Goal: Task Accomplishment & Management: Use online tool/utility

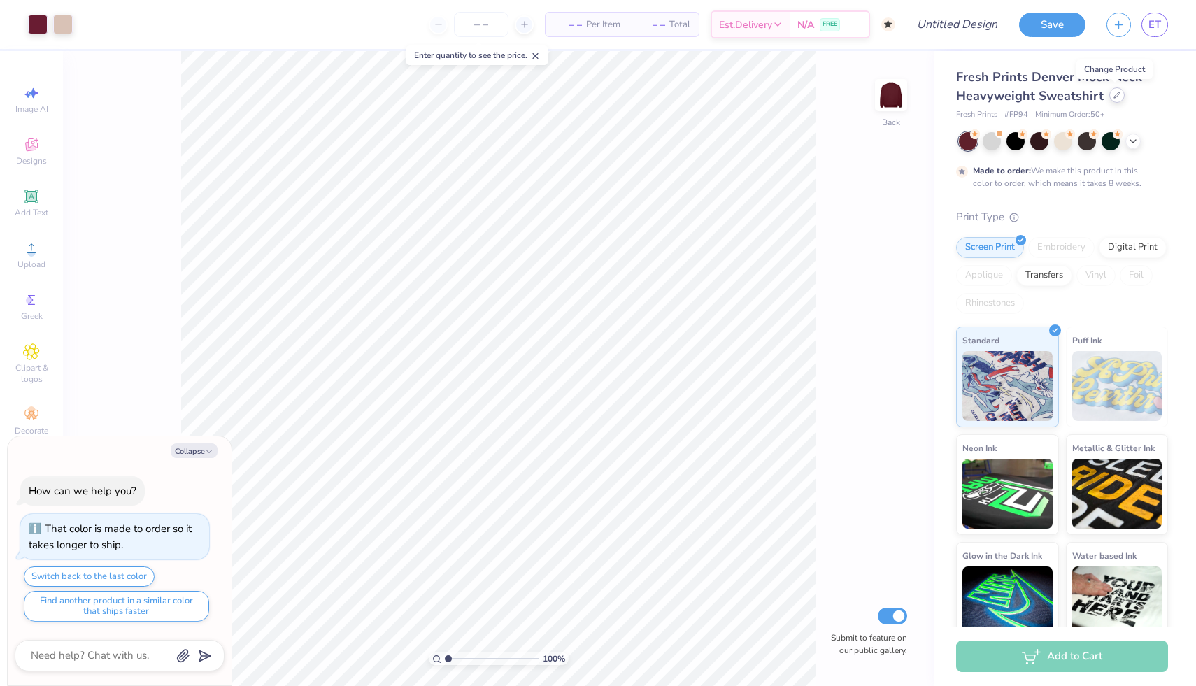
click at [1116, 97] on icon at bounding box center [1117, 95] width 7 height 7
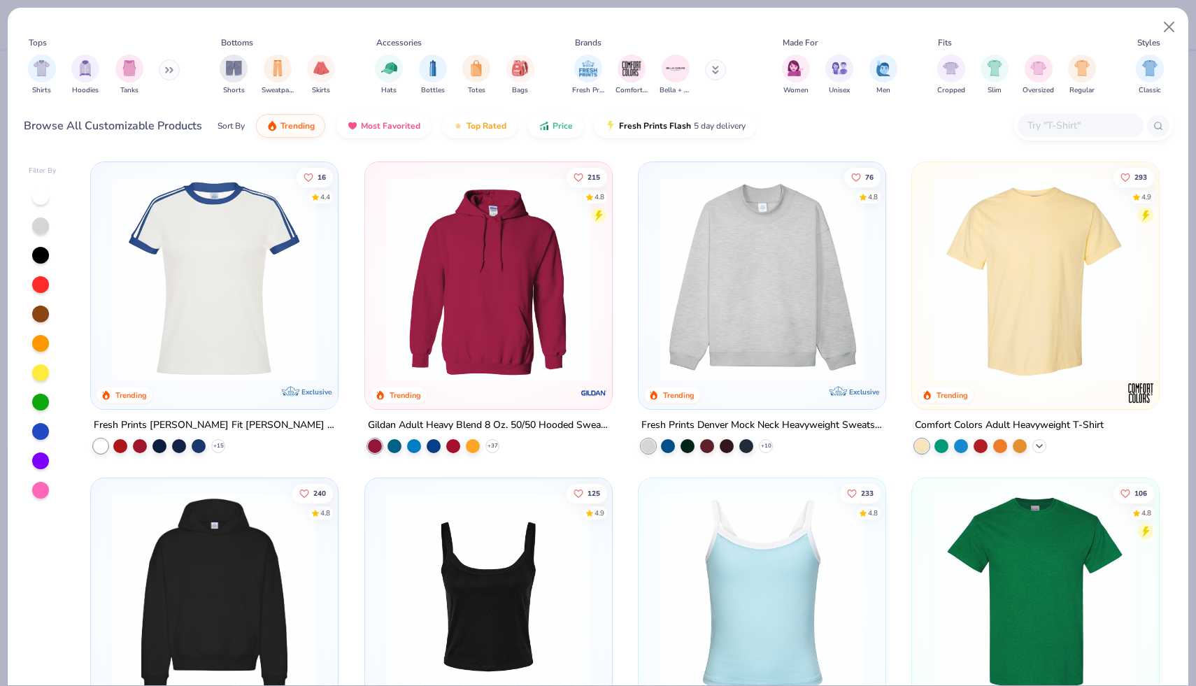
click at [1037, 448] on icon at bounding box center [1039, 446] width 11 height 11
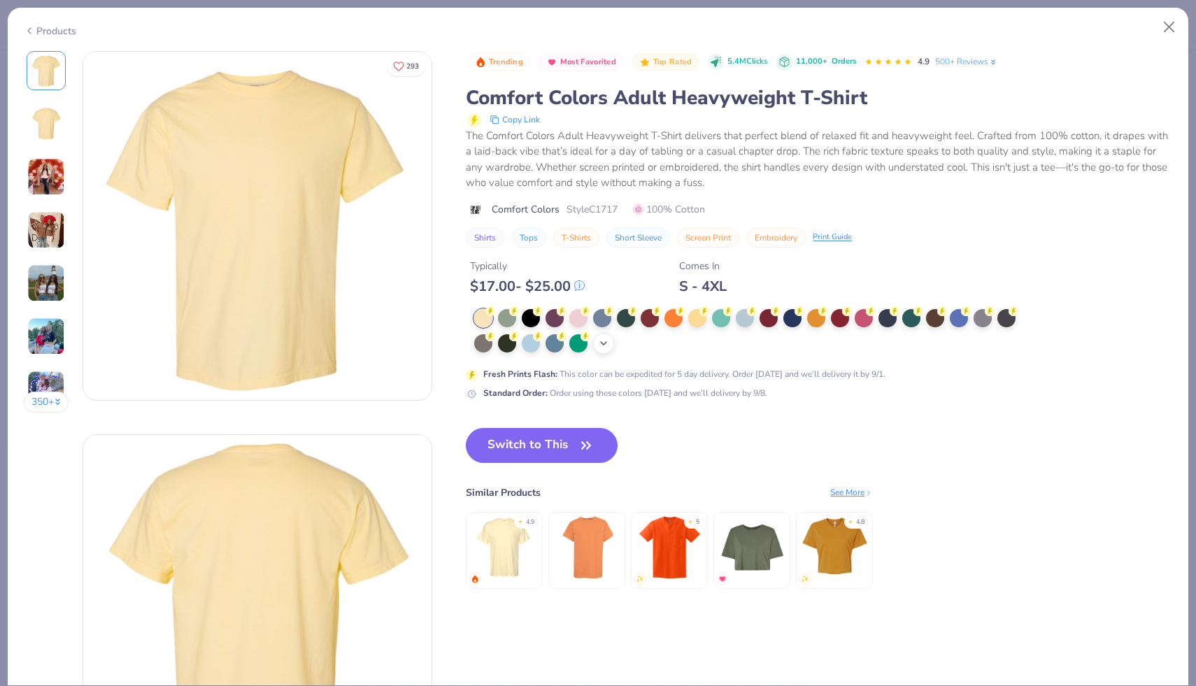
click at [604, 345] on icon at bounding box center [603, 343] width 11 height 11
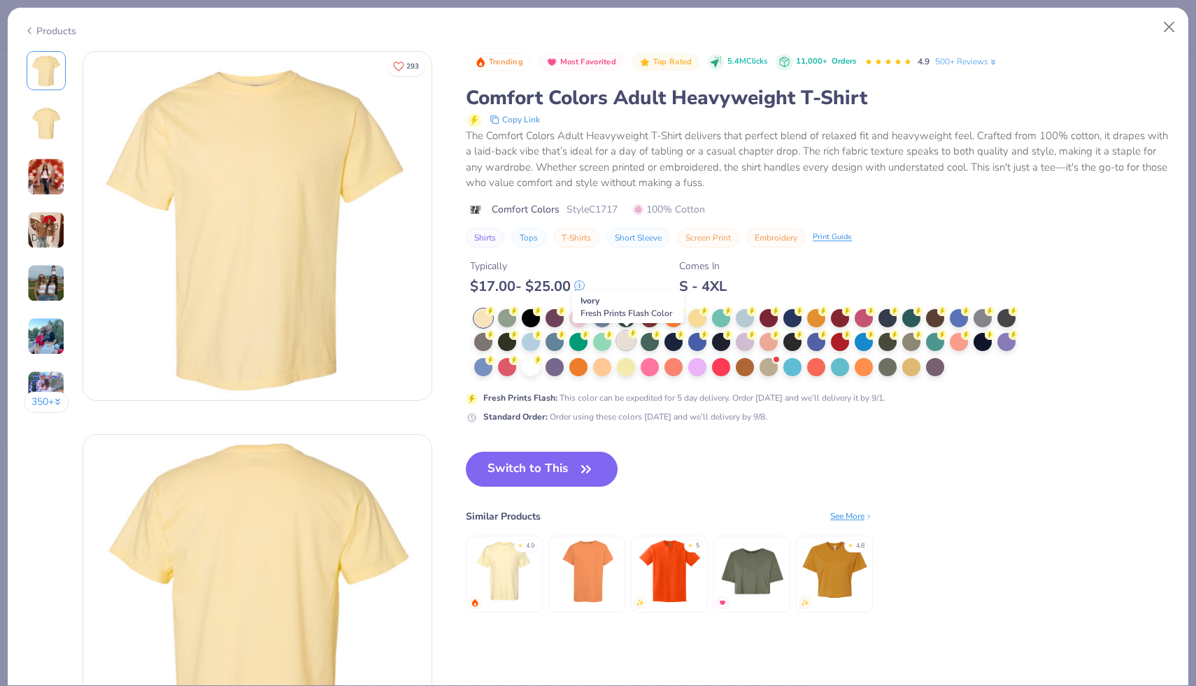
click at [626, 345] on div at bounding box center [626, 341] width 18 height 18
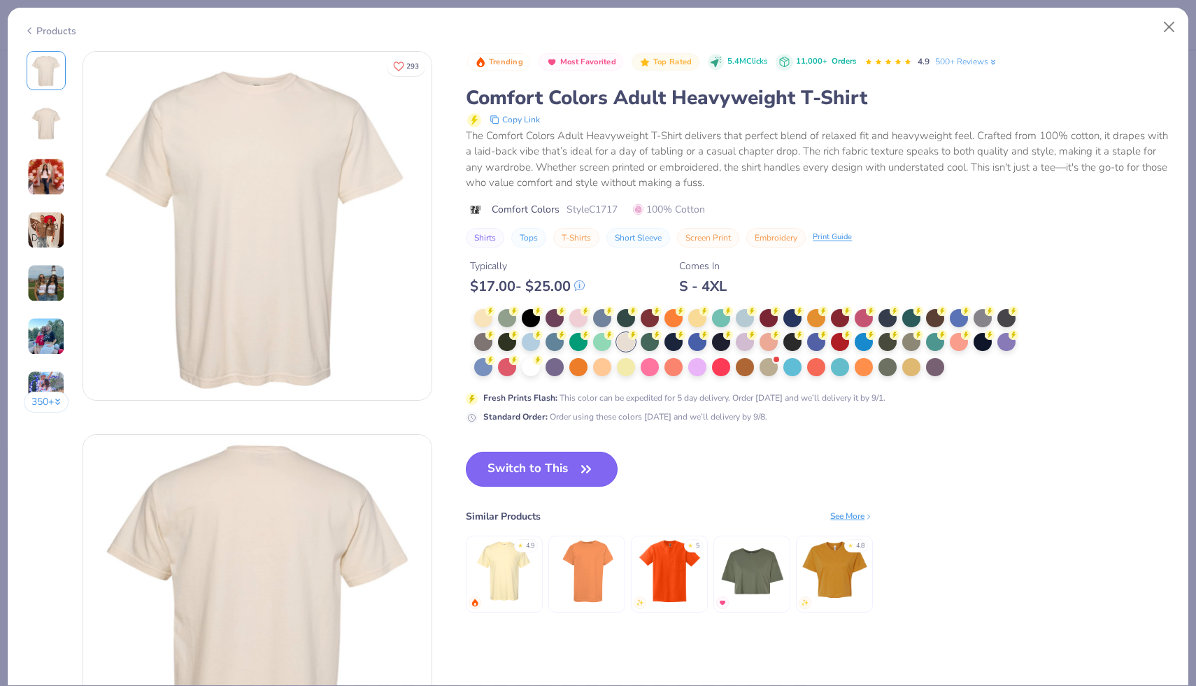
click at [579, 473] on icon "button" at bounding box center [586, 470] width 20 height 20
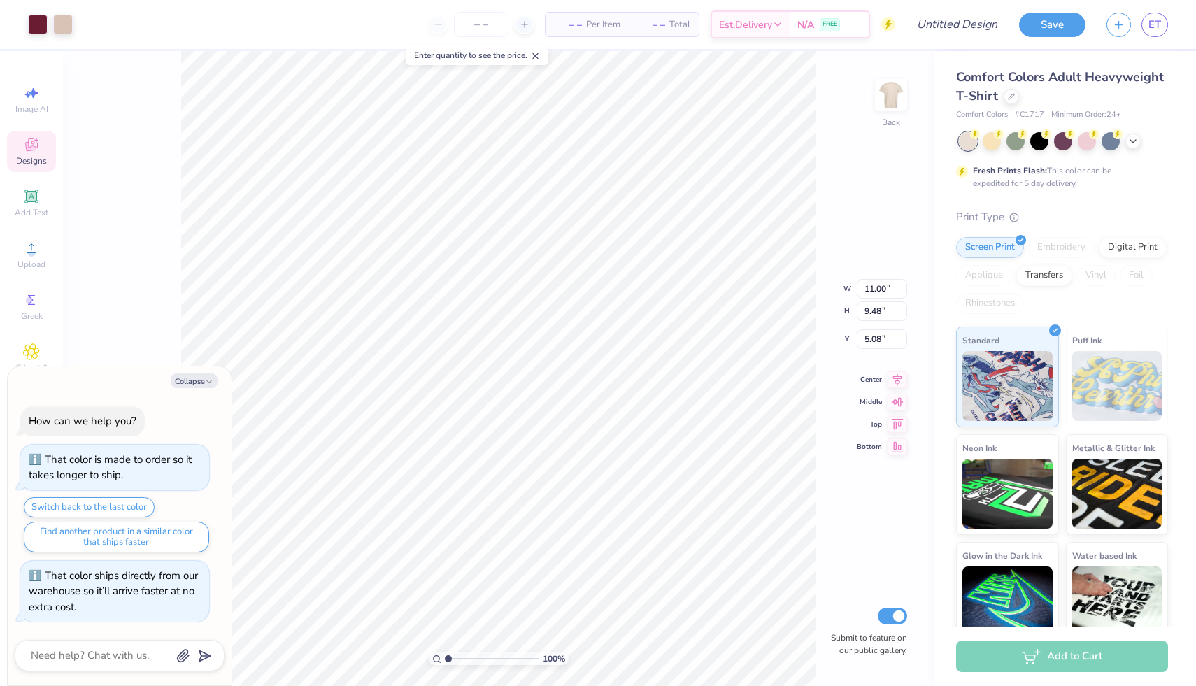
type textarea "x"
type input "4.88"
click at [39, 17] on div at bounding box center [38, 23] width 20 height 20
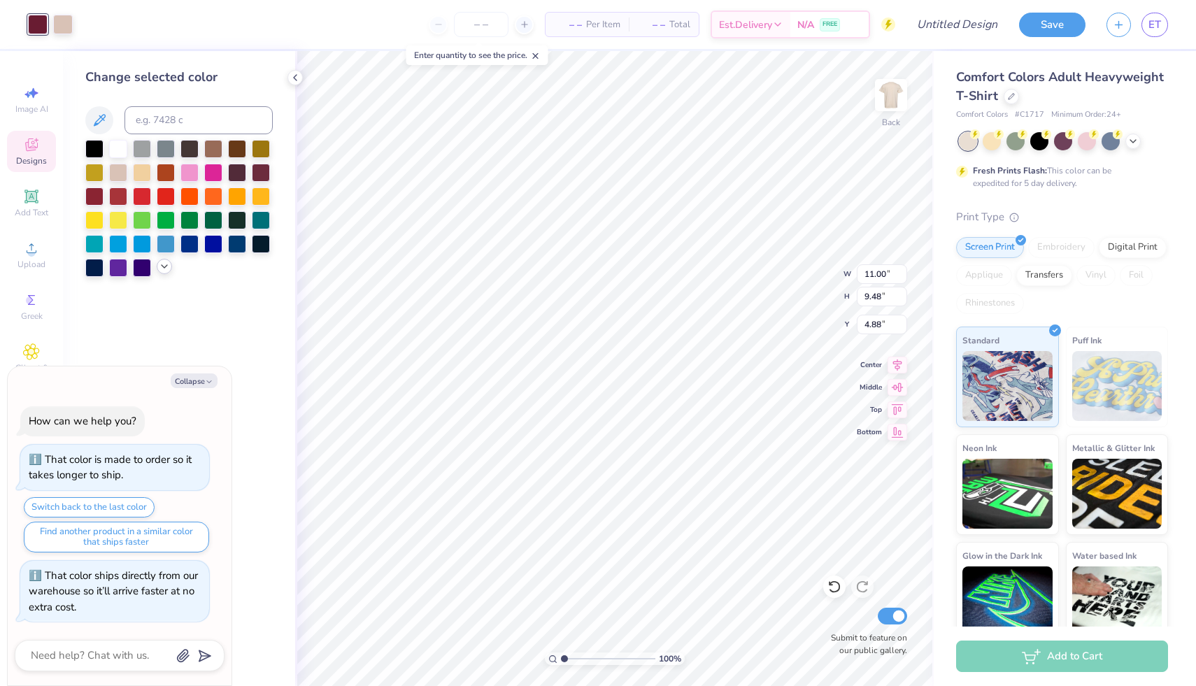
click at [163, 269] on icon at bounding box center [164, 266] width 11 height 11
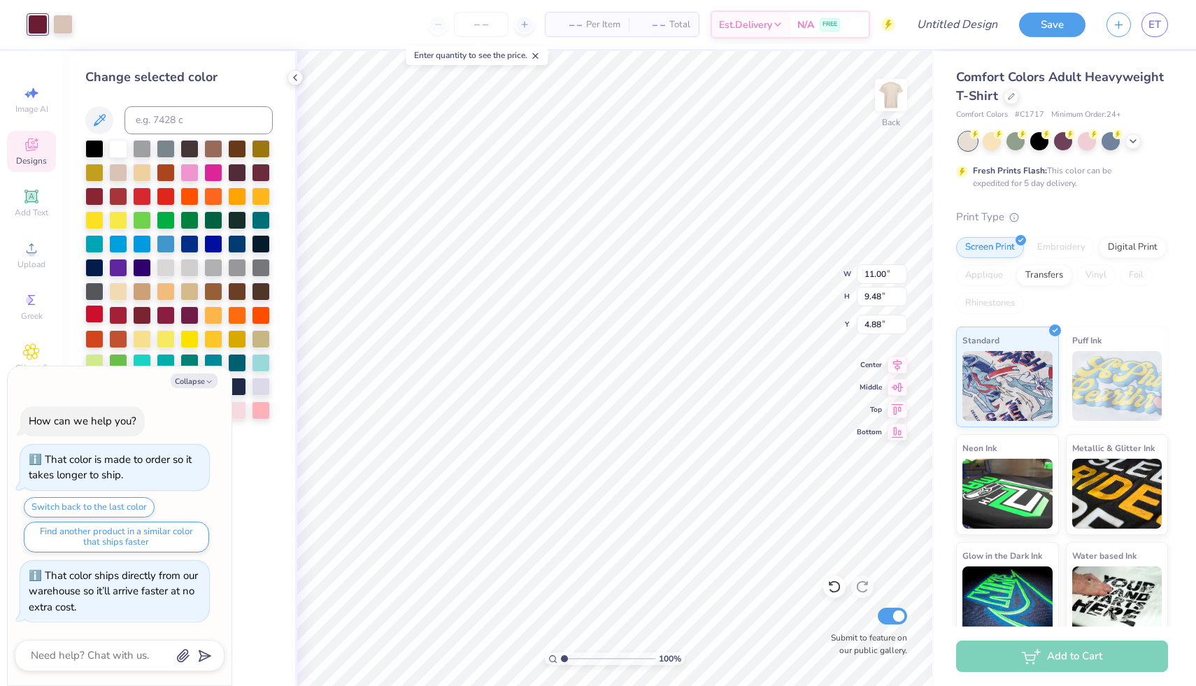
click at [97, 316] on div at bounding box center [94, 314] width 18 height 18
click at [118, 143] on div at bounding box center [118, 148] width 18 height 18
click at [200, 383] on button "Collapse" at bounding box center [194, 381] width 47 height 15
type textarea "x"
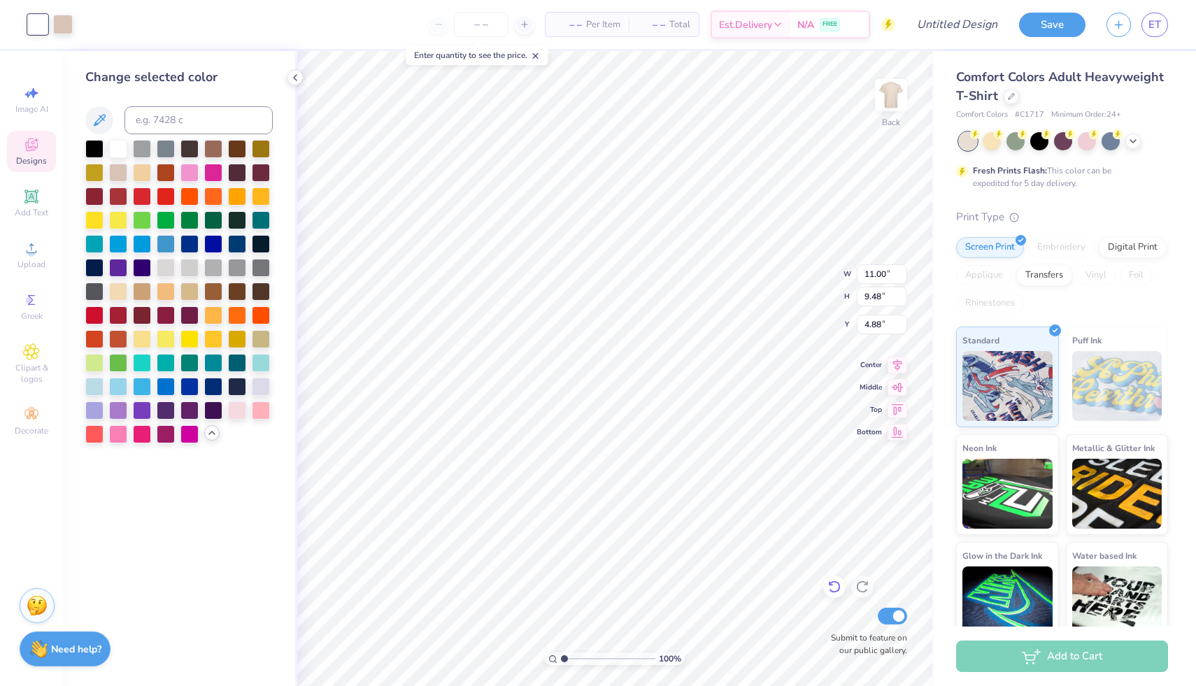
click at [837, 588] on icon at bounding box center [835, 587] width 14 height 14
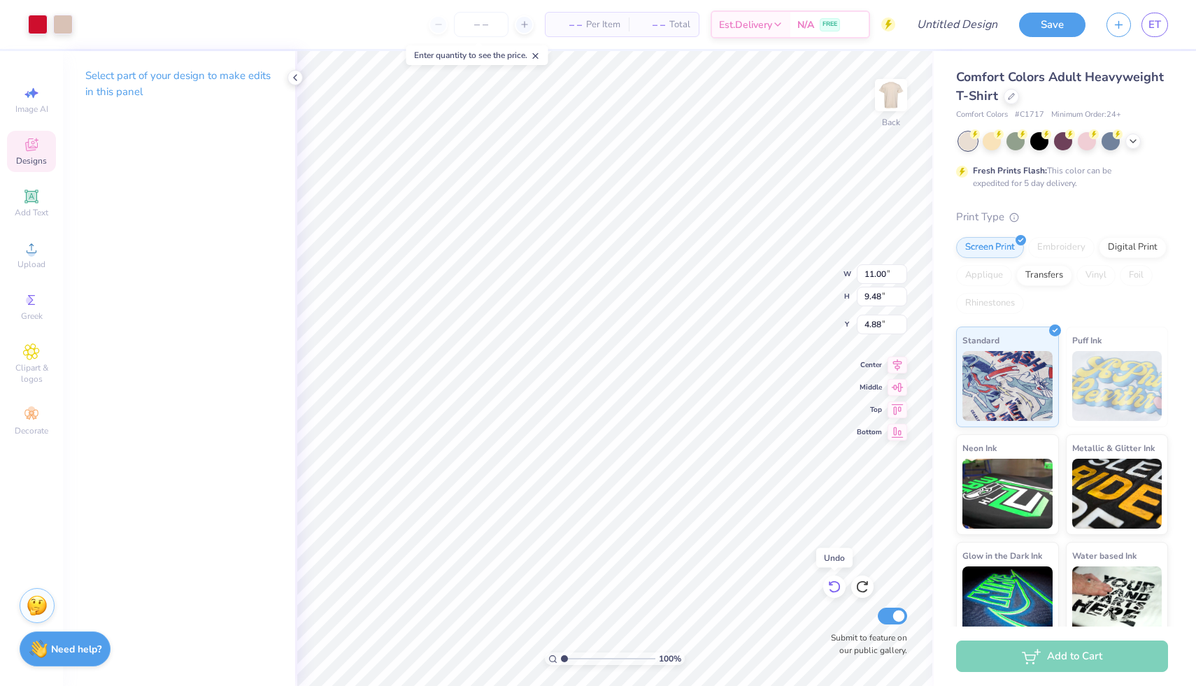
click at [837, 588] on icon at bounding box center [835, 587] width 14 height 14
click at [64, 17] on div at bounding box center [63, 23] width 20 height 20
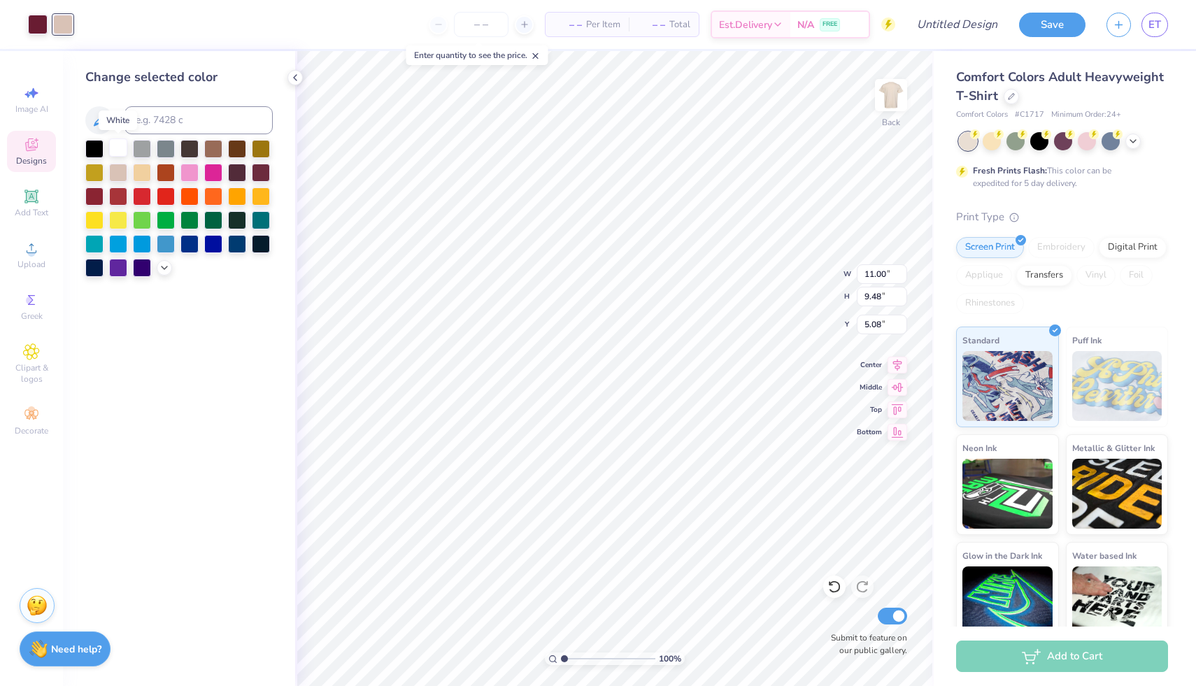
click at [120, 147] on div at bounding box center [118, 148] width 18 height 18
click at [36, 29] on div at bounding box center [38, 23] width 20 height 20
click at [168, 199] on div at bounding box center [166, 195] width 18 height 18
click at [143, 197] on div at bounding box center [142, 195] width 18 height 18
click at [140, 194] on div at bounding box center [142, 195] width 18 height 18
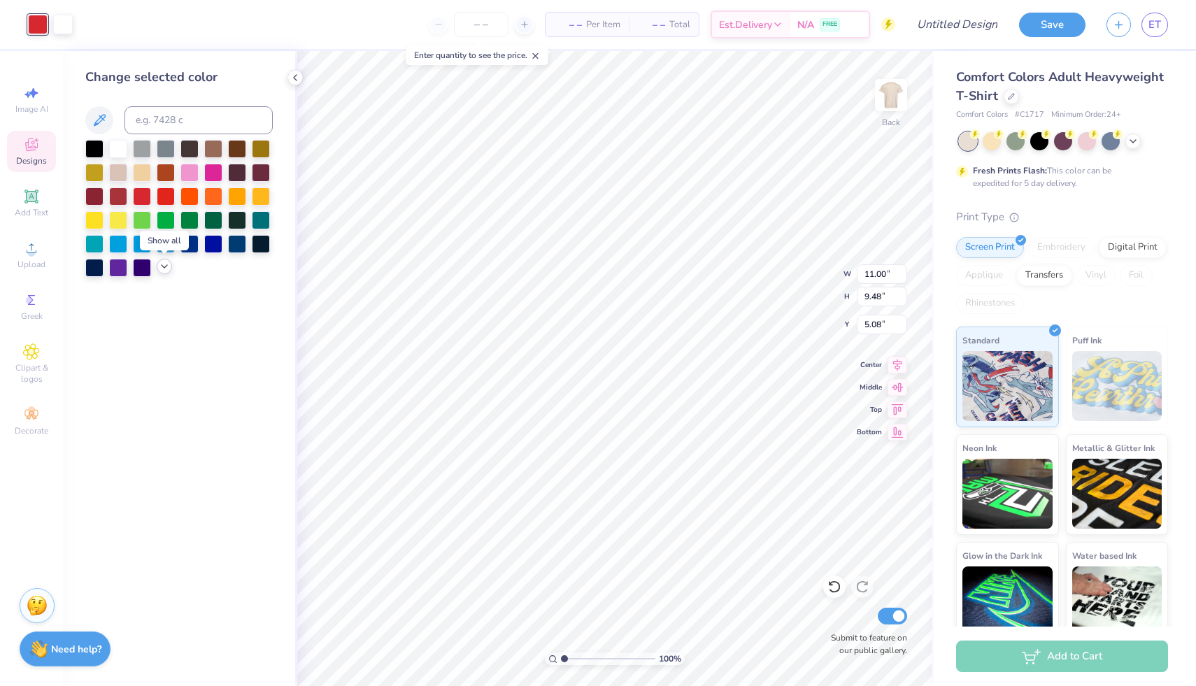
click at [162, 268] on icon at bounding box center [164, 266] width 11 height 11
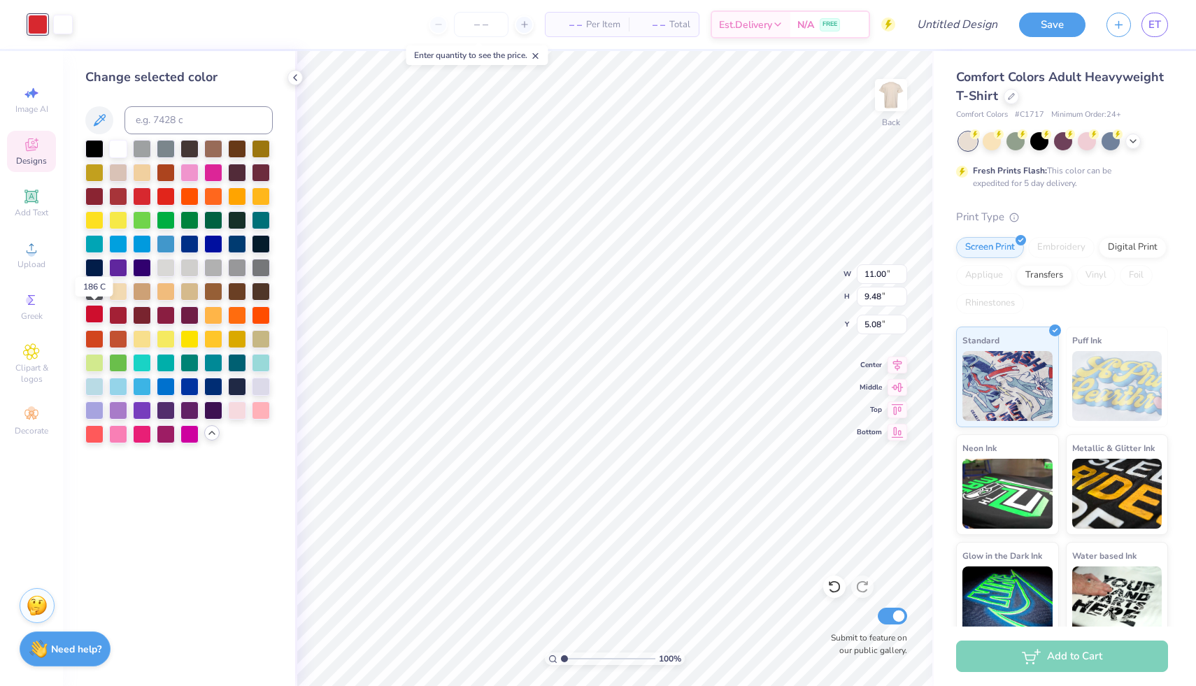
click at [94, 311] on div at bounding box center [94, 314] width 18 height 18
type input "4.72"
type input "4.07"
type input "2.71"
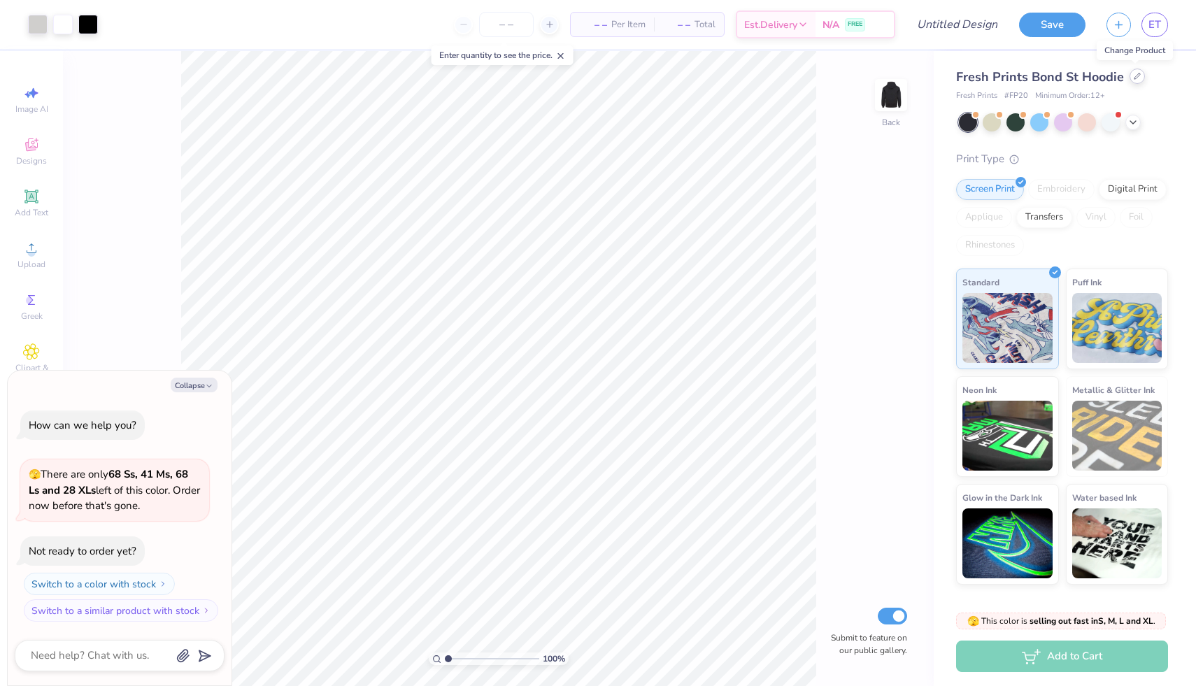
click at [1135, 80] on div at bounding box center [1137, 76] width 15 height 15
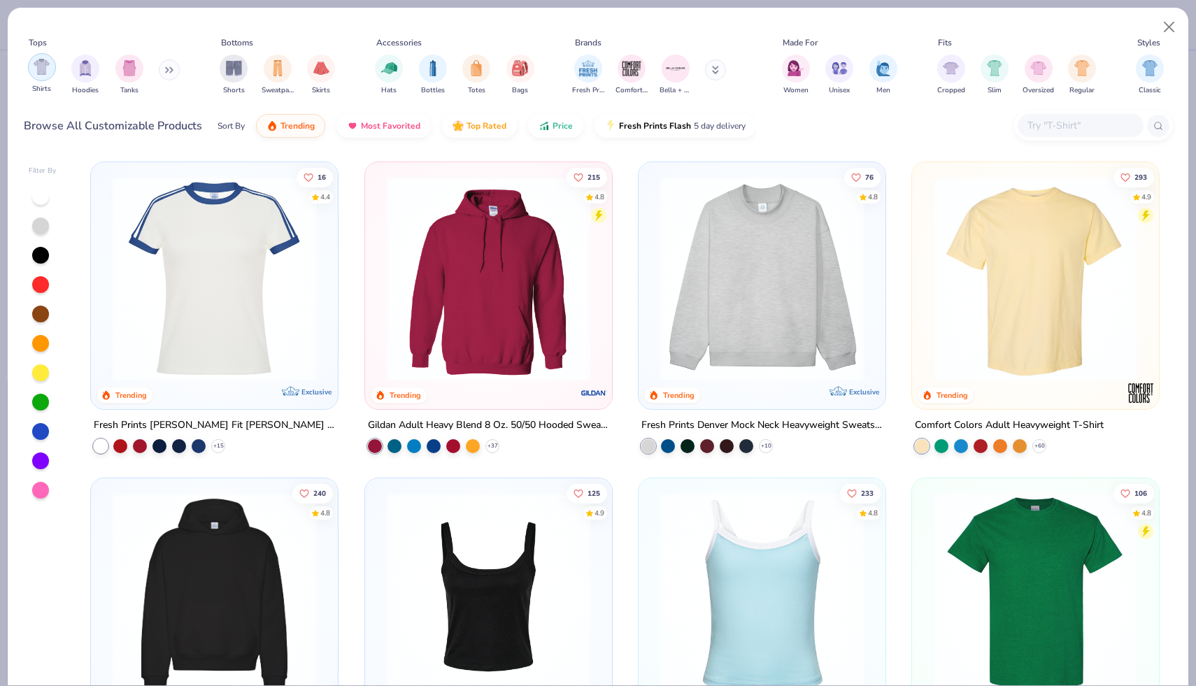
click at [45, 73] on img "filter for Shirts" at bounding box center [42, 67] width 16 height 16
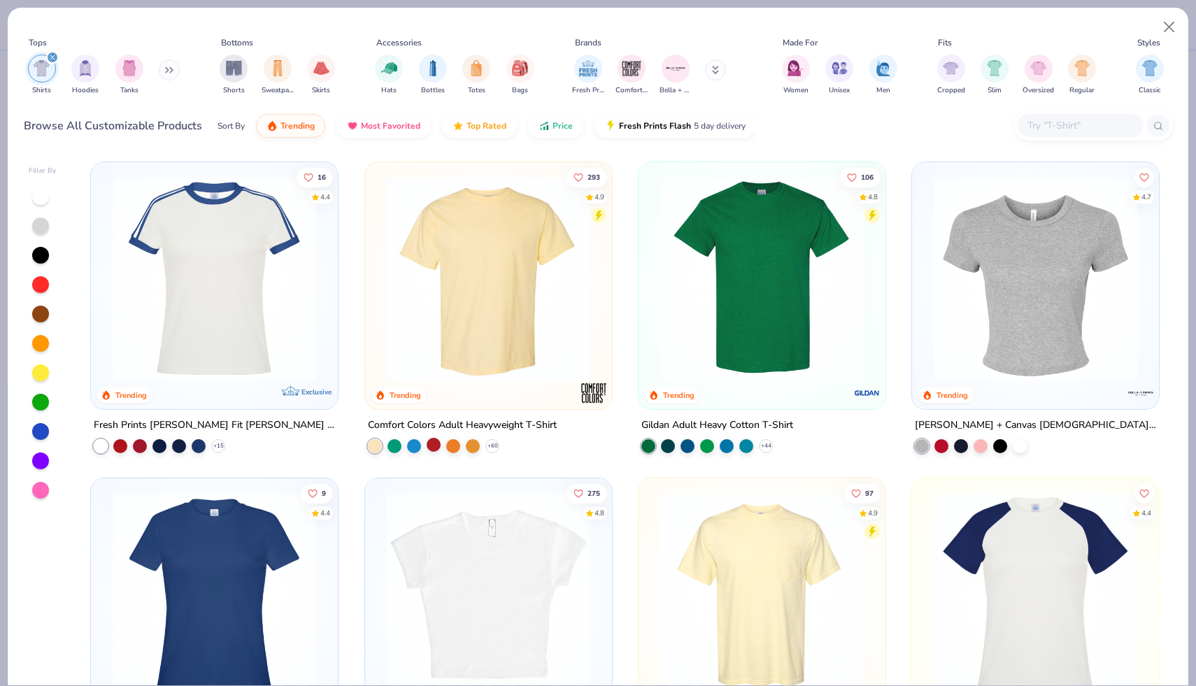
click at [431, 446] on div at bounding box center [434, 445] width 14 height 14
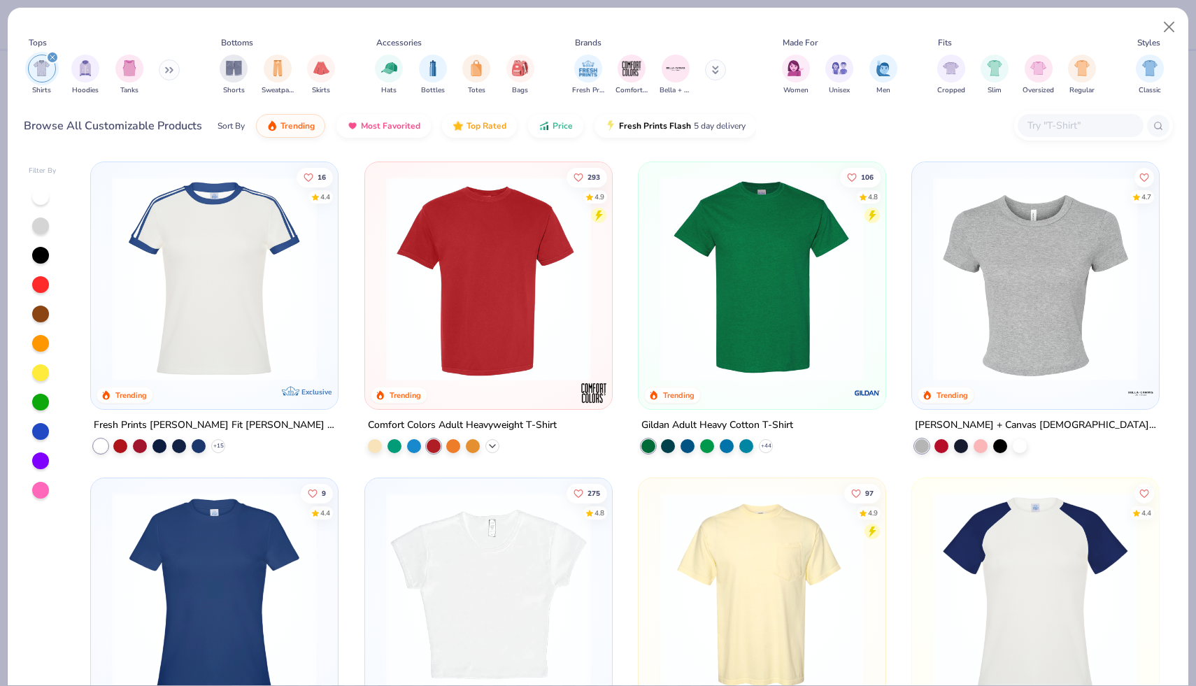
click at [497, 441] on div "+ 60" at bounding box center [492, 446] width 14 height 14
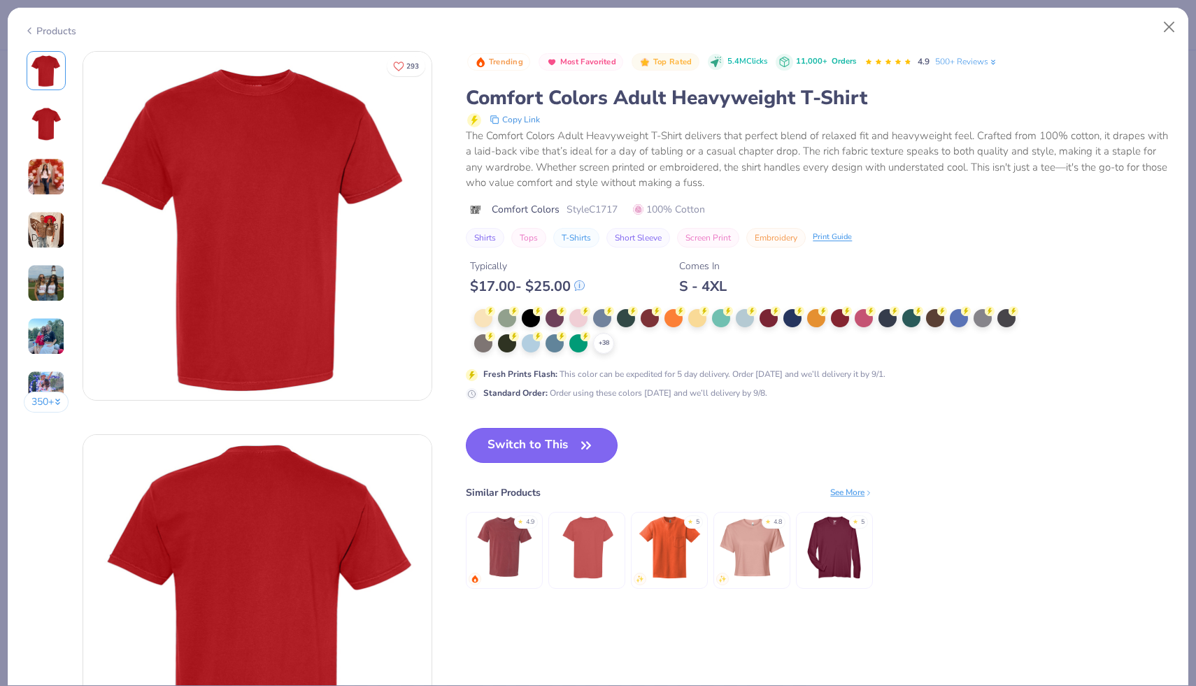
click at [504, 443] on button "Switch to This" at bounding box center [542, 445] width 152 height 35
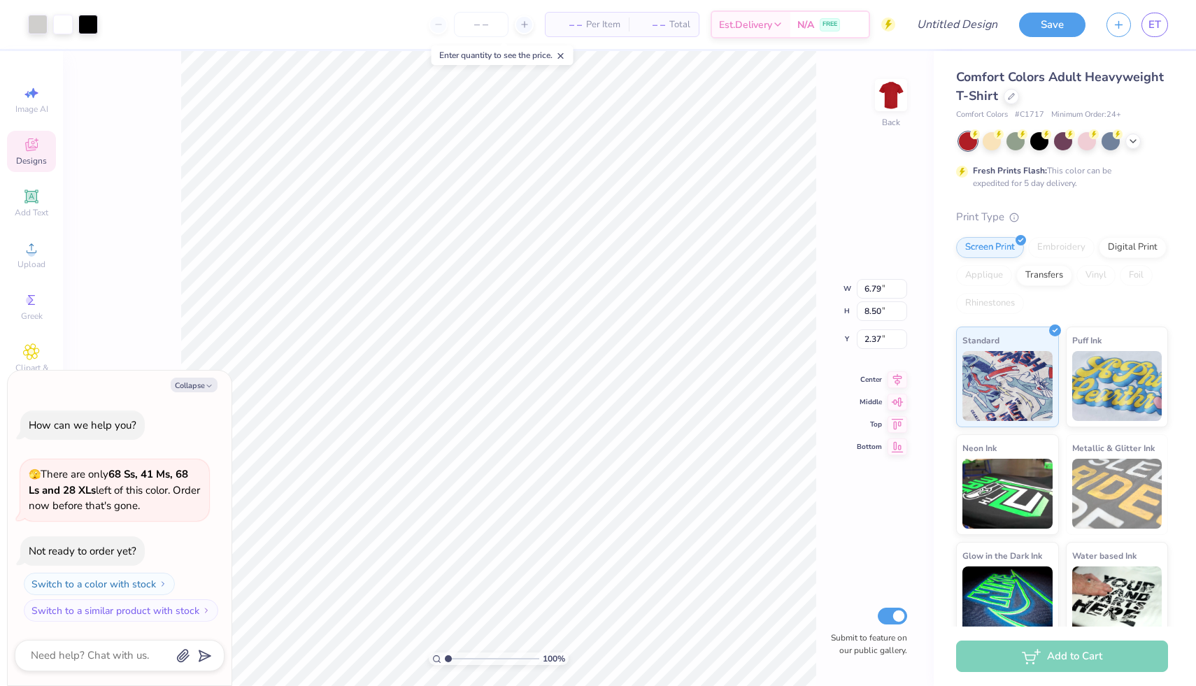
type textarea "x"
type input "2.38"
type textarea "x"
type input "3.33"
type input "4.17"
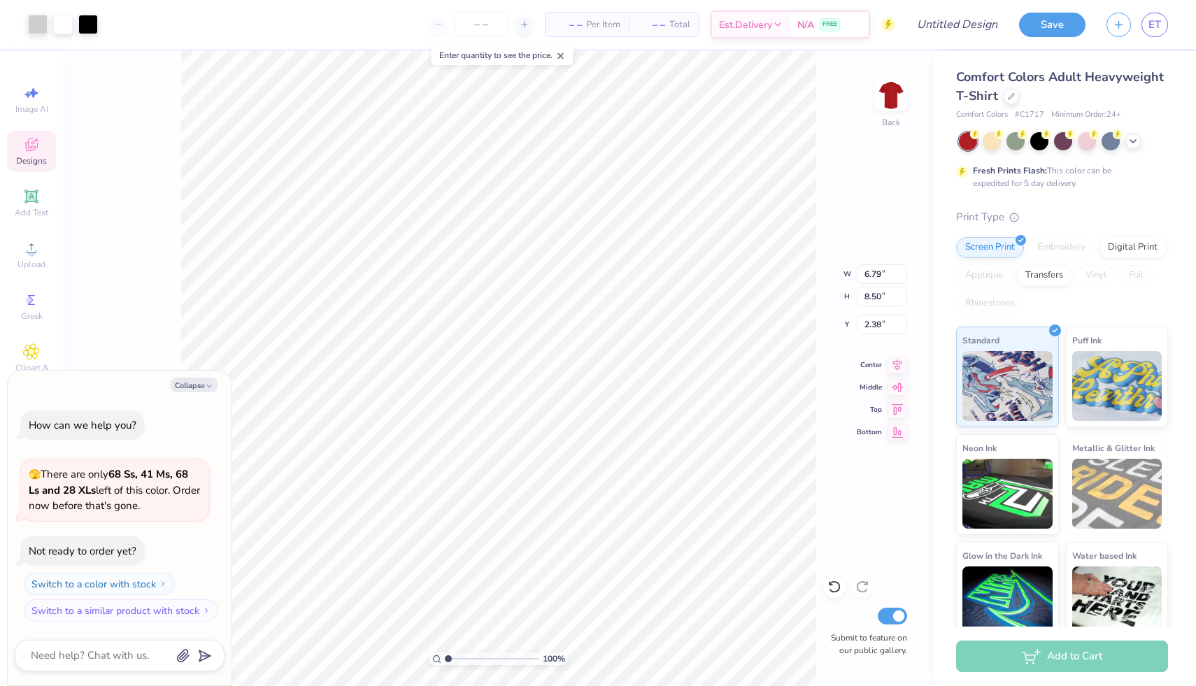
type input "6.71"
type textarea "x"
type input "3.00"
click at [197, 388] on button "Collapse" at bounding box center [194, 385] width 47 height 15
type textarea "x"
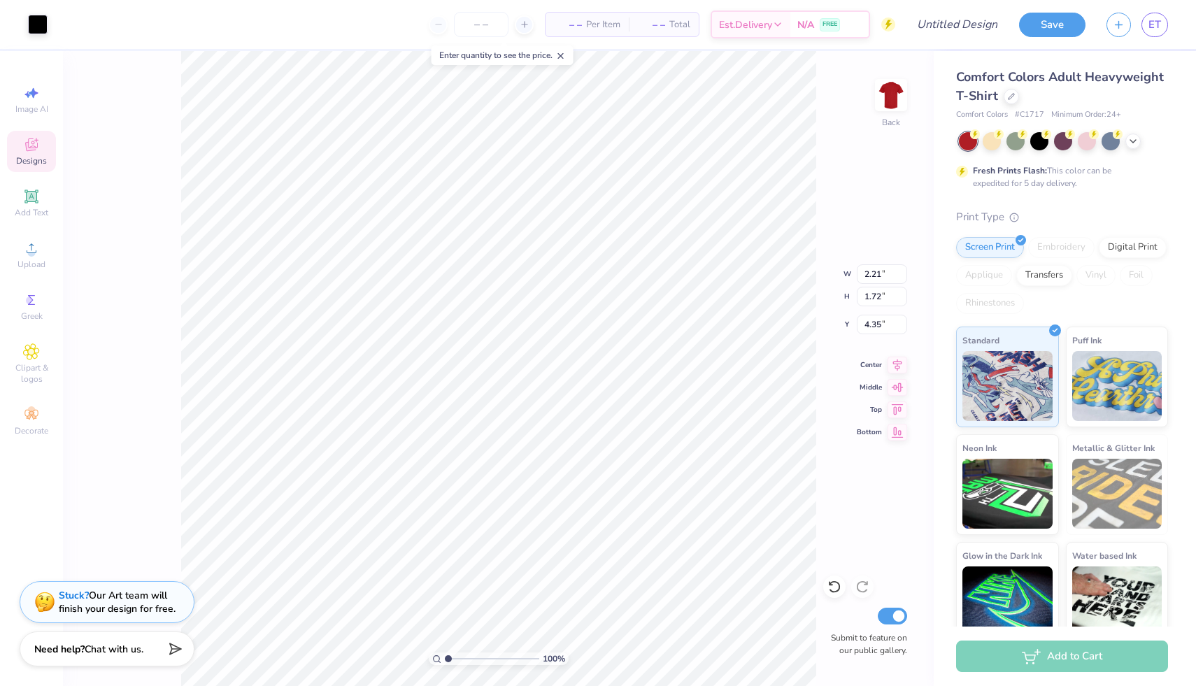
type input "4.39"
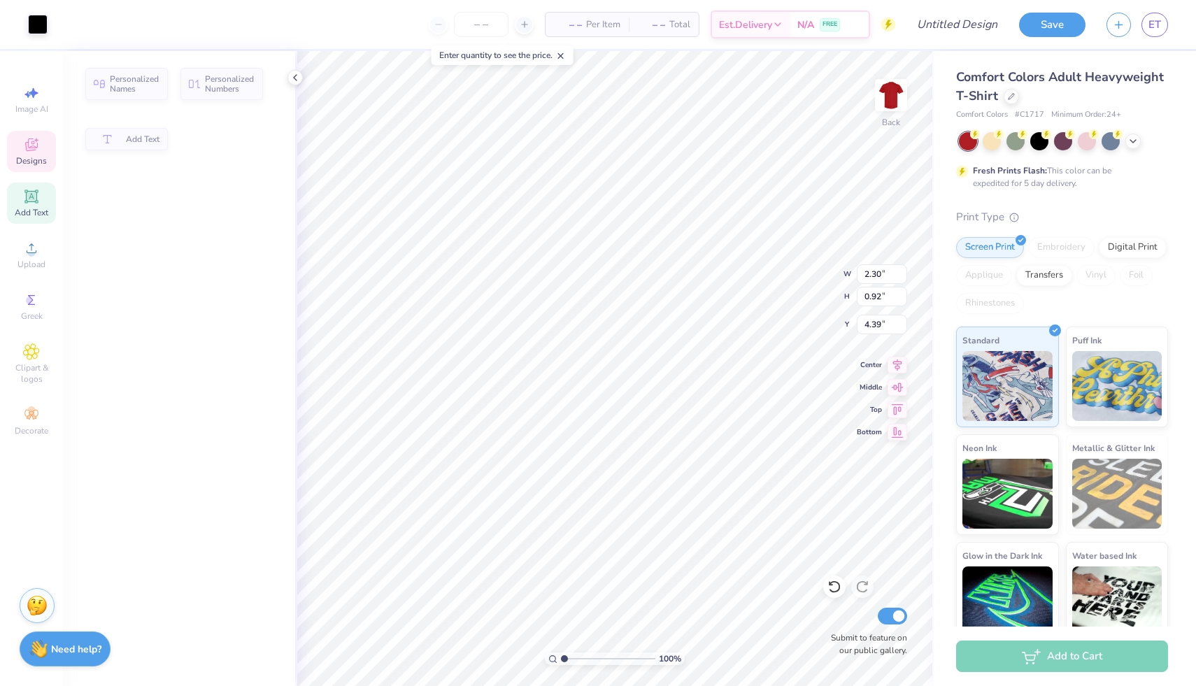
type input "2.30"
type input "0.92"
type input "3.52"
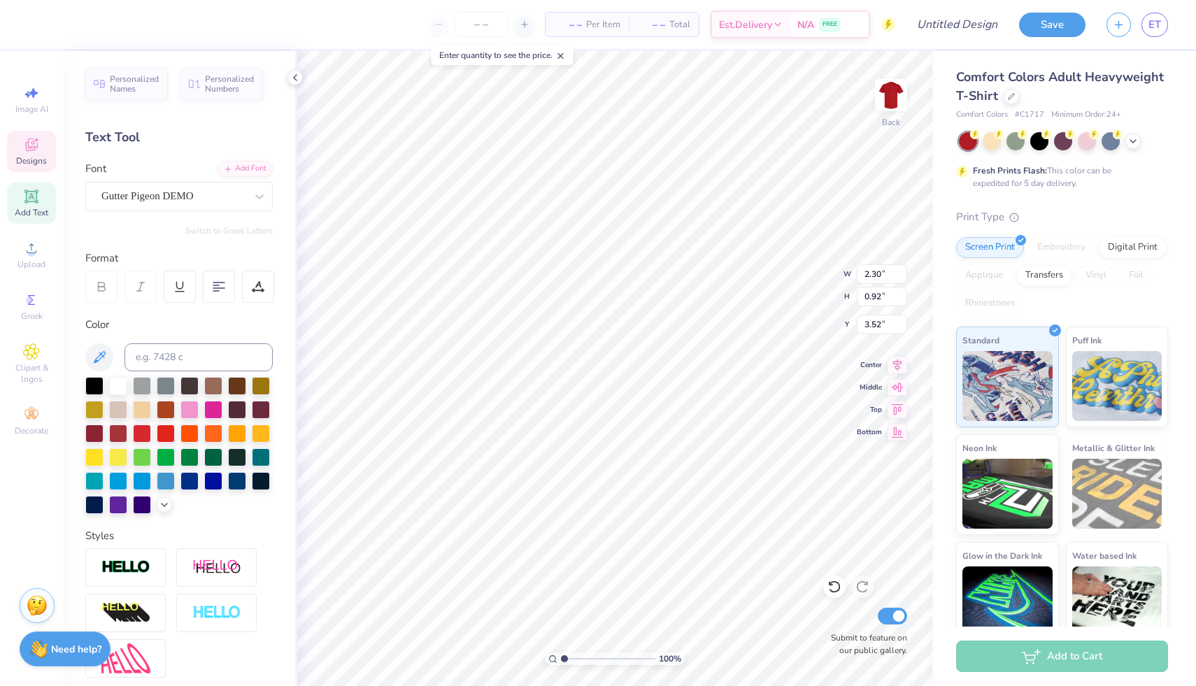
type textarea "D"
type textarea "Zeta"
type input "2.93"
type input "1.09"
type input "3.00"
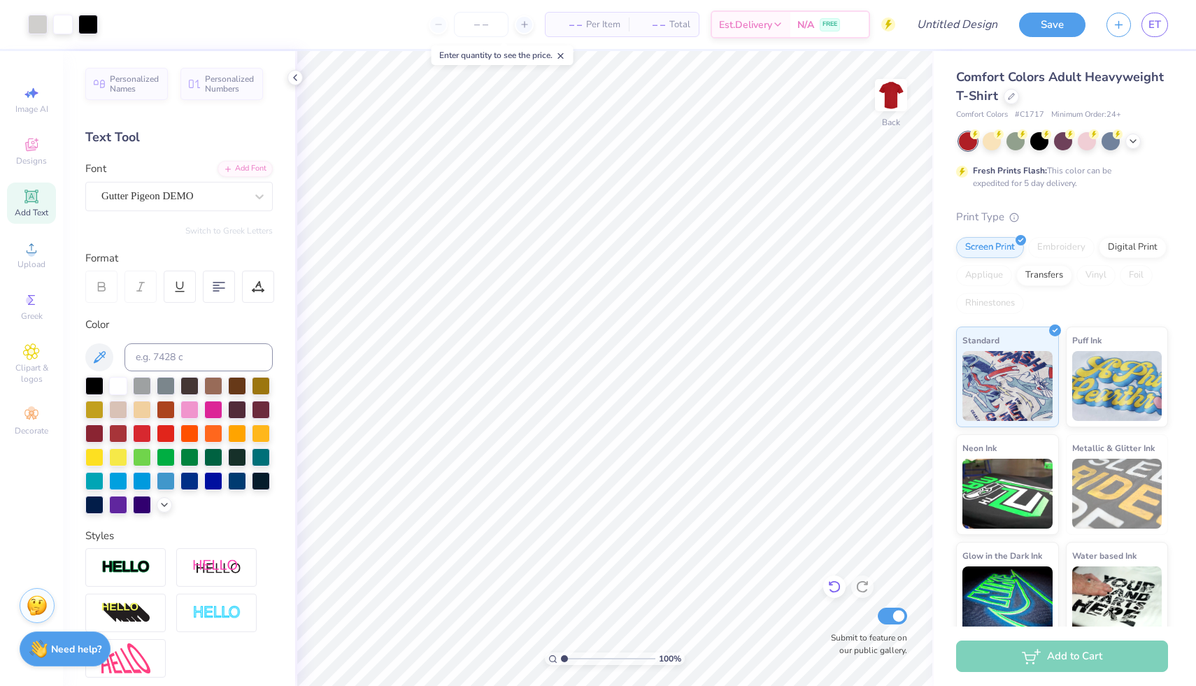
click at [837, 592] on icon at bounding box center [834, 587] width 12 height 13
type textarea "Chi"
type textarea "Zeta"
type input "6.08"
type textarea "zeta"
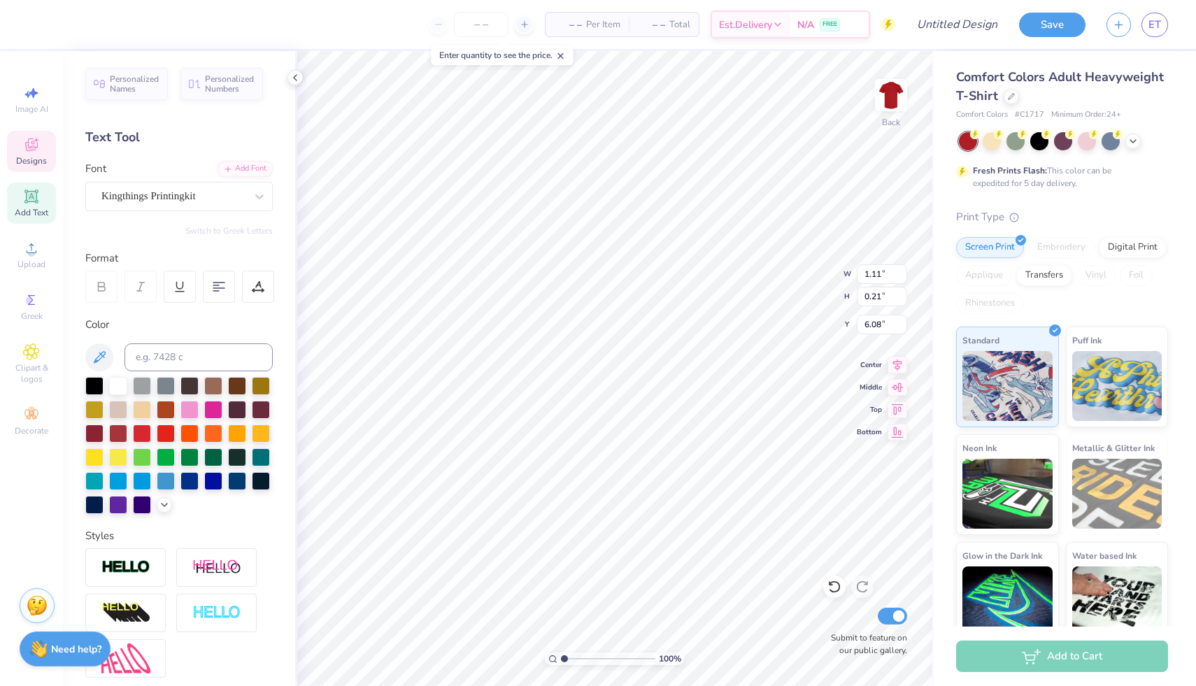
type input "1.11"
type input "0.21"
type input "6.11"
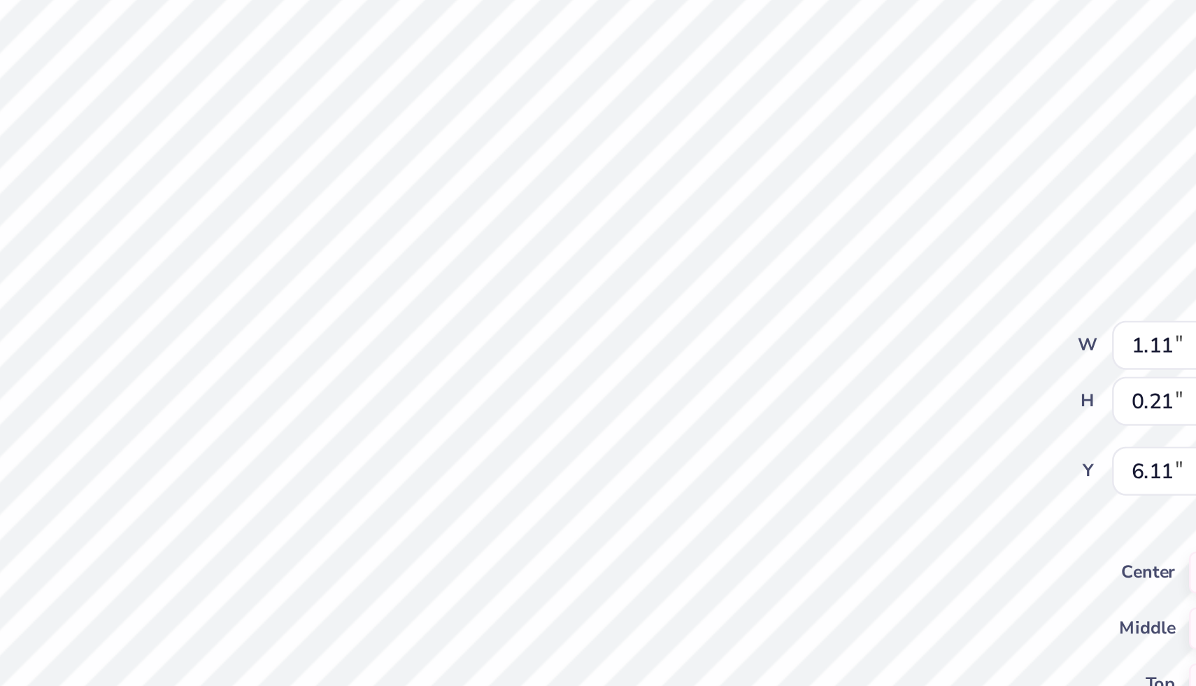
type input "1.05"
type input "0.32"
type input "5.86"
type textarea "d"
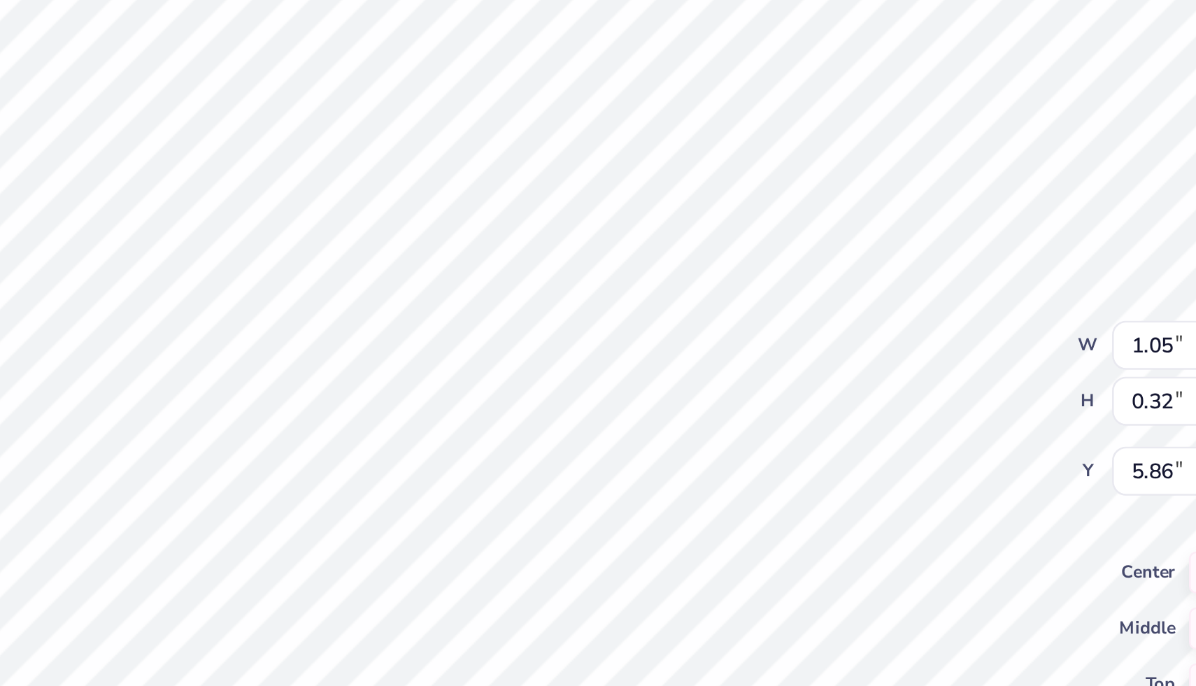
type textarea "DUDES"
type input "1.11"
type input "0.21"
type input "6.11"
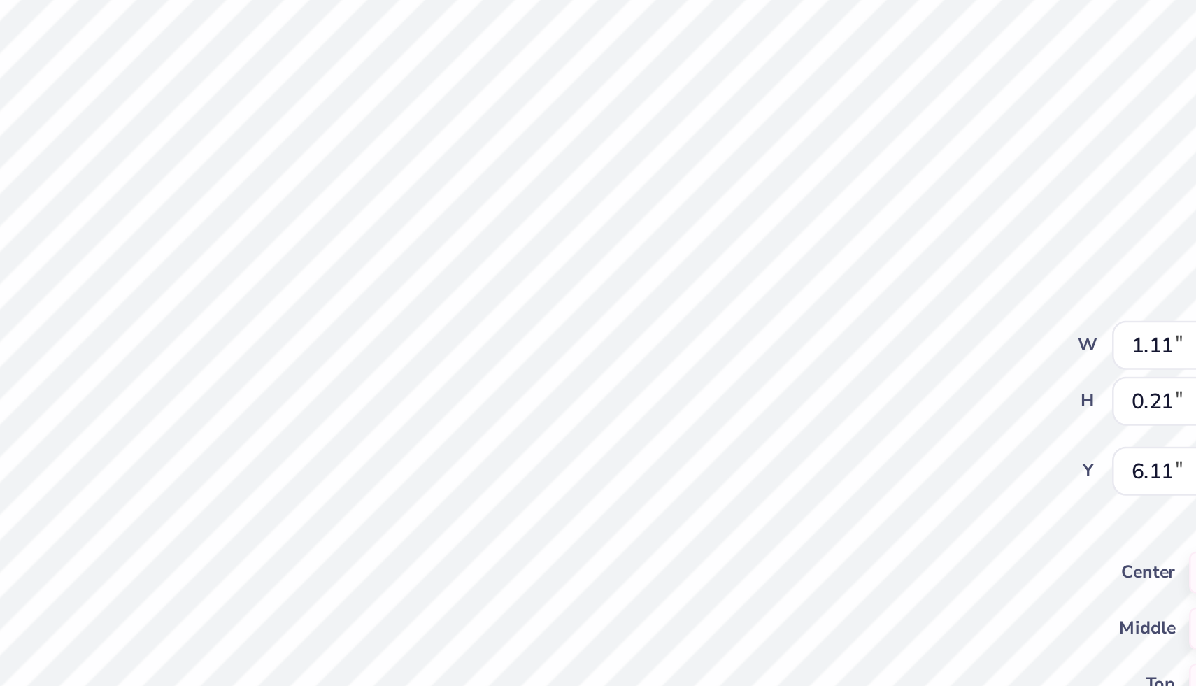
type textarea "DAY"
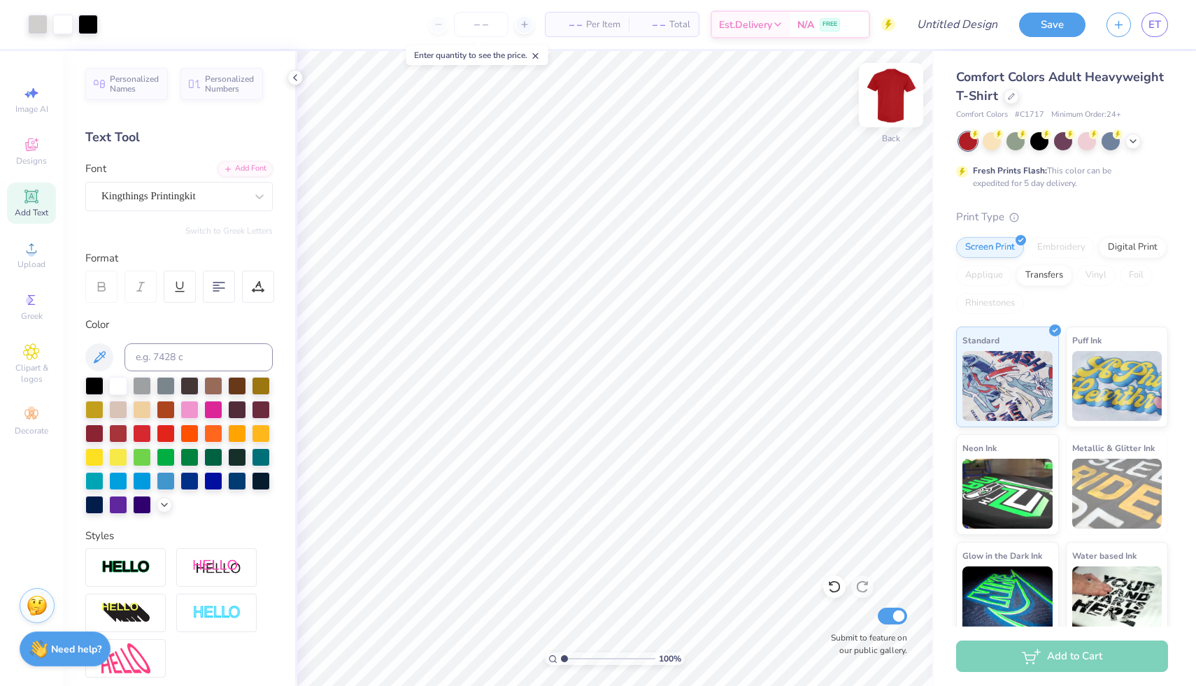
click at [888, 100] on img at bounding box center [891, 95] width 56 height 56
click at [36, 195] on icon at bounding box center [30, 196] width 13 height 13
click at [180, 199] on div "Super Dream" at bounding box center [173, 196] width 147 height 22
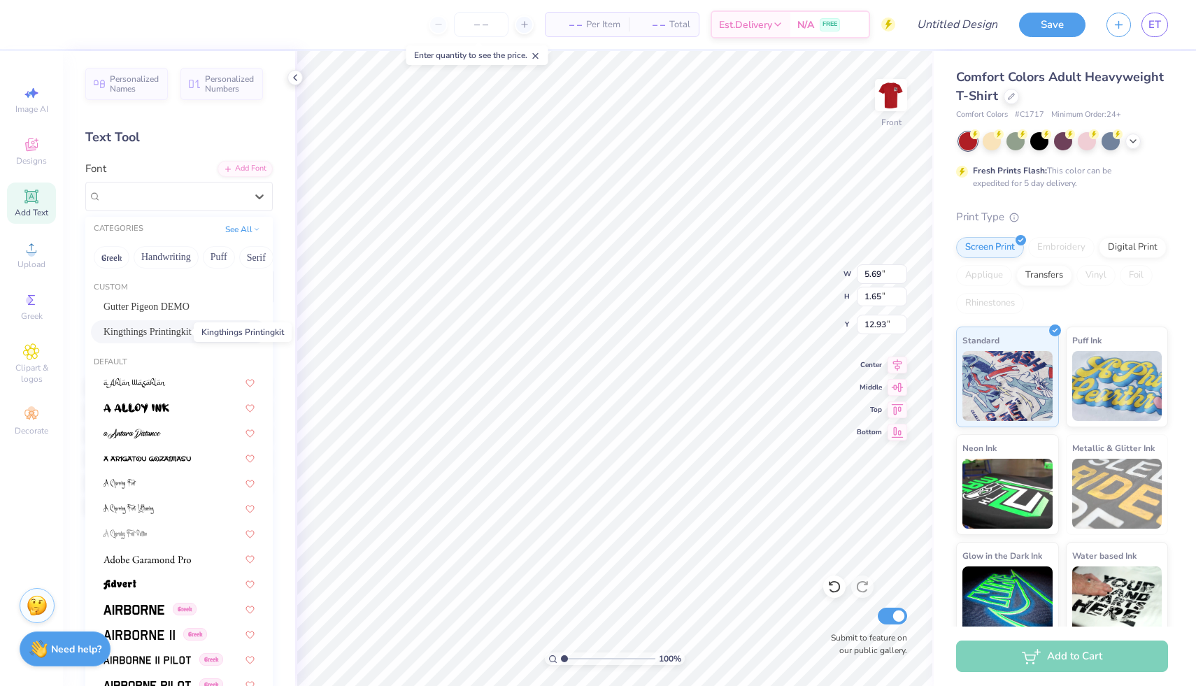
click at [175, 333] on span "Kingthings Printingkit" at bounding box center [148, 332] width 88 height 15
type input "5.18"
type input "2.19"
type input "12.65"
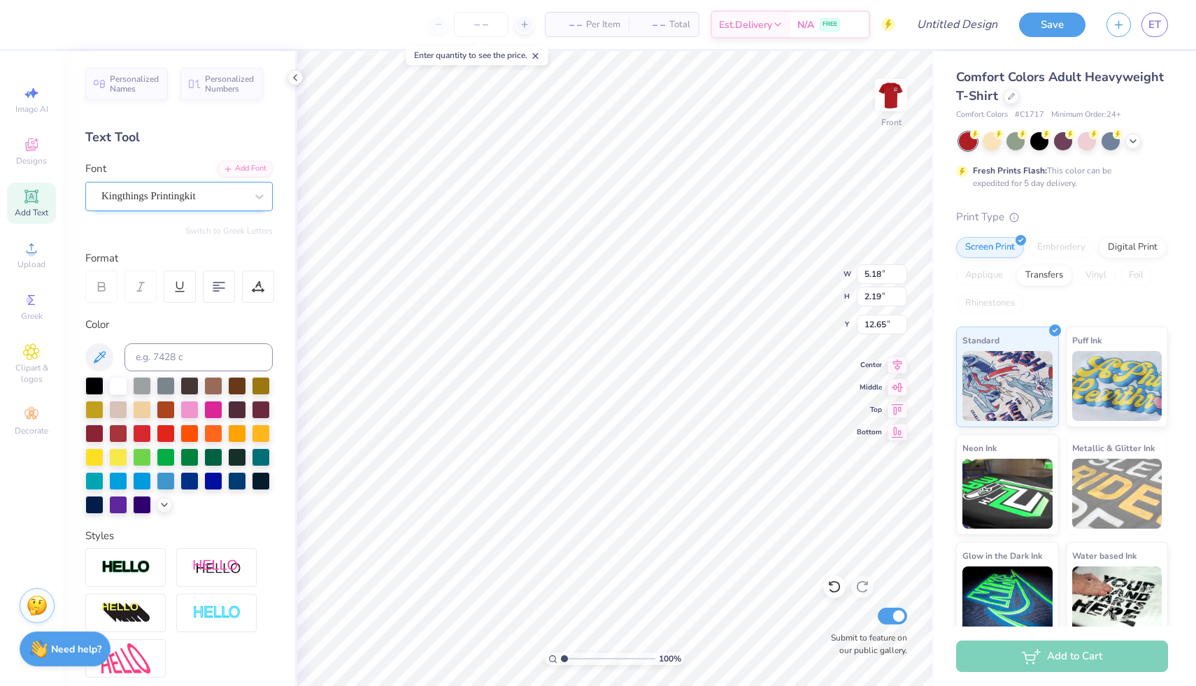
click at [153, 201] on div "Kingthings Printingkit" at bounding box center [173, 196] width 147 height 22
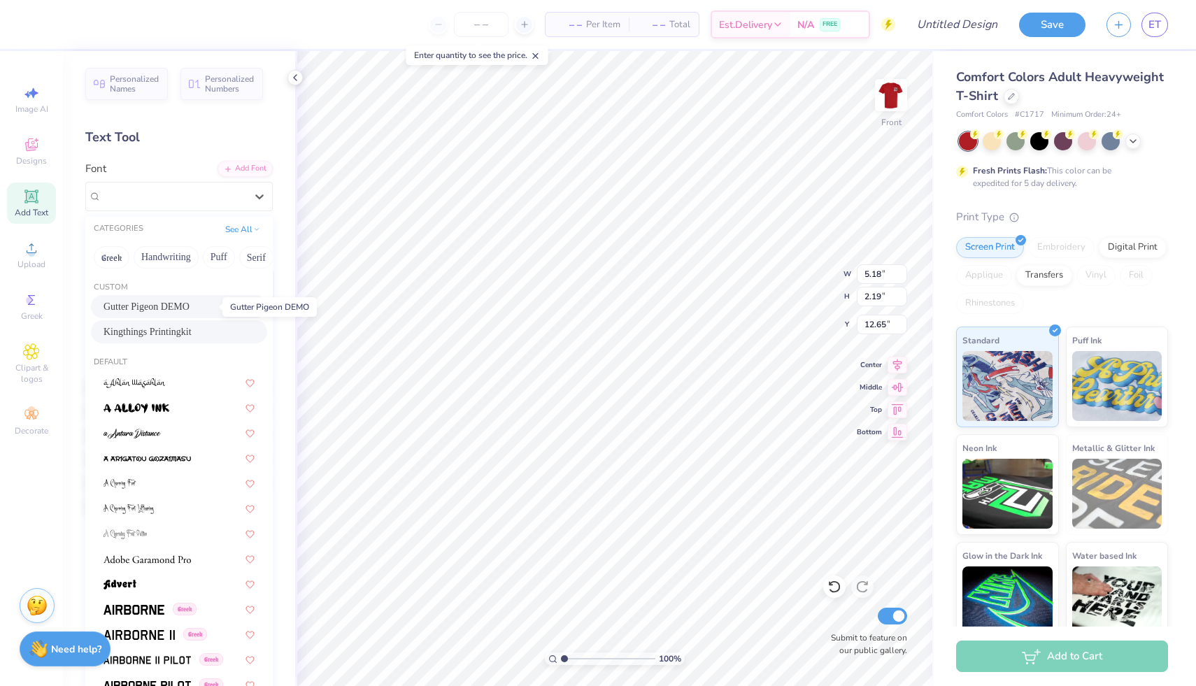
click at [172, 311] on span "Gutter Pigeon DEMO" at bounding box center [147, 306] width 86 height 15
type input "5.89"
type input "2.06"
type input "12.72"
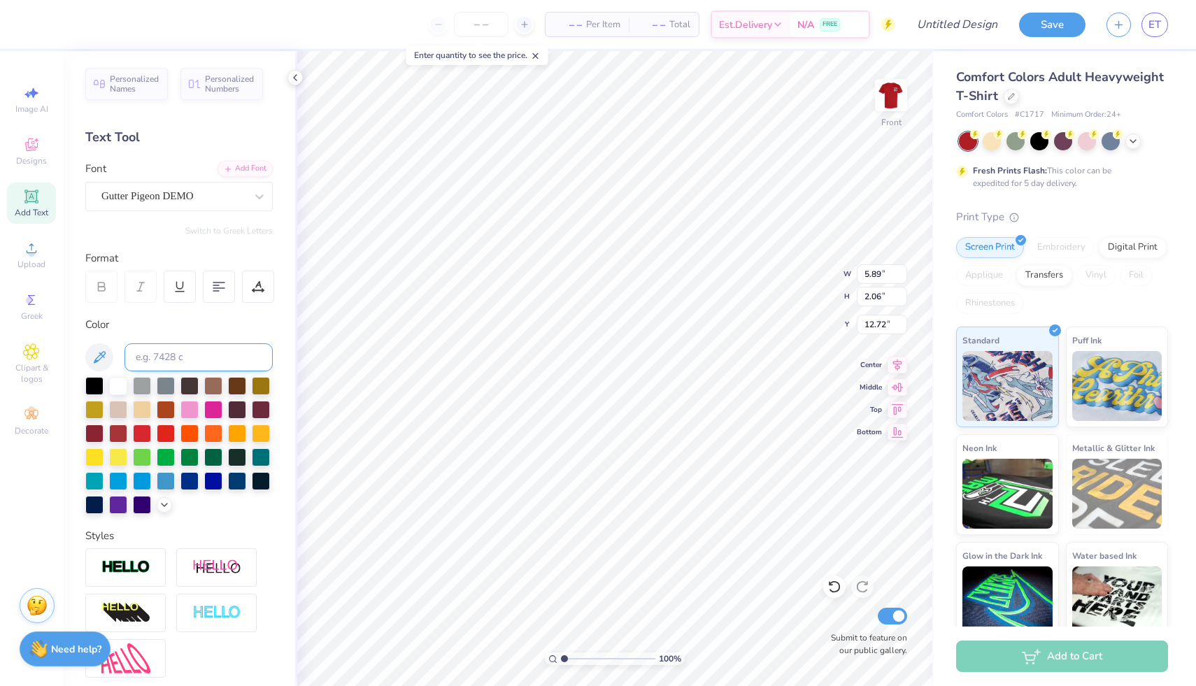
type textarea "Z"
type textarea "ZTA DUDE"
type input "6.03"
click at [152, 187] on div at bounding box center [173, 196] width 144 height 19
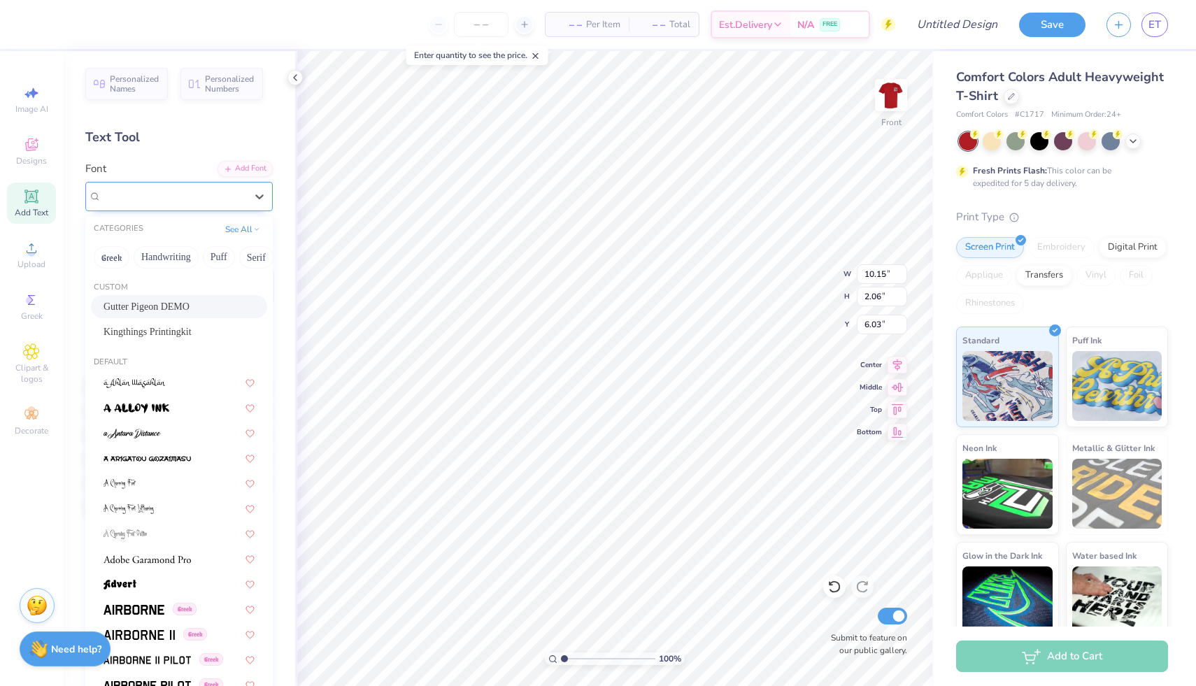
click at [150, 187] on div at bounding box center [173, 196] width 144 height 19
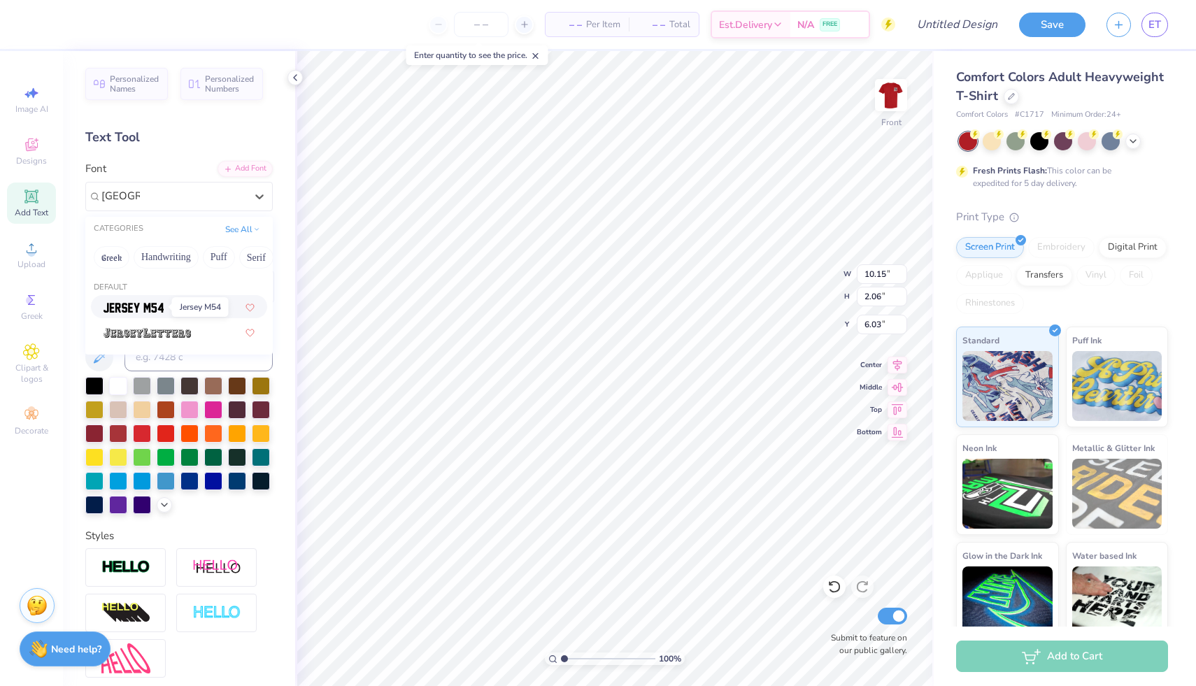
click at [134, 306] on img at bounding box center [134, 308] width 60 height 10
type input "JERSEY"
type input "8.34"
type input "1.80"
type input "6.16"
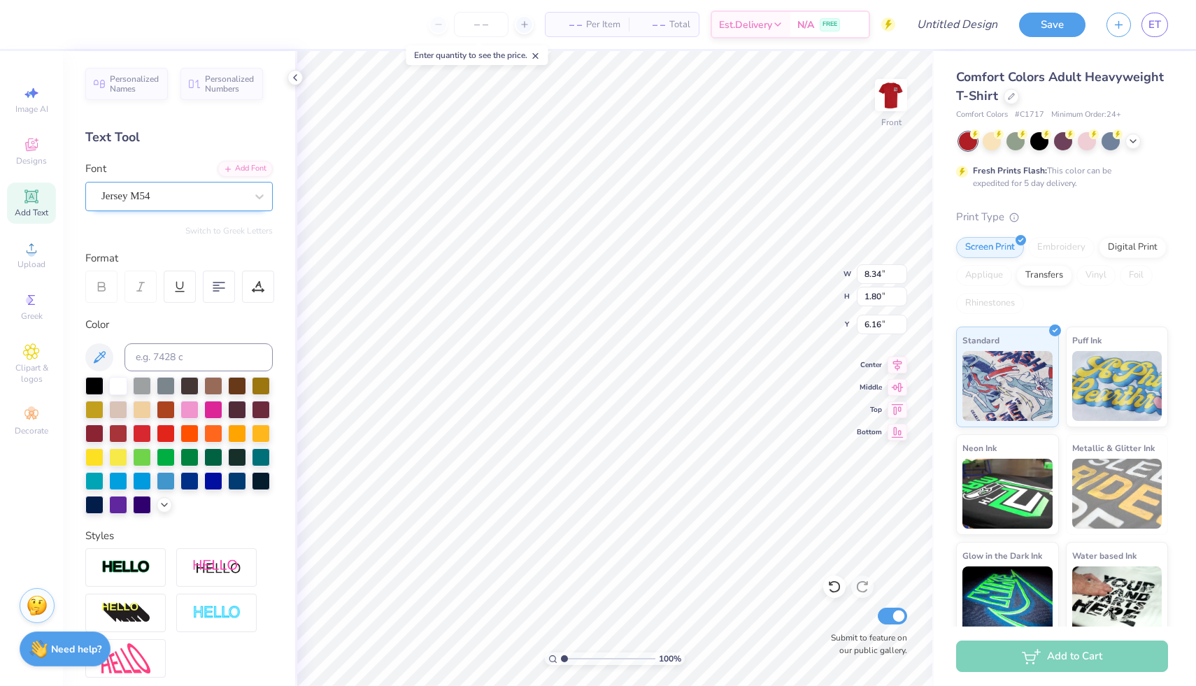
click at [201, 201] on div "Jersey M54" at bounding box center [173, 196] width 147 height 22
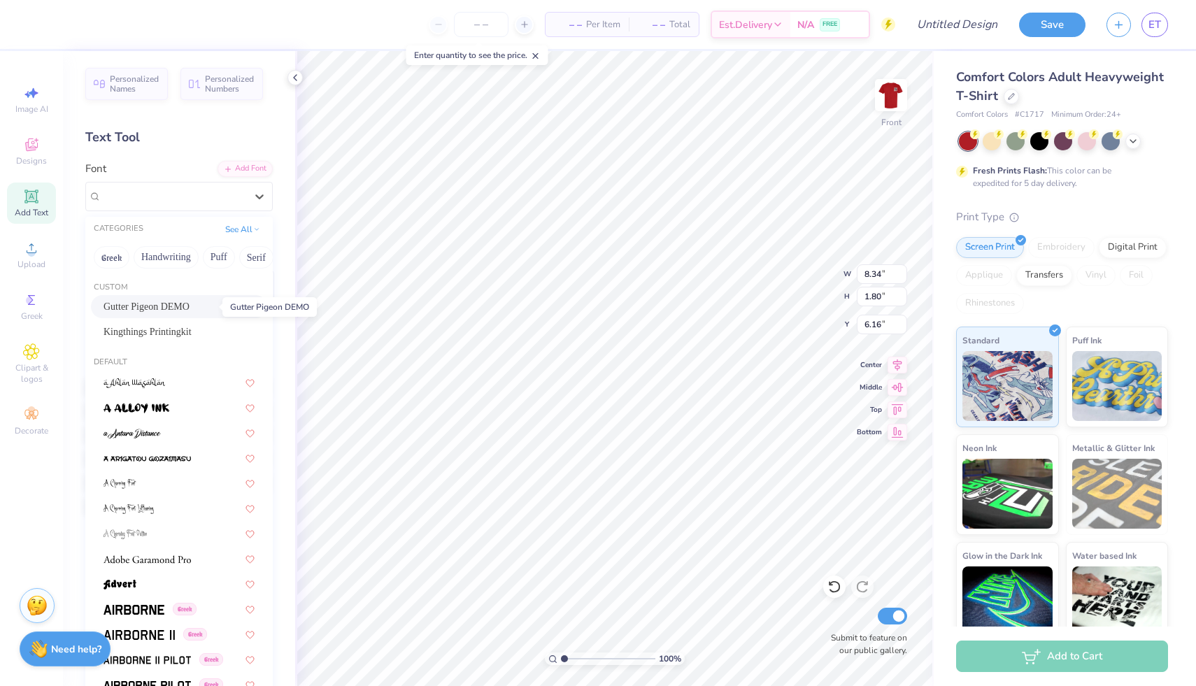
click at [190, 311] on span "Gutter Pigeon DEMO" at bounding box center [147, 306] width 86 height 15
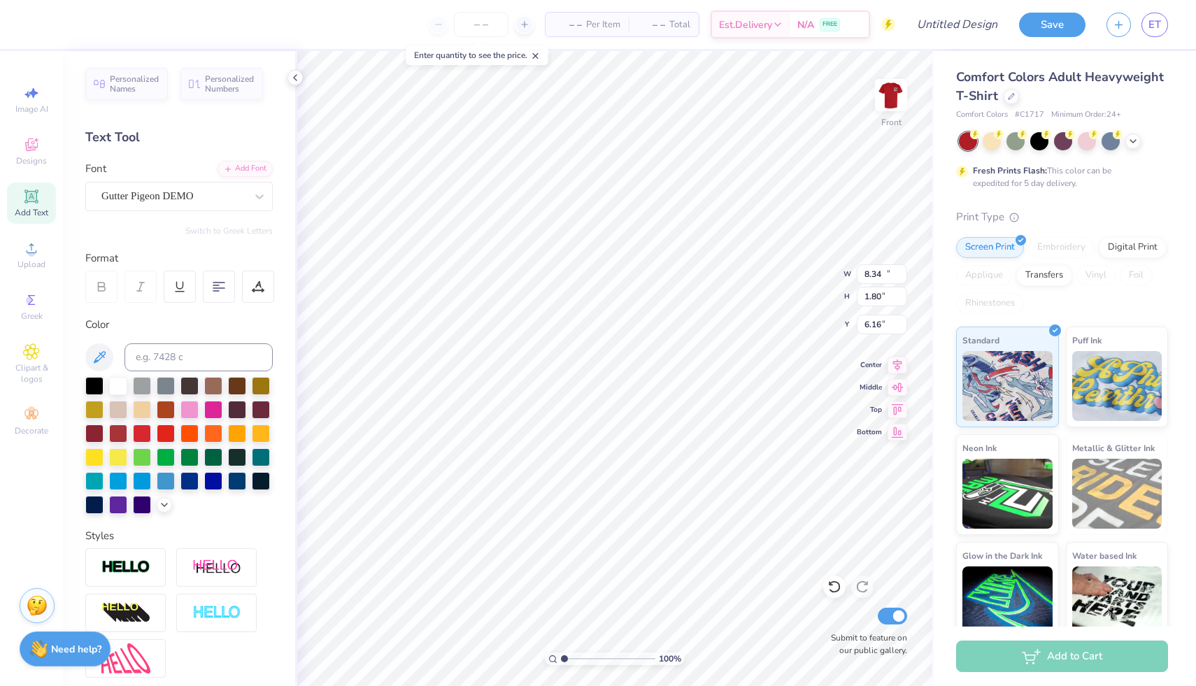
type input "10.15"
type input "2.06"
type input "6.03"
click at [36, 204] on icon at bounding box center [31, 196] width 17 height 17
type input "5.69"
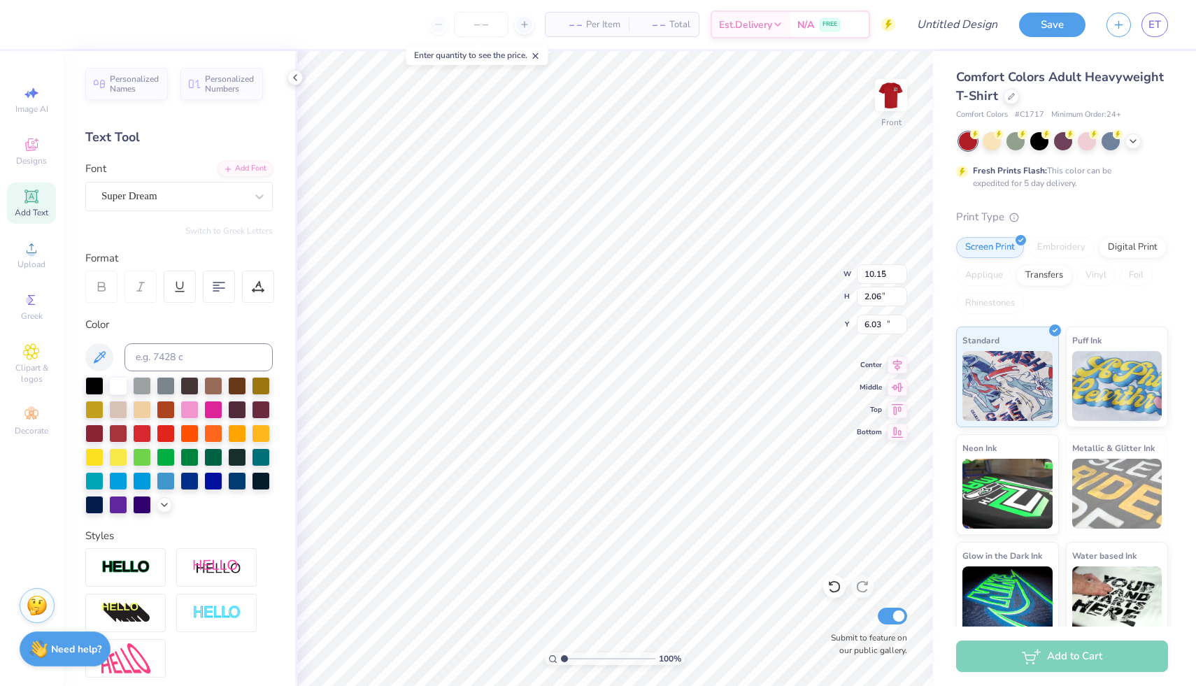
type input "1.65"
type input "12.93"
click at [180, 204] on div at bounding box center [173, 196] width 144 height 19
click at [169, 308] on div "Jersey M54" at bounding box center [179, 306] width 151 height 15
type input "JERSEY"
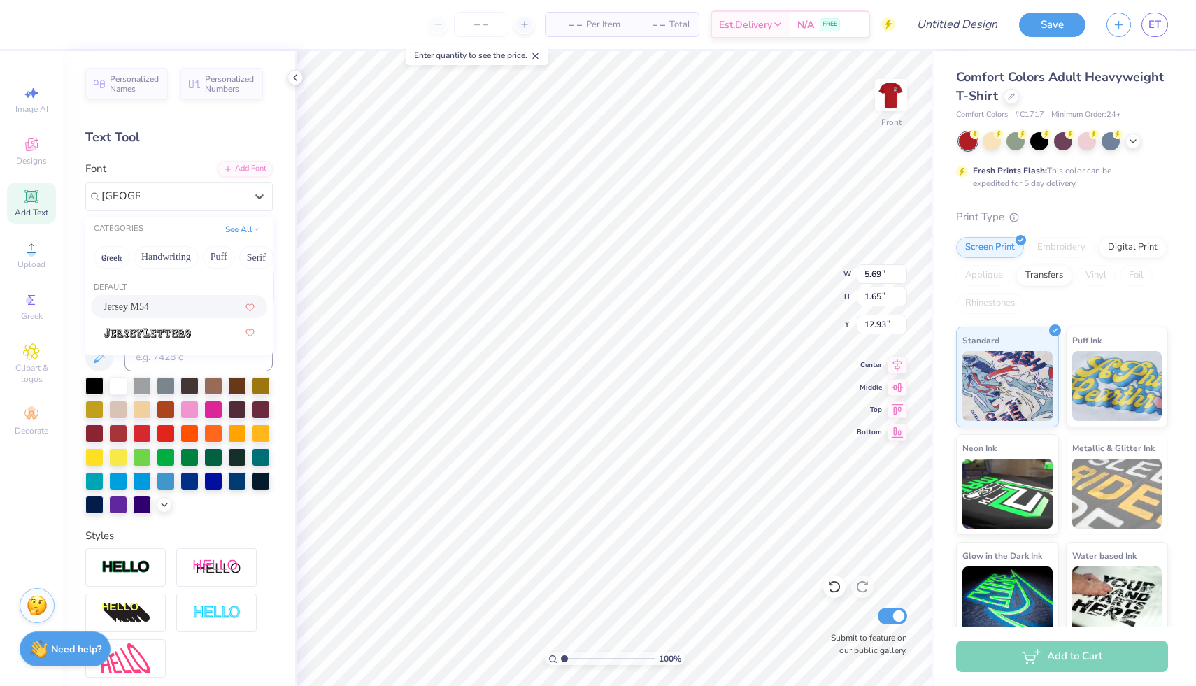
type input "4.49"
type input "1.80"
type input "12.85"
type textarea "89"
type input "6.33"
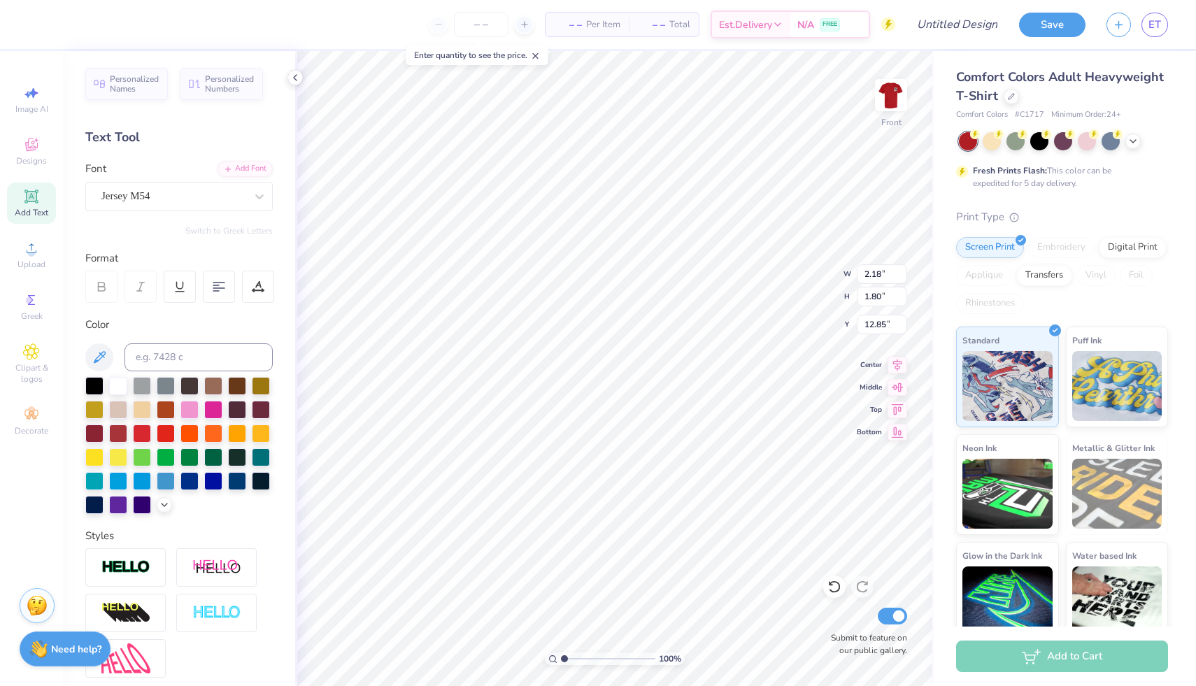
type input "5.24"
type input "9.42"
type input "11.04"
type input "9.14"
type input "9.83"
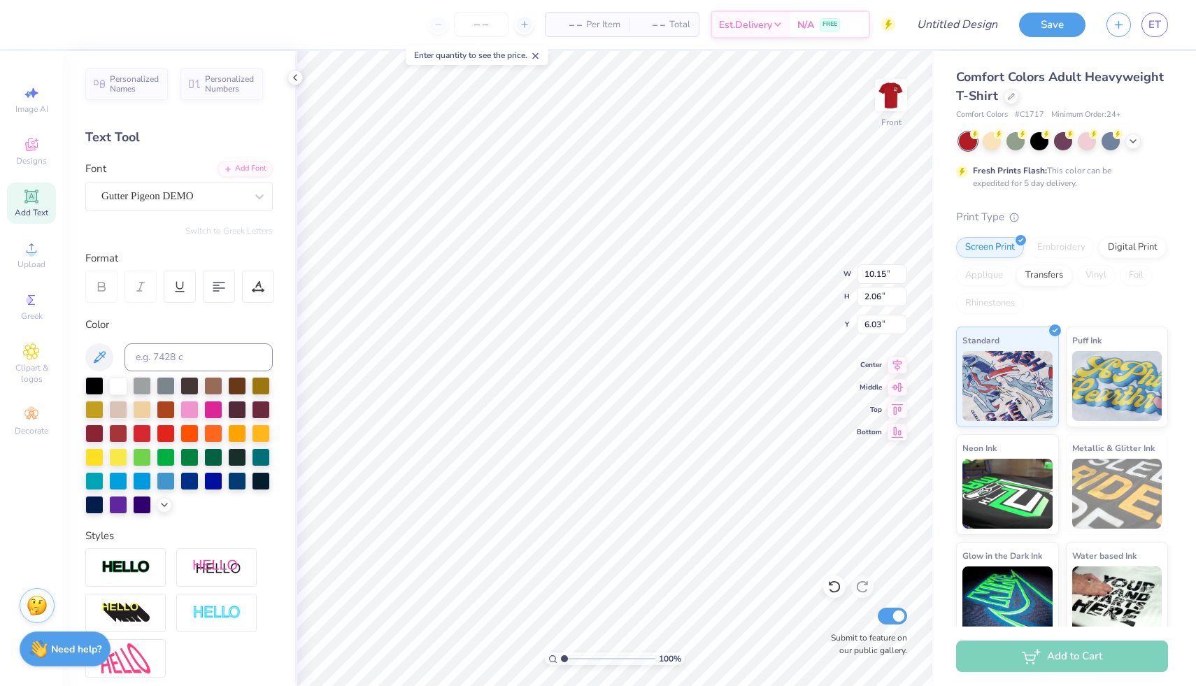
type input "6.47"
type input "10.64"
type input "8.80"
type input "9.94"
type input "5.74"
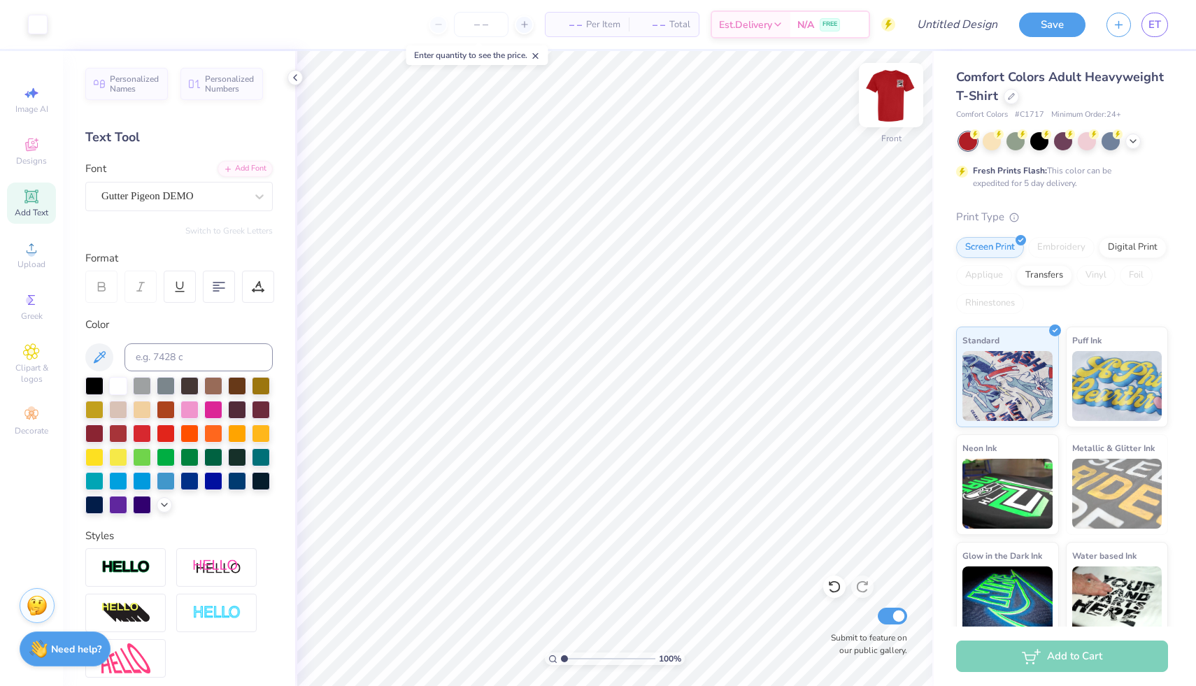
click at [884, 104] on img at bounding box center [891, 95] width 56 height 56
type textarea "ZTA"
type input "2.71"
type input "0.94"
type input "3.60"
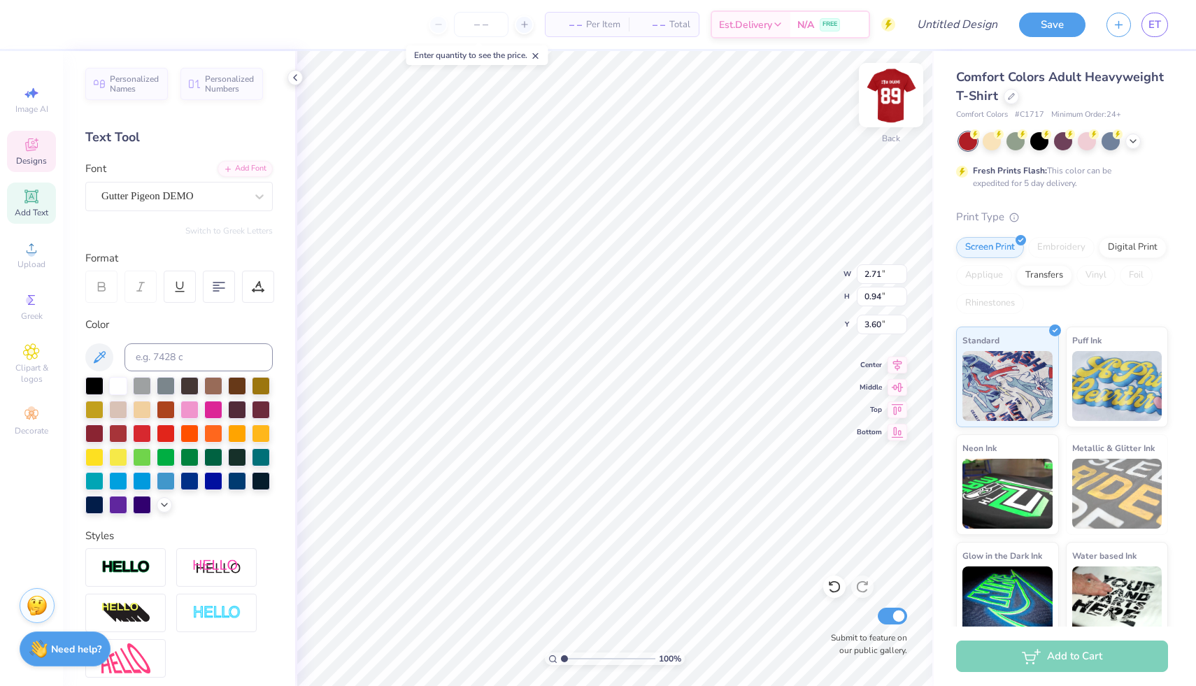
type textarea "ZTA"
type input "3.00"
type input "3.06"
type input "3.51"
click at [835, 581] on icon at bounding box center [835, 587] width 14 height 14
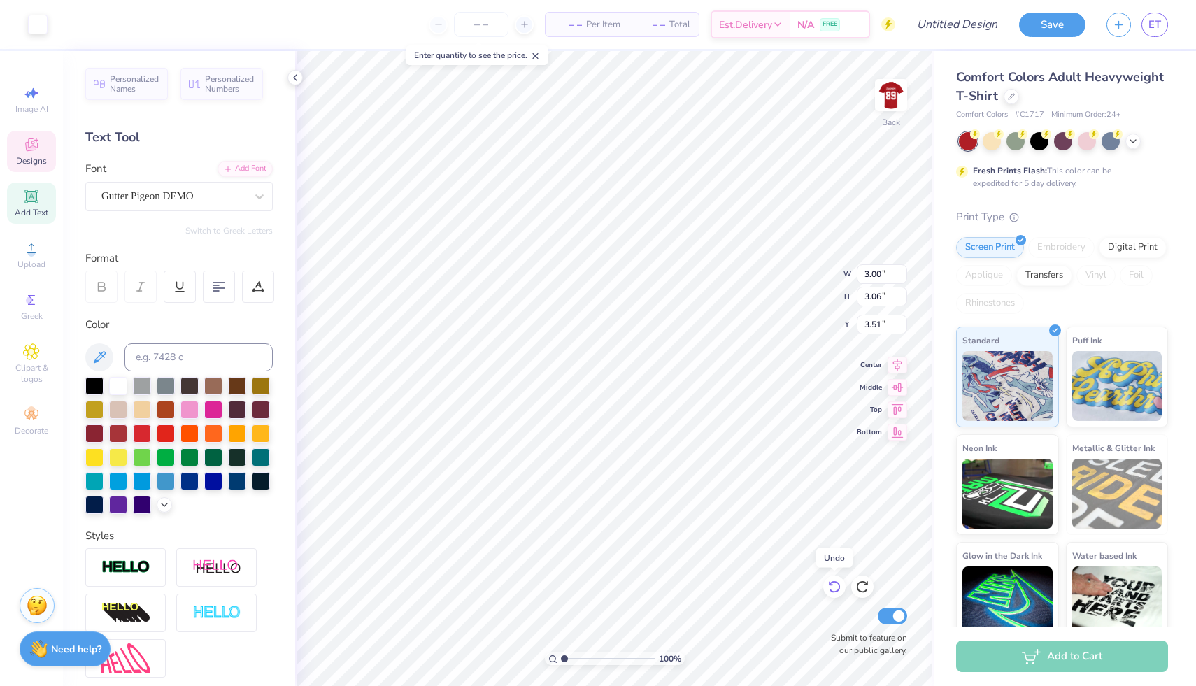
click at [835, 581] on icon at bounding box center [835, 587] width 14 height 14
click at [832, 595] on div at bounding box center [834, 587] width 22 height 22
type input "4.35"
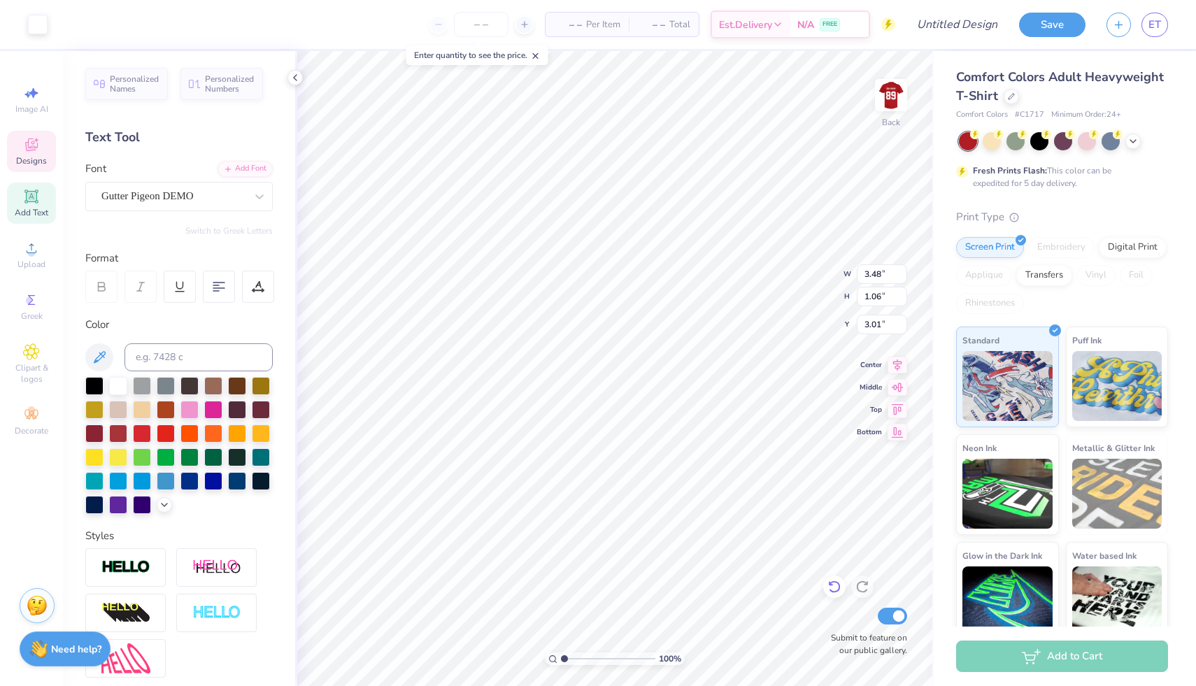
type input "3.48"
type input "1.06"
type input "3.01"
click at [831, 591] on icon at bounding box center [834, 587] width 12 height 13
click at [836, 586] on icon at bounding box center [835, 587] width 14 height 14
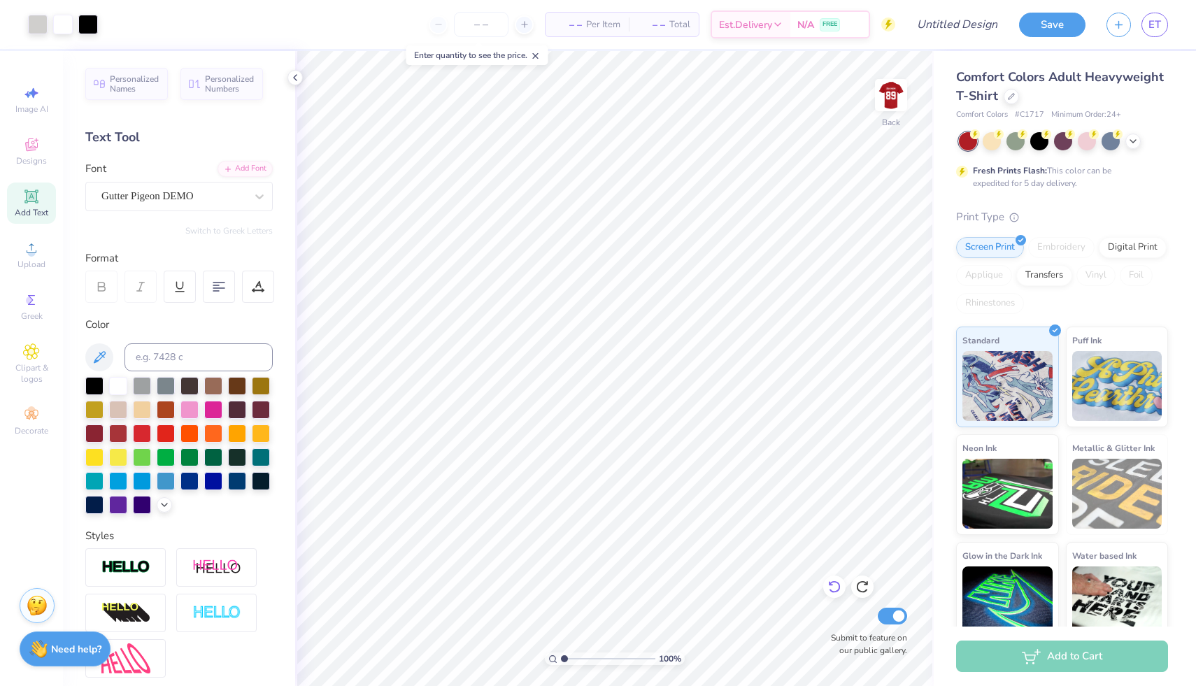
click at [836, 586] on icon at bounding box center [835, 587] width 14 height 14
click at [861, 585] on icon at bounding box center [863, 587] width 14 height 14
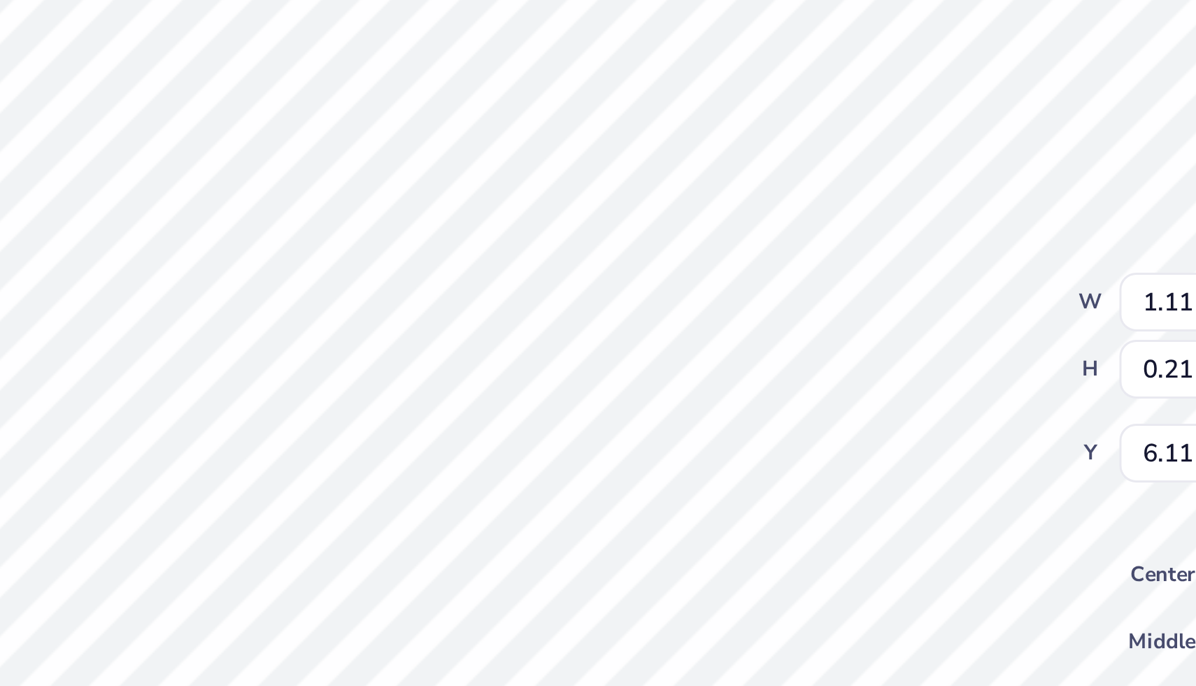
type textarea "DAY"
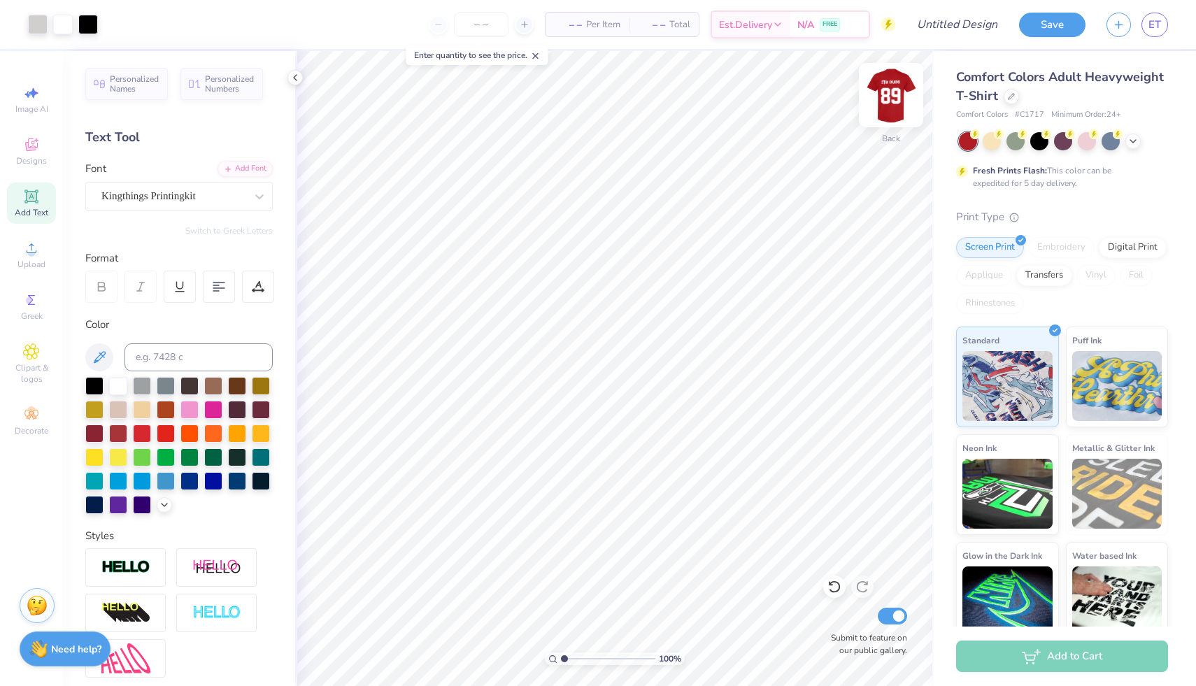
click at [894, 103] on img at bounding box center [891, 95] width 56 height 56
type textarea "ZETA DUDE"
type textarea "ZTA DUDE"
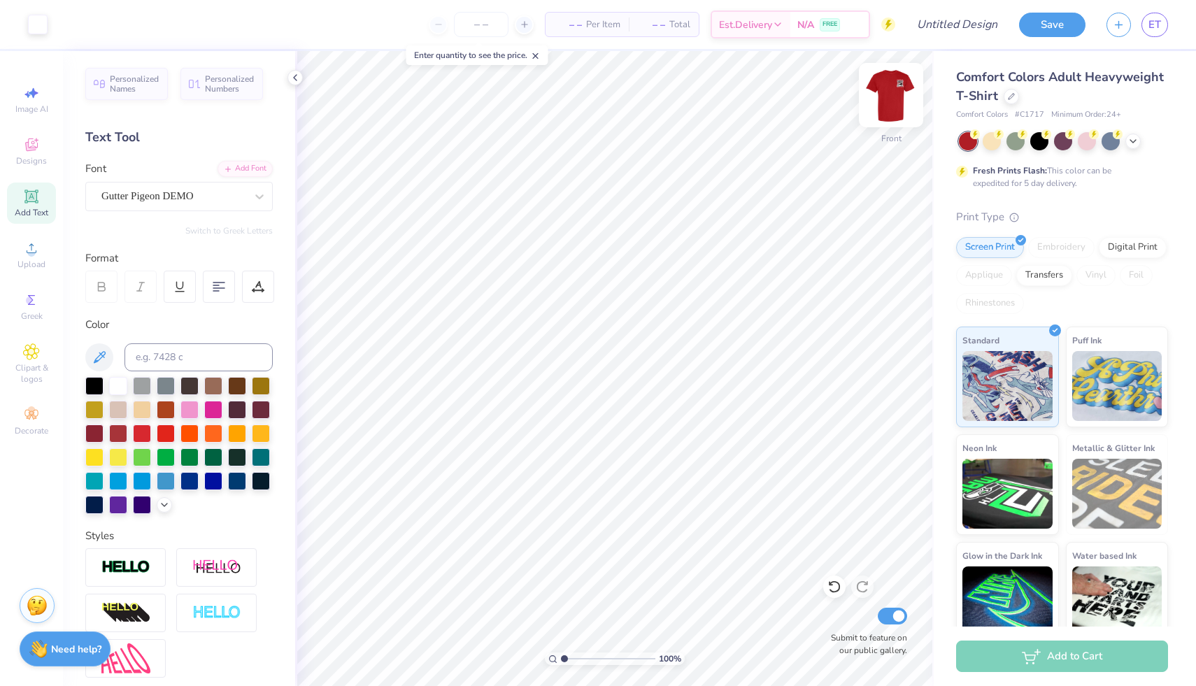
click at [890, 98] on img at bounding box center [891, 95] width 56 height 56
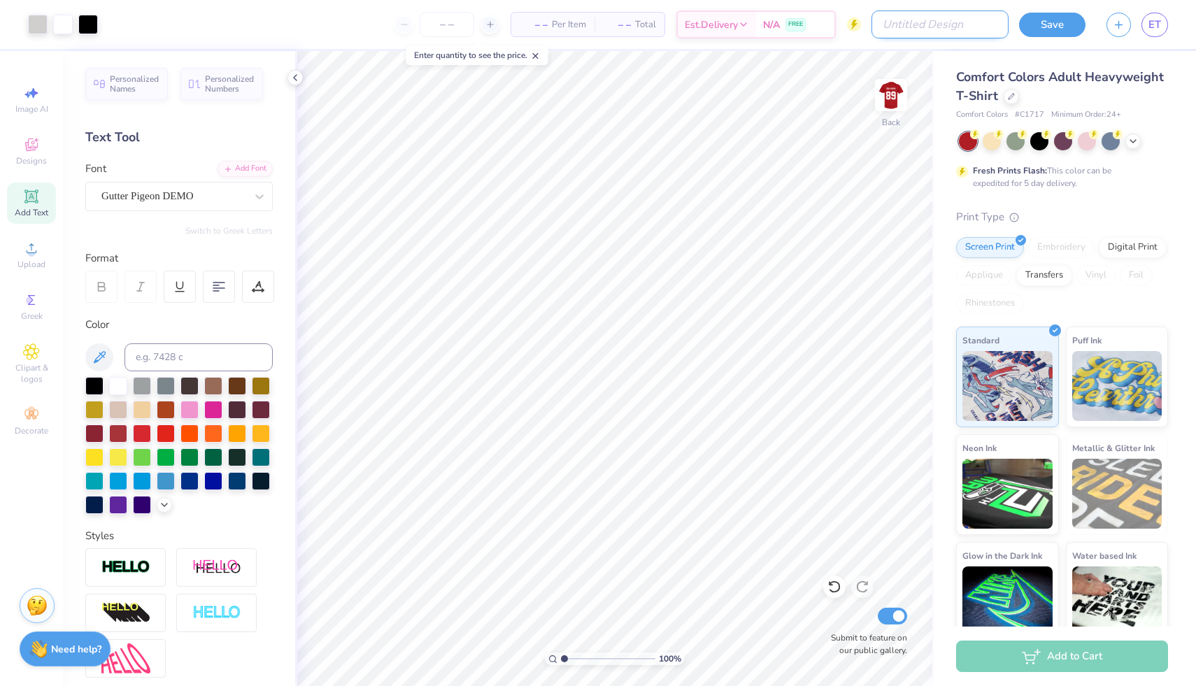
click at [951, 22] on input "Design Title" at bounding box center [940, 24] width 137 height 28
type input "DUDES DAY"
click at [1058, 27] on button "Save" at bounding box center [1052, 22] width 66 height 24
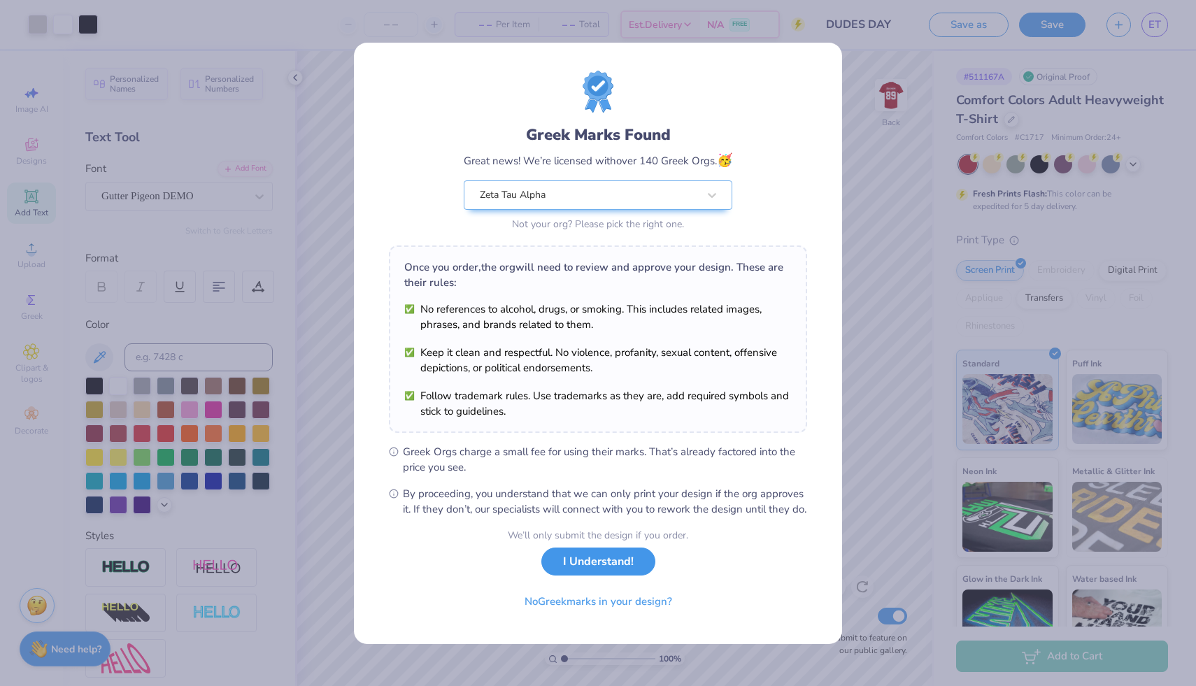
click at [604, 566] on button "I Understand!" at bounding box center [598, 562] width 114 height 29
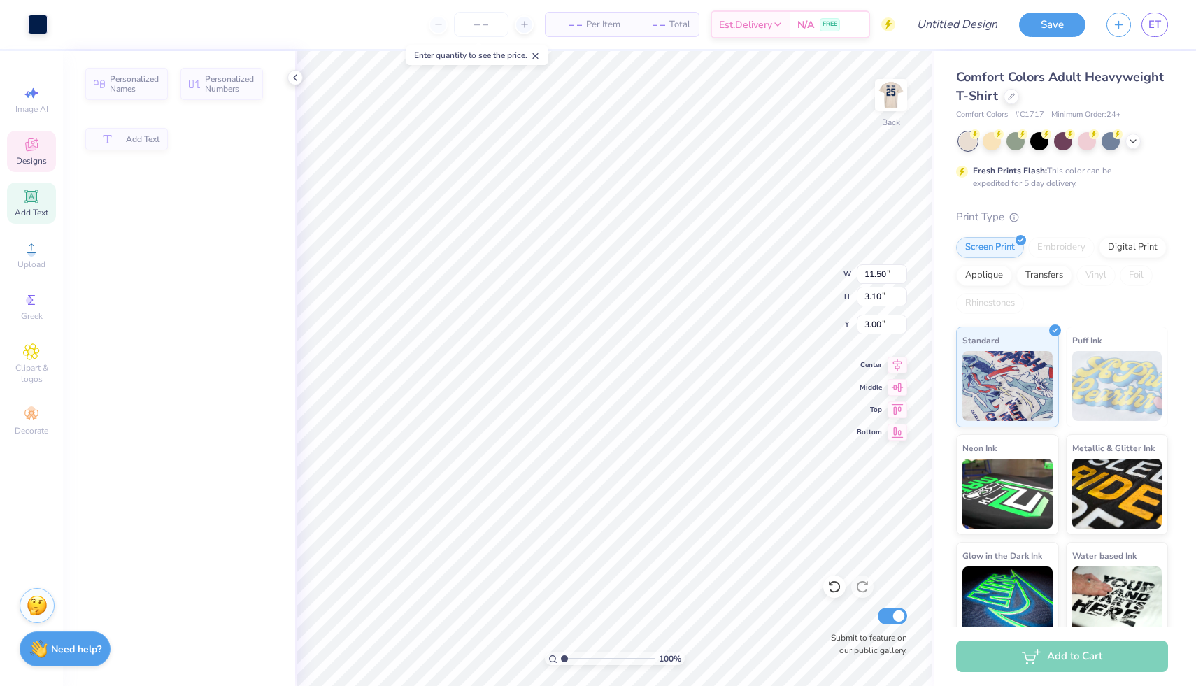
type input "3.10"
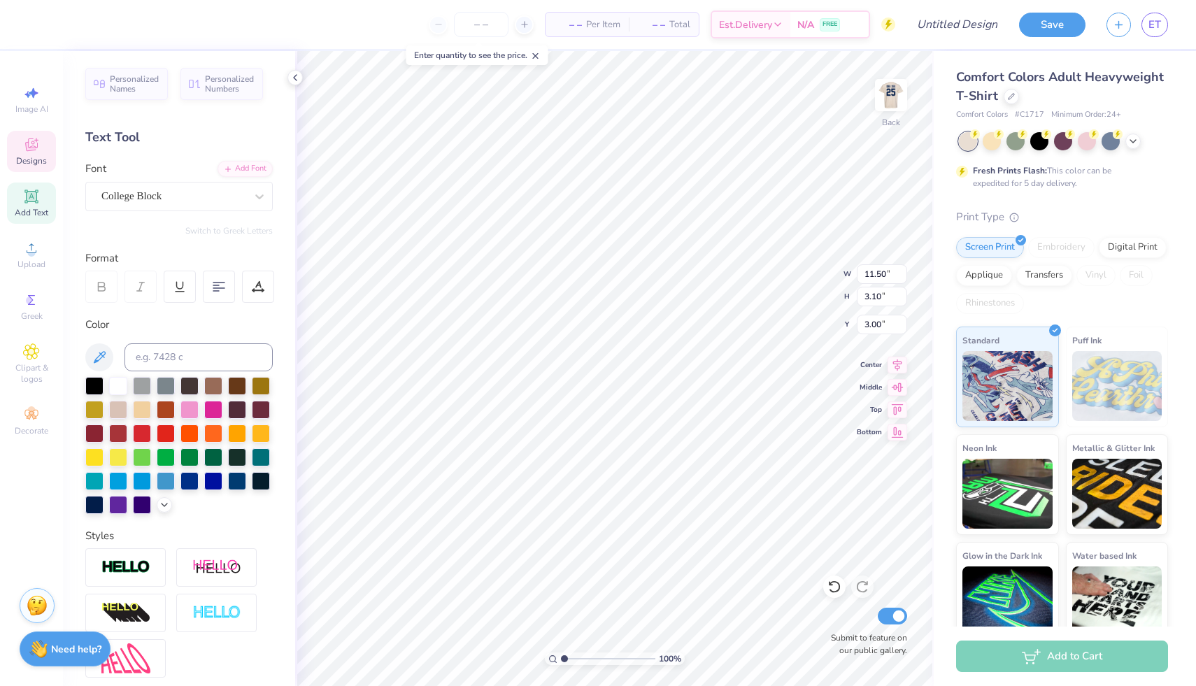
scroll to position [0, 4]
type textarea "ZETA TAU ALPHA"
type input "9.74"
type input "2.82"
type input "12.77"
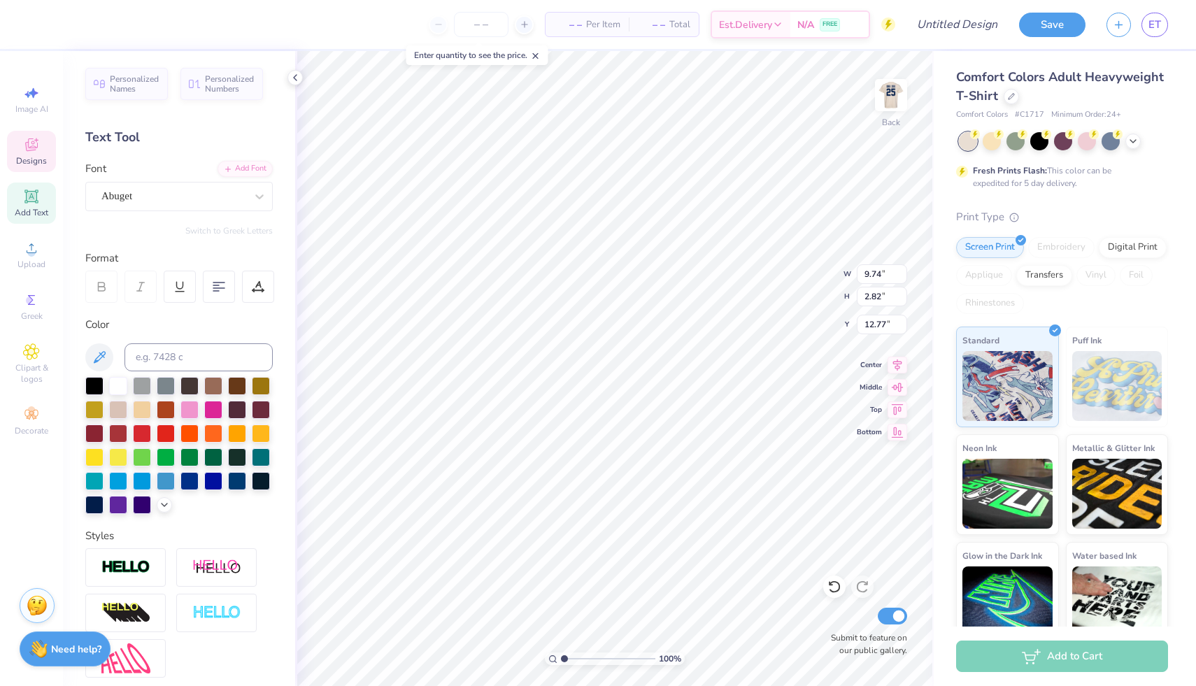
scroll to position [0, 2]
type textarea "Dudes Day 2025"
type input "7.20"
type input "6.37"
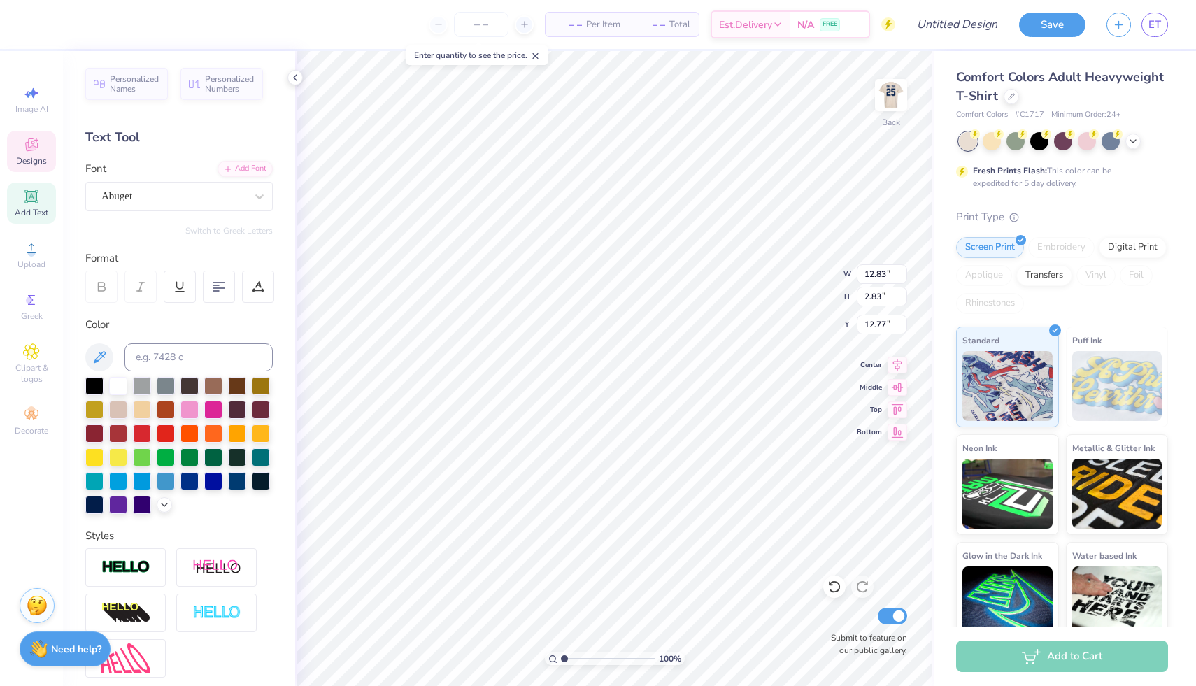
type input "6.25"
type input "14.17"
type input "3.06"
type input "3.00"
click at [882, 97] on img at bounding box center [891, 95] width 28 height 28
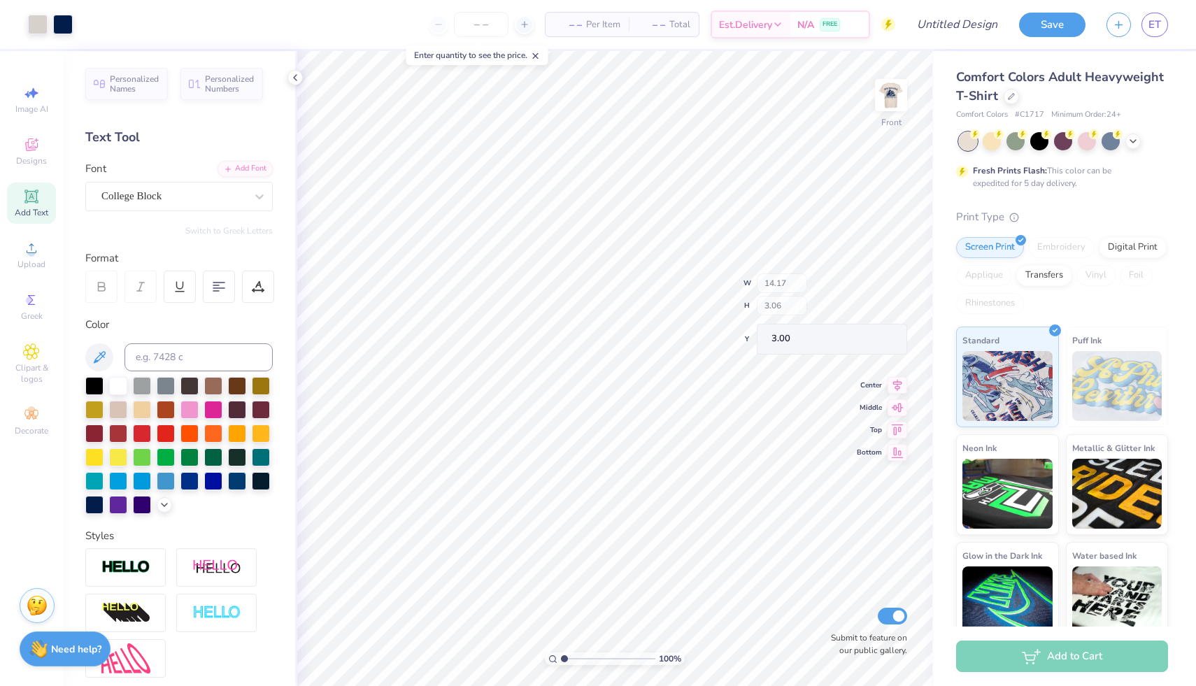
click at [894, 87] on img at bounding box center [891, 95] width 28 height 28
click at [900, 97] on img at bounding box center [891, 95] width 56 height 56
click at [889, 94] on img at bounding box center [891, 95] width 28 height 28
type input "9.49"
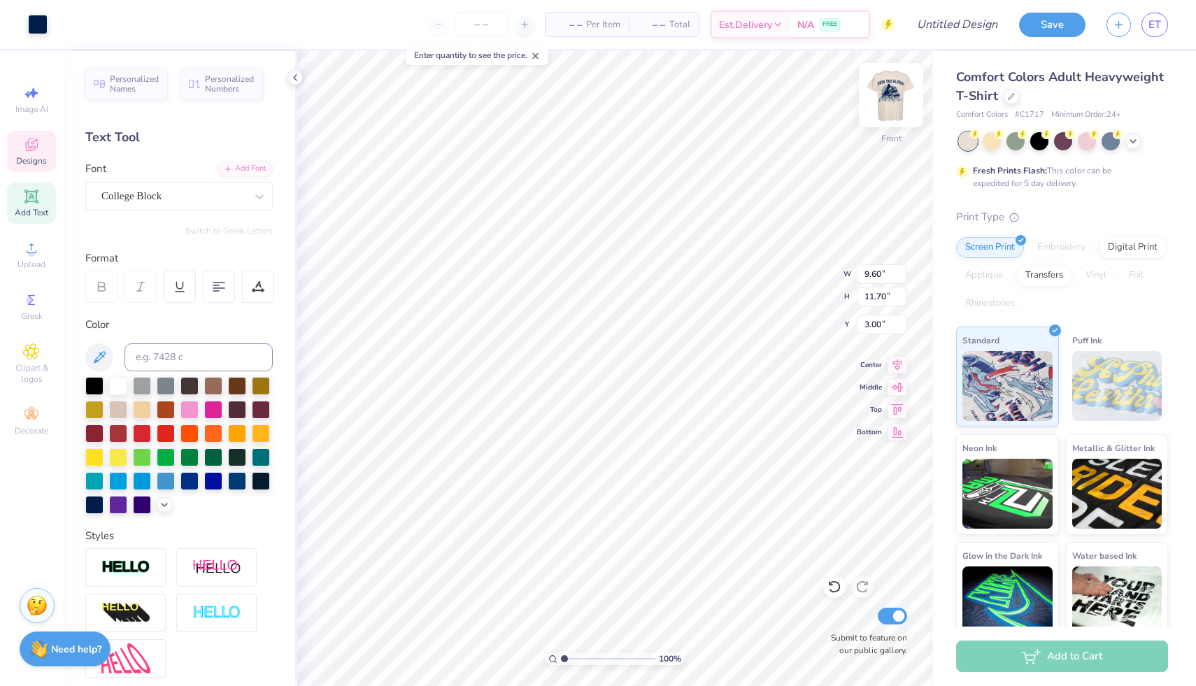
type input "2.50"
type textarea "zta dude"
type input "9.60"
type input "8.00"
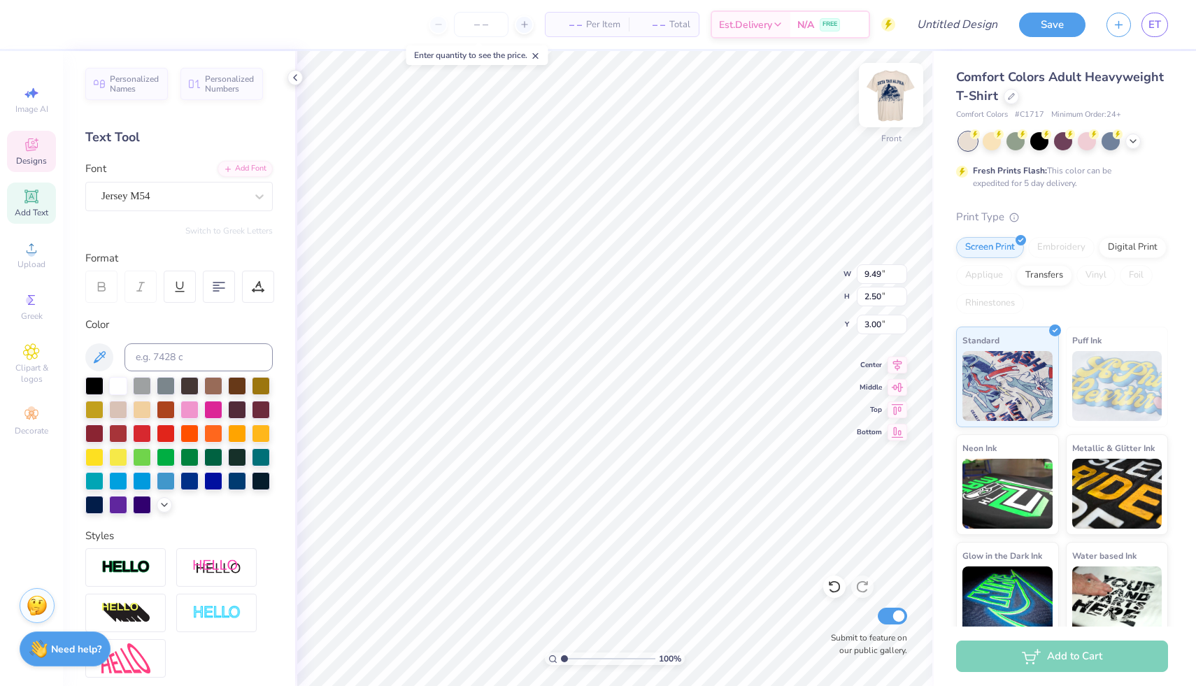
type input "6.70"
type textarea "89"
type input "8.44"
type input "11.57"
type input "2.50"
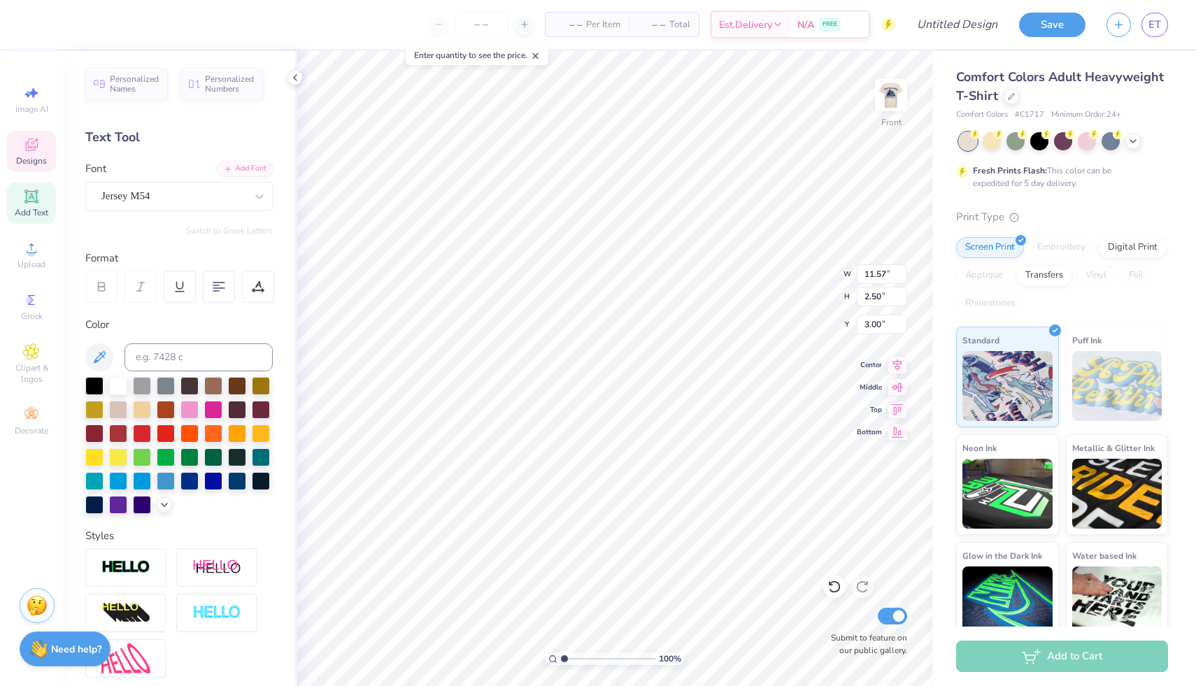
type input "3.93"
click at [160, 506] on icon at bounding box center [164, 503] width 11 height 11
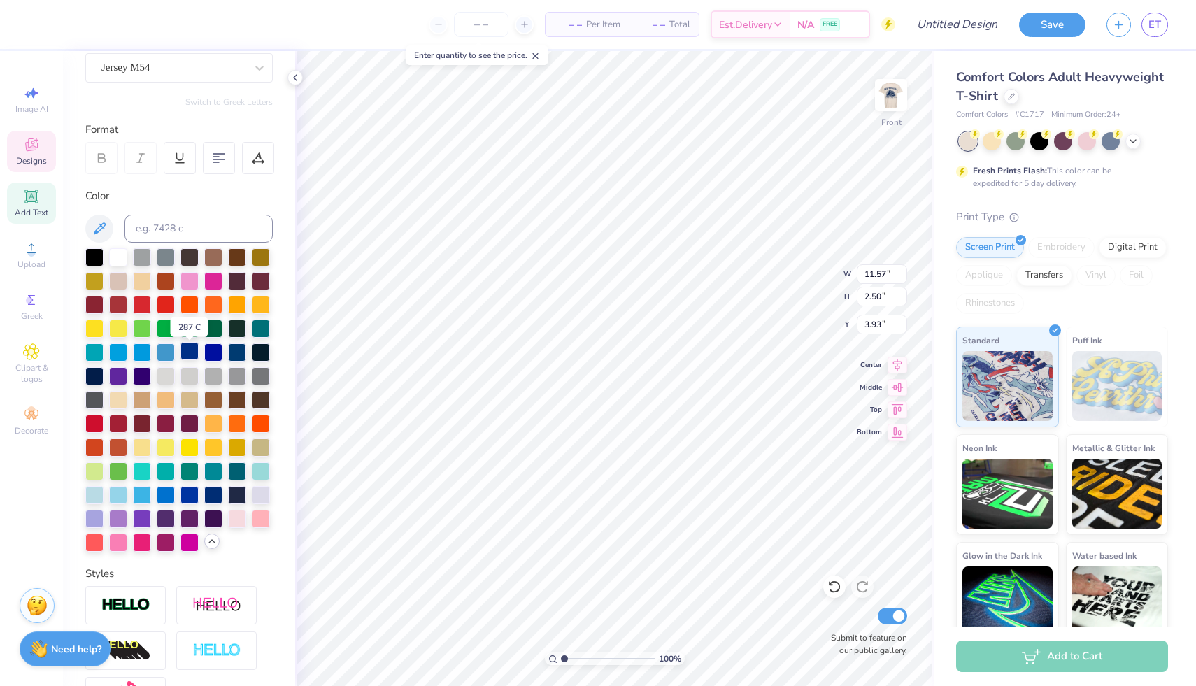
scroll to position [131, 0]
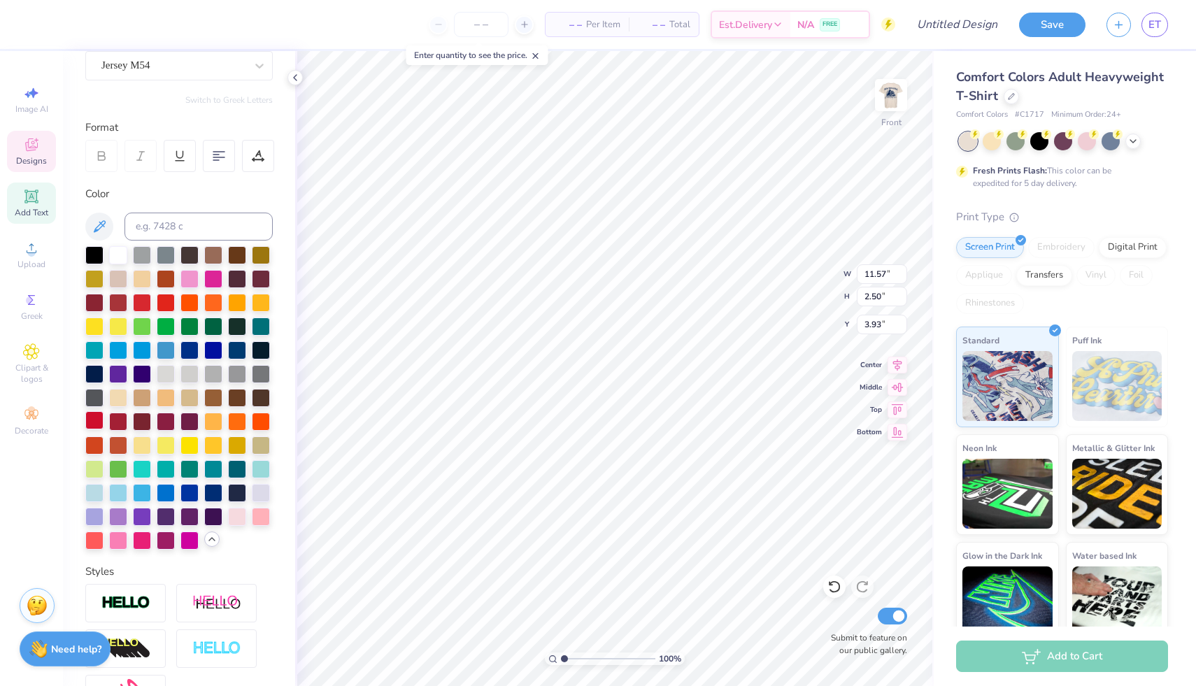
click at [94, 420] on div at bounding box center [94, 420] width 18 height 18
type input "9.67"
type input "8.00"
type input "8.45"
click at [94, 416] on div at bounding box center [94, 420] width 18 height 18
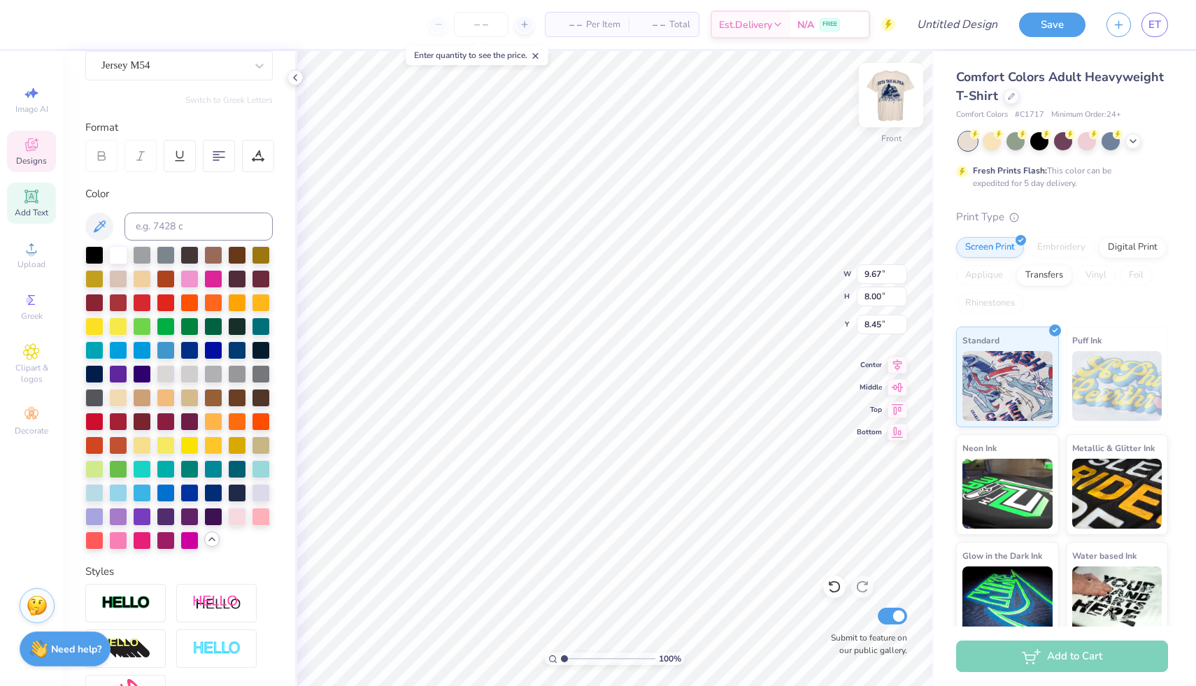
click at [894, 97] on img at bounding box center [891, 95] width 56 height 56
click at [96, 420] on div at bounding box center [94, 420] width 18 height 18
click at [67, 27] on div at bounding box center [63, 23] width 20 height 20
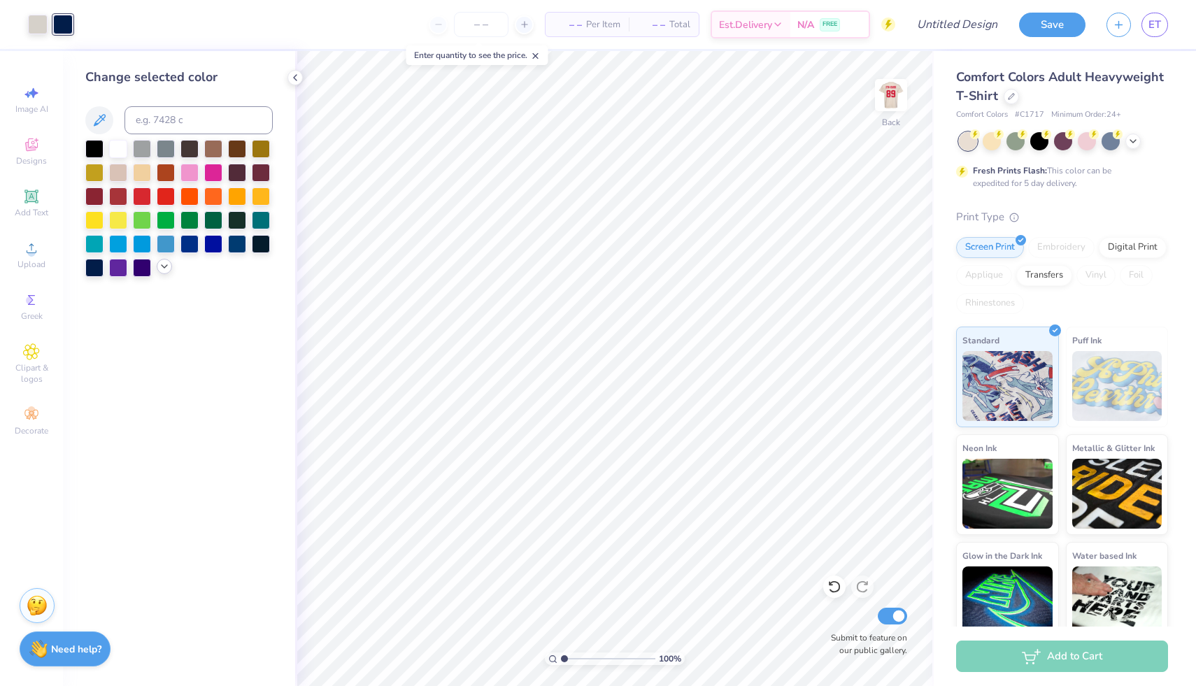
click at [164, 269] on icon at bounding box center [164, 266] width 11 height 11
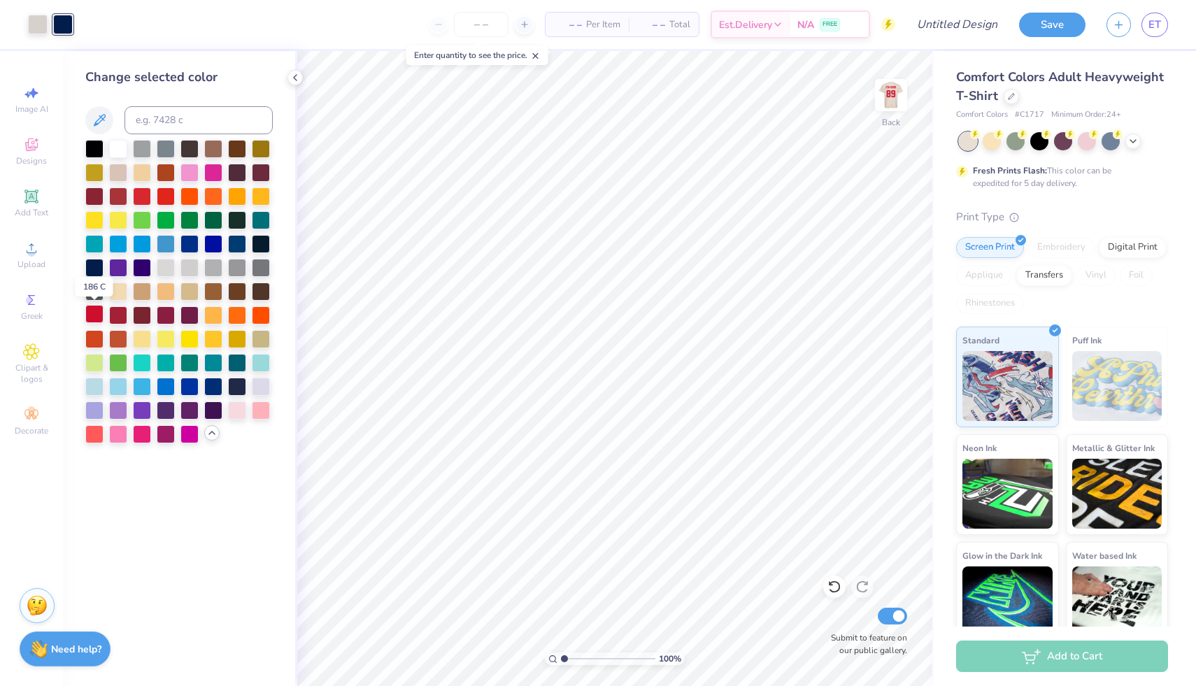
click at [92, 316] on div at bounding box center [94, 314] width 18 height 18
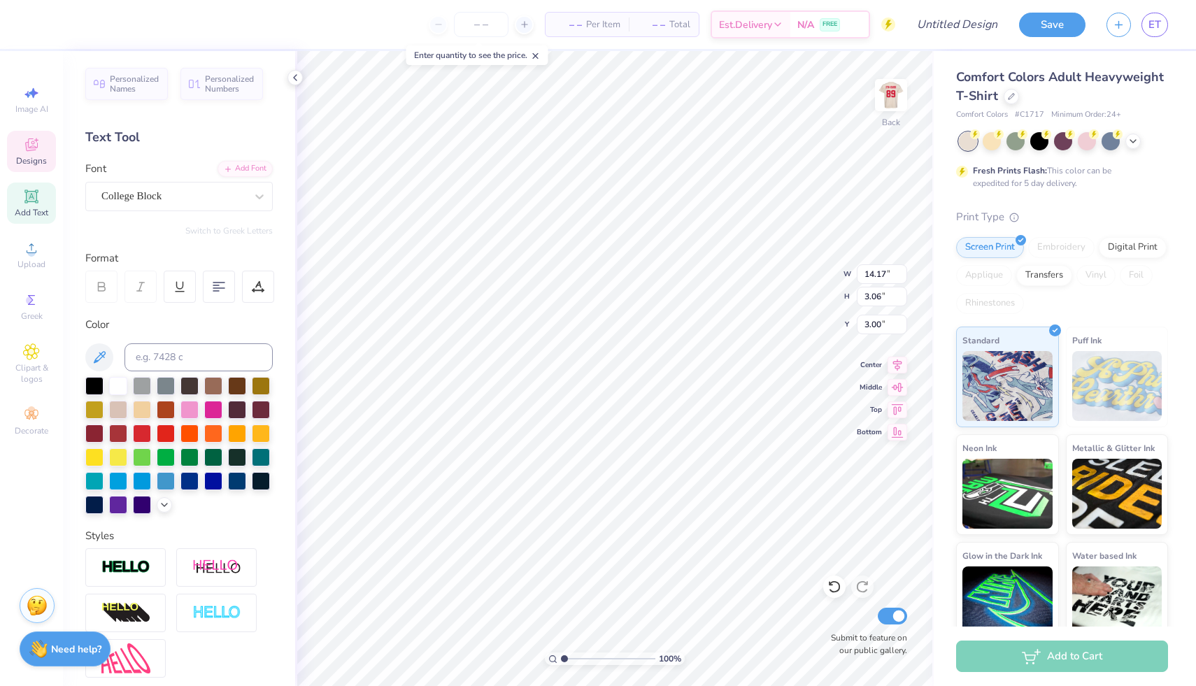
type input "14.12"
type input "3.04"
type input "3.01"
type input "4.89"
type input "6.95"
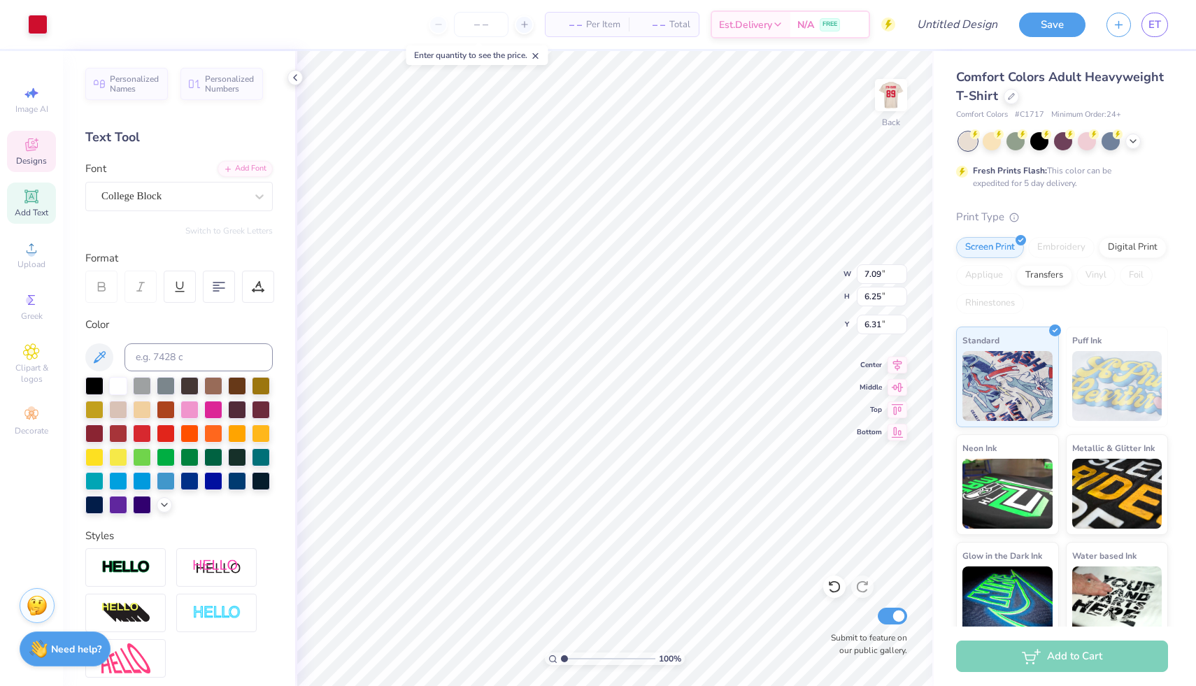
type input "5.23"
type input "10.52"
type input "3.42"
type input "10.48"
click at [903, 85] on img at bounding box center [891, 95] width 56 height 56
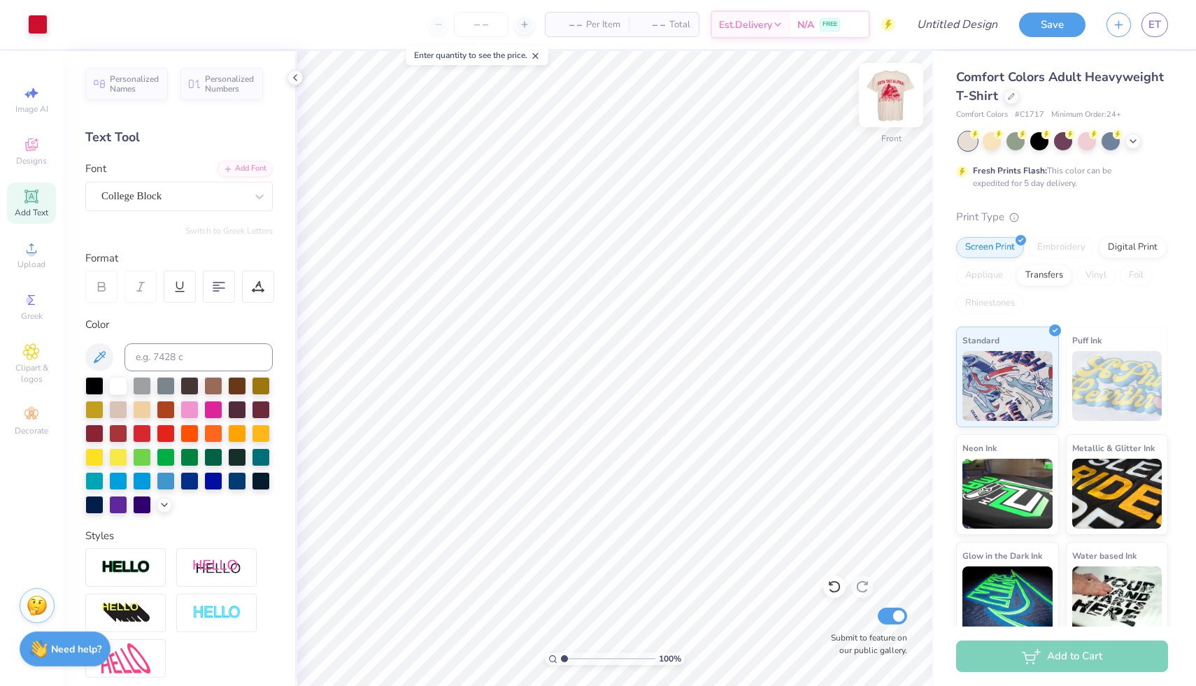
click at [894, 98] on img at bounding box center [891, 95] width 56 height 56
type input "4.89"
type input "6.95"
type input "5.23"
type input "12.83"
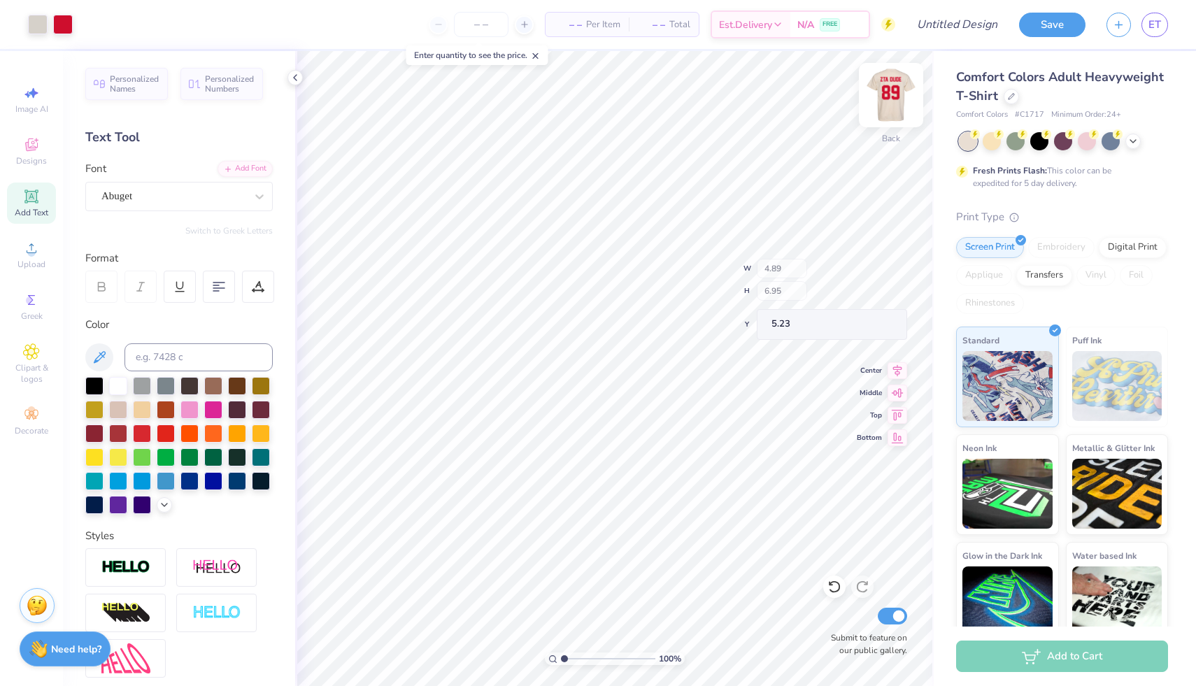
type input "2.83"
type input "12.50"
click at [297, 77] on icon at bounding box center [295, 77] width 11 height 11
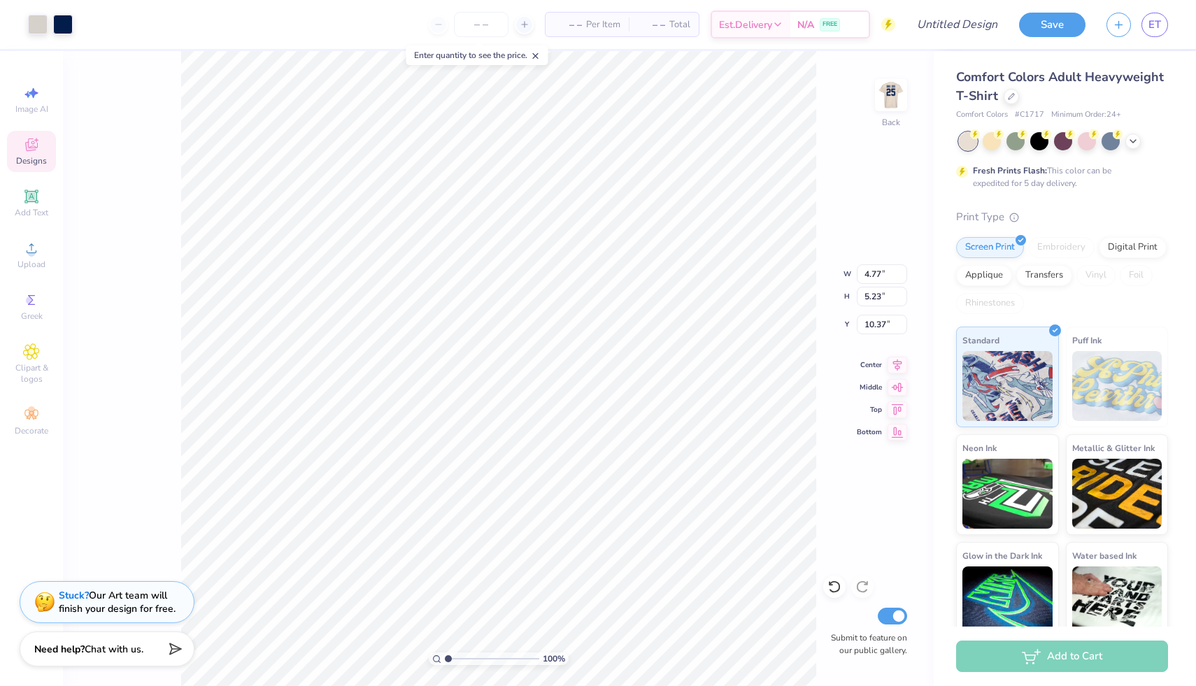
type input "4.77"
type input "5.23"
type input "1.67"
type input "3.70"
type input "4.05"
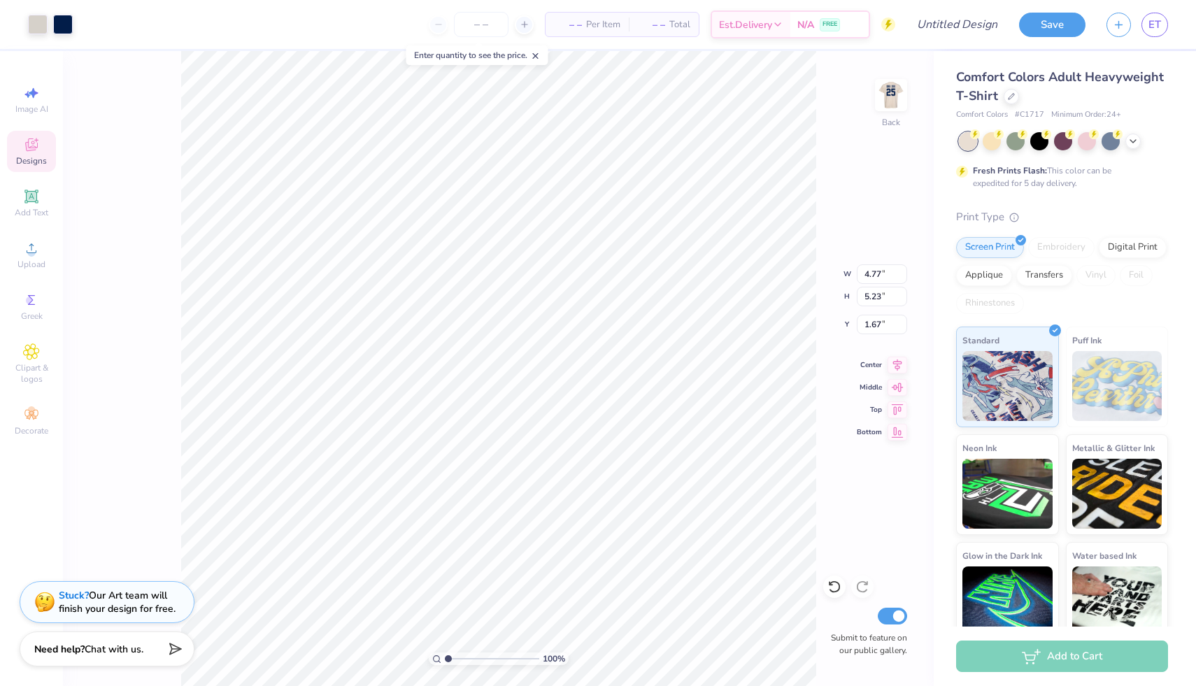
type input "2.84"
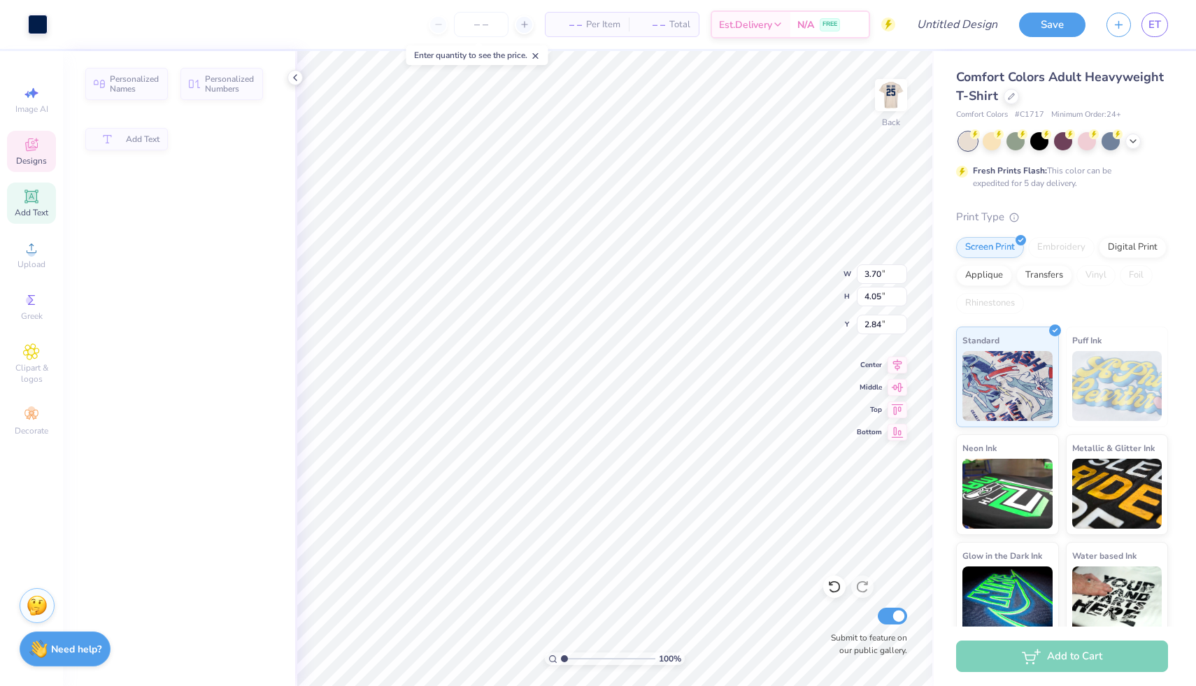
type input "1.00"
type input "3.00"
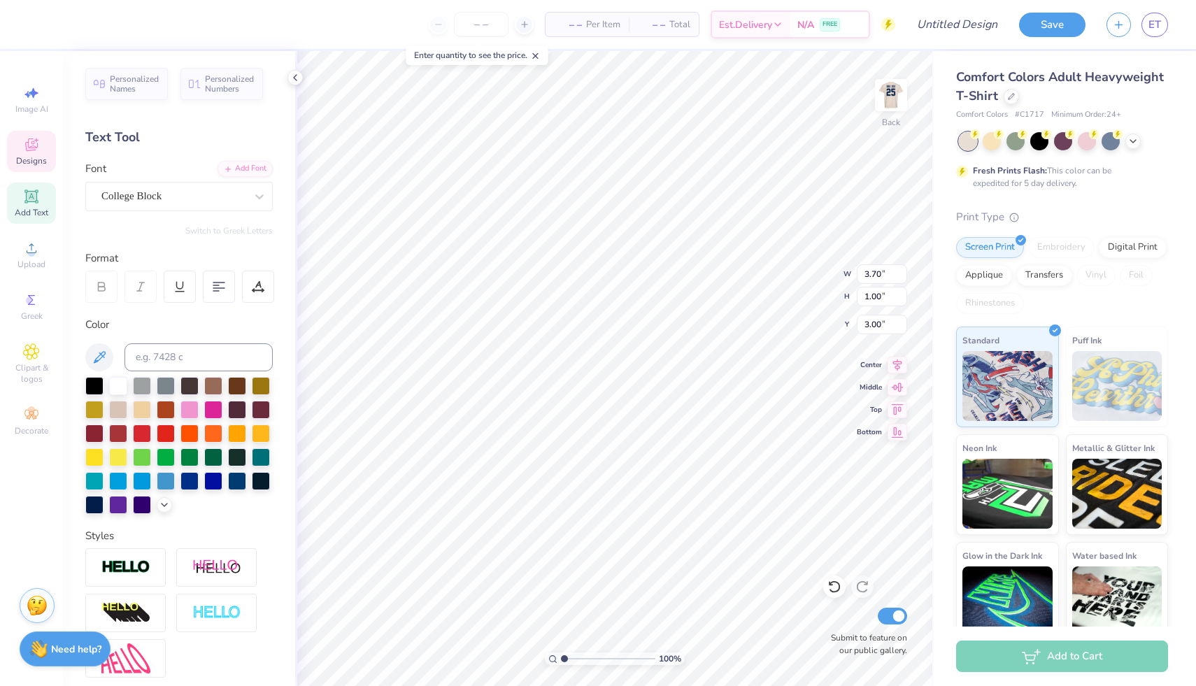
scroll to position [0, 3]
type textarea "zeta tau alpha"
type input "3.13"
type input "0.91"
type input "6.14"
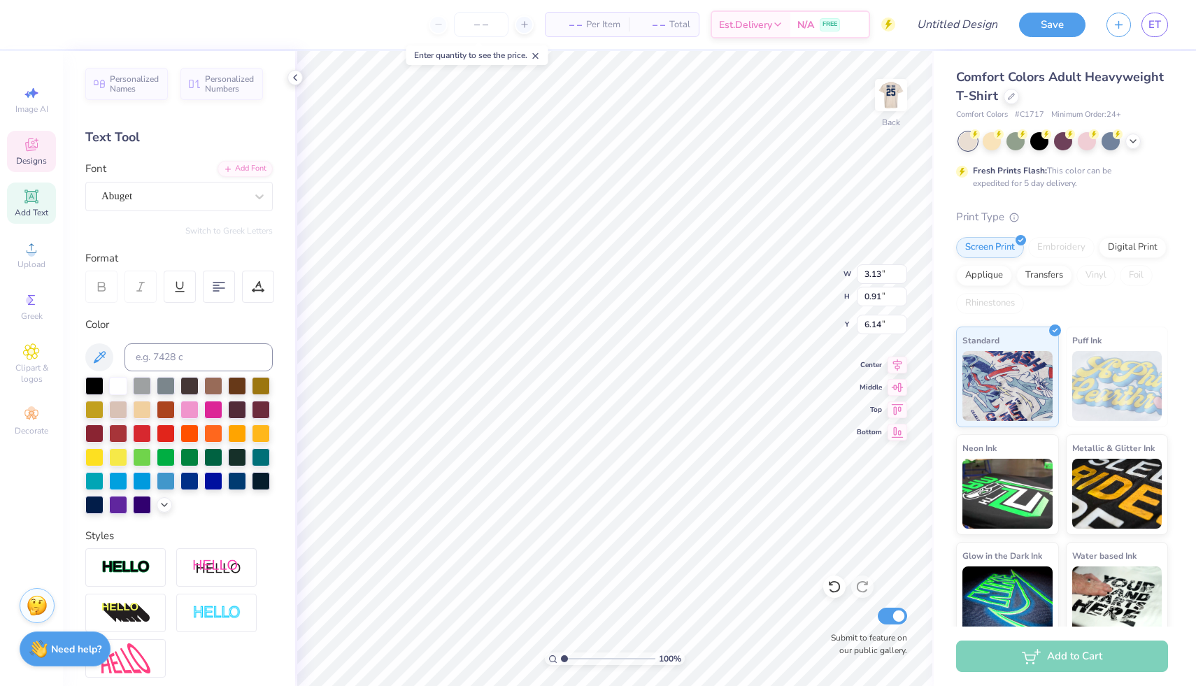
type textarea "Dudes Day 2025"
click at [64, 27] on div at bounding box center [63, 23] width 20 height 20
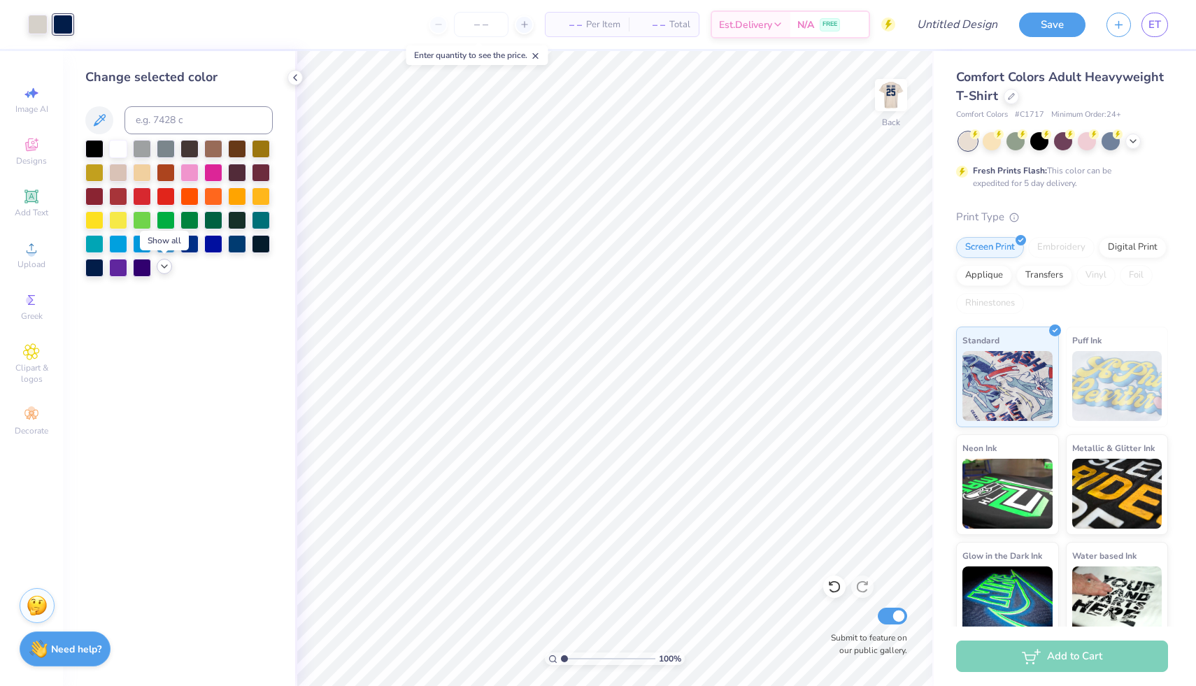
click at [167, 265] on icon at bounding box center [164, 266] width 11 height 11
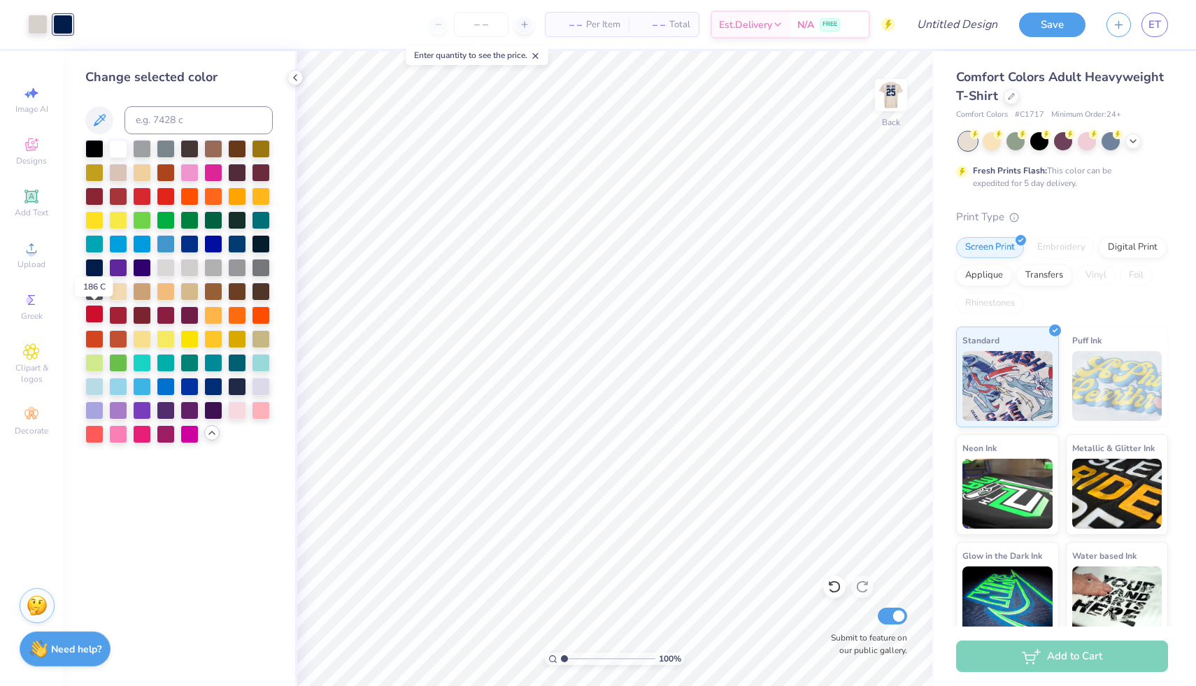
click at [89, 318] on div at bounding box center [94, 314] width 18 height 18
click at [95, 146] on div at bounding box center [94, 148] width 18 height 18
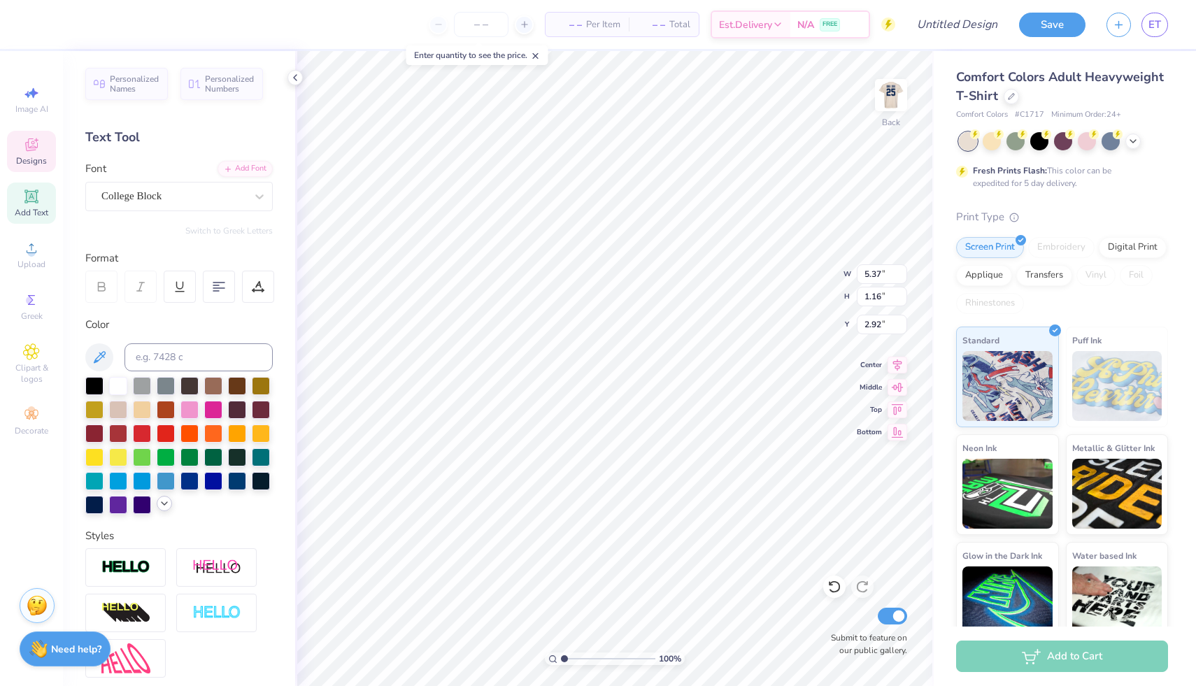
click at [165, 499] on icon at bounding box center [164, 503] width 11 height 11
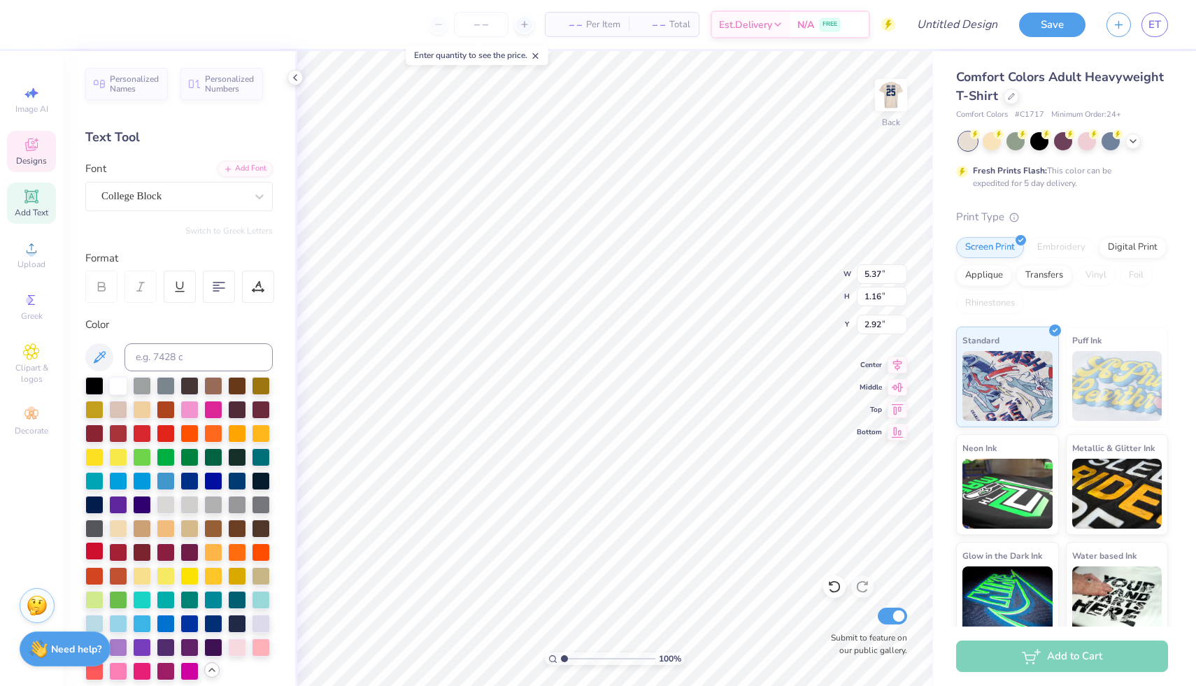
click at [94, 550] on div at bounding box center [94, 551] width 18 height 18
type input "4.13"
type input "0.91"
type input "6.14"
click at [97, 546] on div at bounding box center [94, 551] width 18 height 18
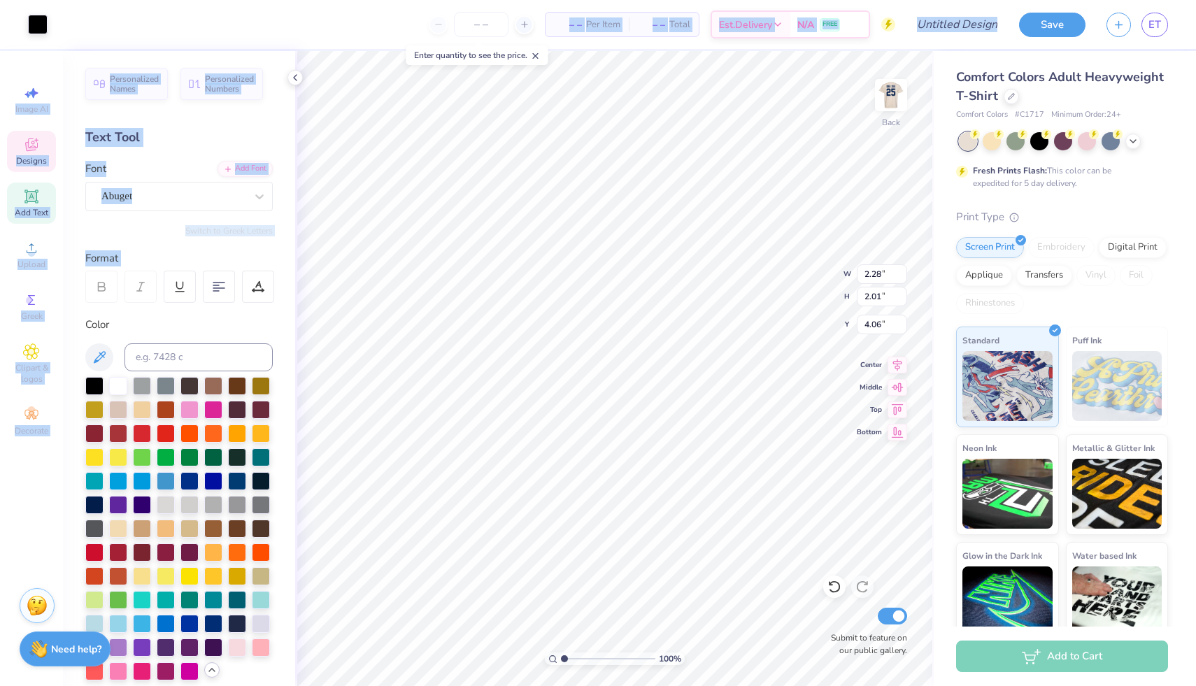
drag, startPoint x: 58, startPoint y: 36, endPoint x: 136, endPoint y: 318, distance: 291.9
click at [134, 316] on div "Art colors – – Per Item – – Total Est. Delivery N/A FREE Design Title Save ET I…" at bounding box center [598, 343] width 1196 height 686
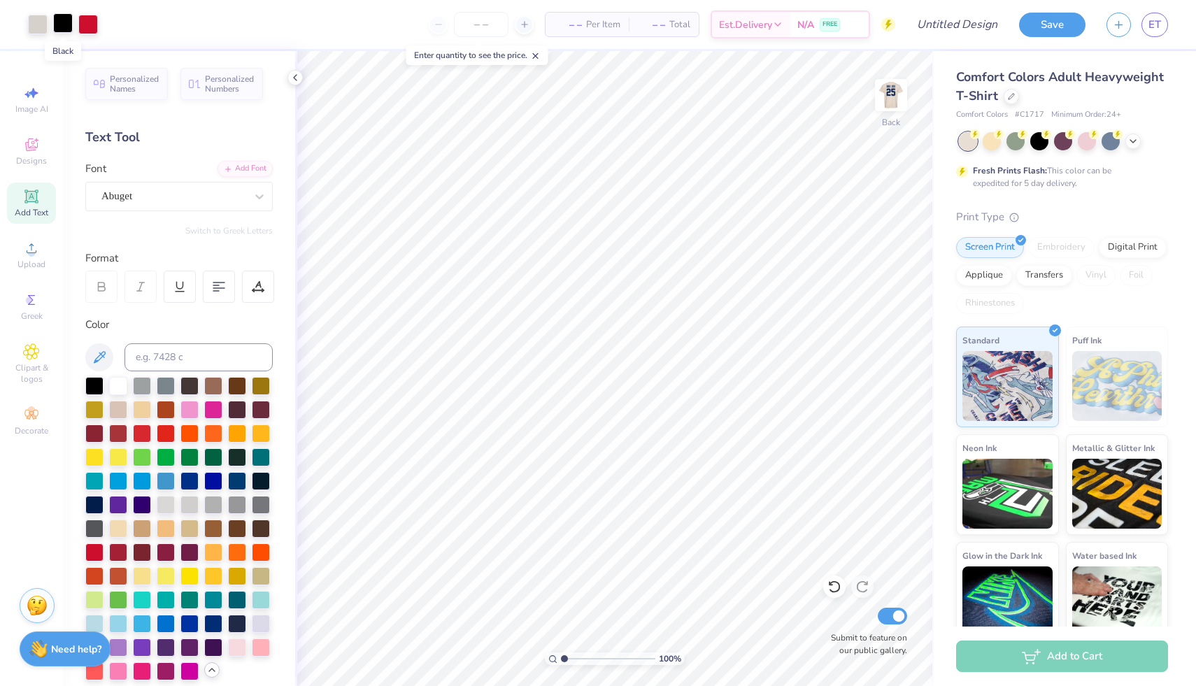
click at [59, 26] on div at bounding box center [63, 23] width 20 height 20
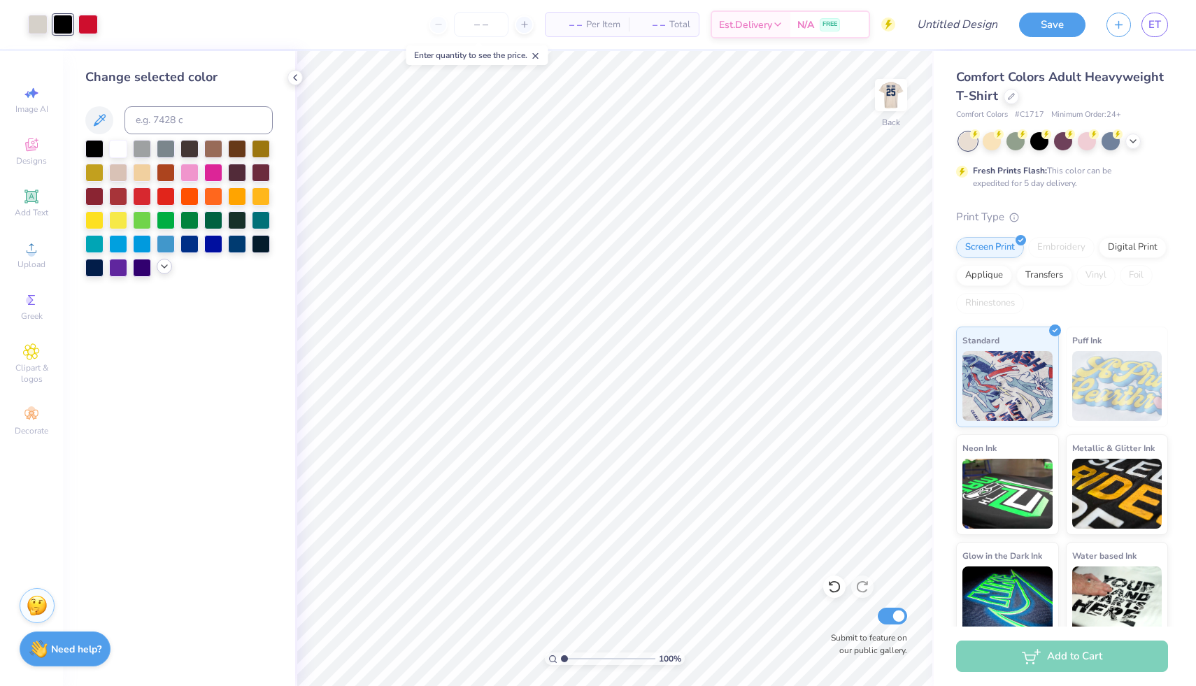
click at [159, 268] on icon at bounding box center [164, 266] width 11 height 11
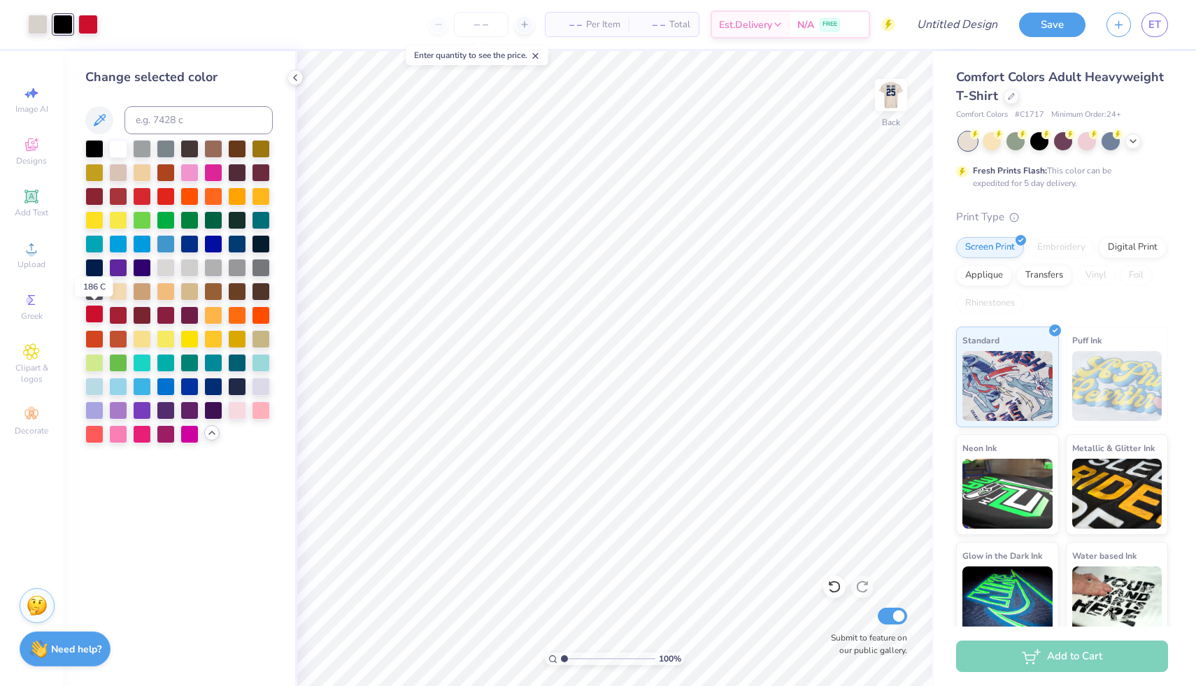
click at [90, 318] on div at bounding box center [94, 314] width 18 height 18
click at [98, 151] on div at bounding box center [94, 148] width 18 height 18
click at [898, 94] on img at bounding box center [891, 95] width 56 height 56
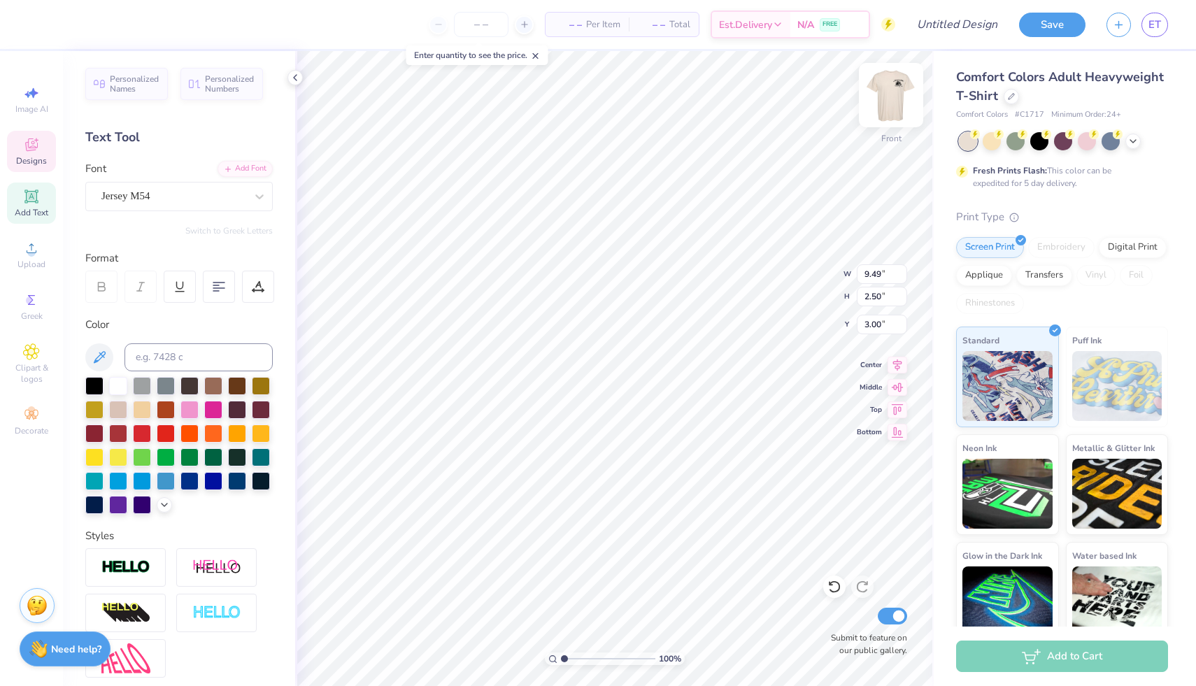
scroll to position [0, 2]
type textarea "ZTA DUDE"
type input "9.60"
type input "8.00"
type input "6.70"
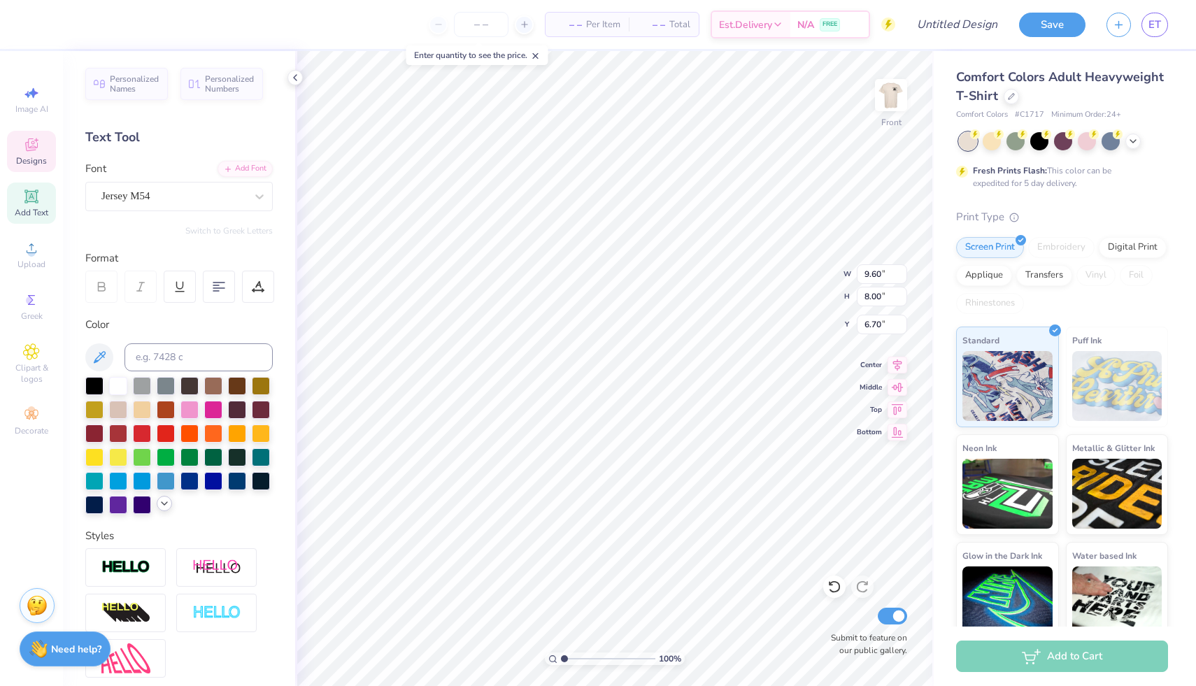
type textarea "89"
click at [163, 506] on icon at bounding box center [164, 503] width 11 height 11
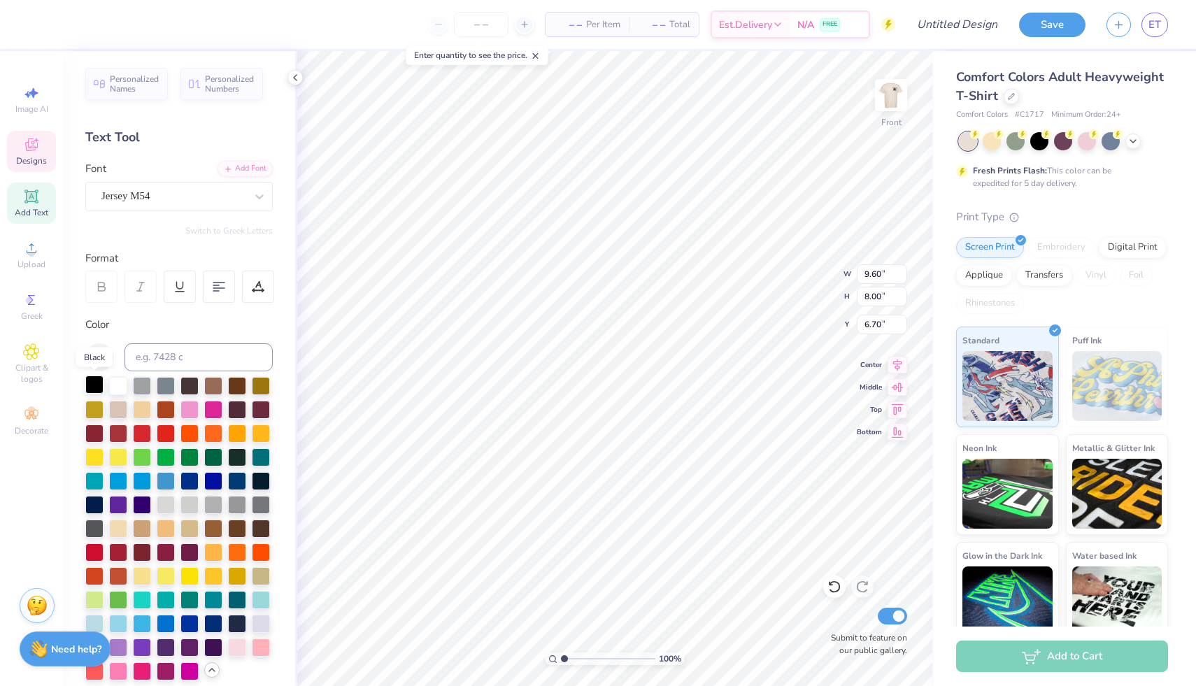
click at [94, 381] on div at bounding box center [94, 385] width 18 height 18
type input "11.57"
type input "2.50"
type input "3.00"
click at [93, 555] on div at bounding box center [94, 551] width 18 height 18
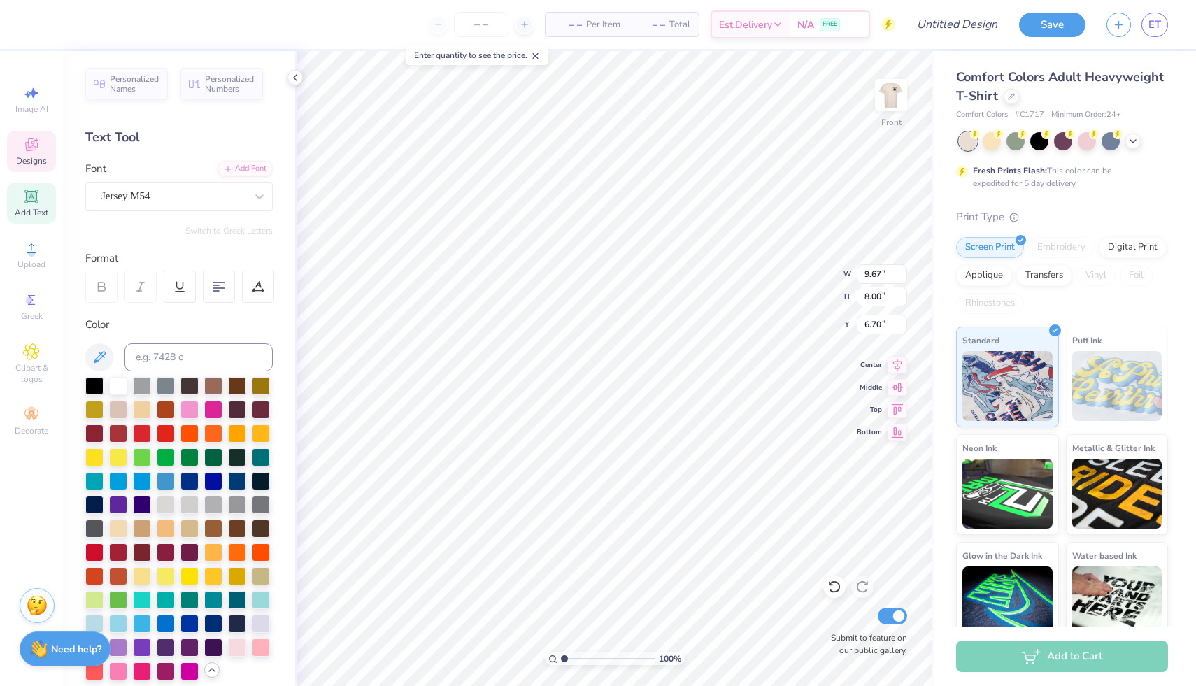
type input "7.85"
type input "11.57"
type input "2.50"
type input "3.68"
type input "8.57"
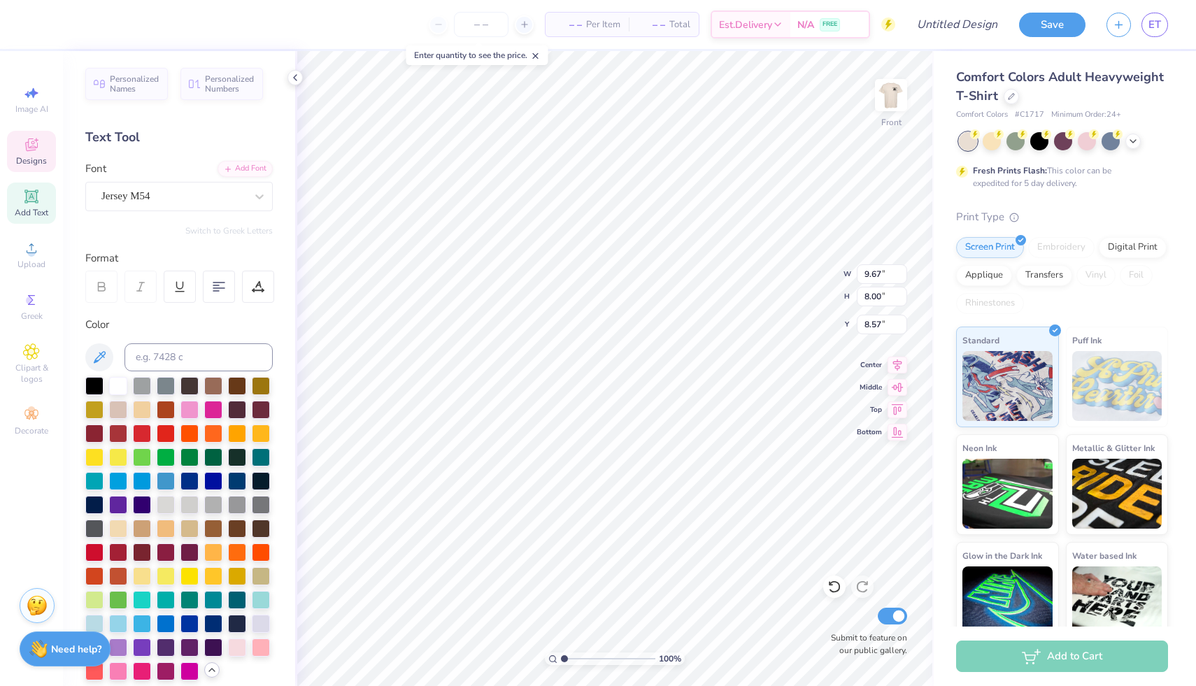
type input "10.53"
type input "8.71"
type input "7.87"
type input "11.57"
type input "2.50"
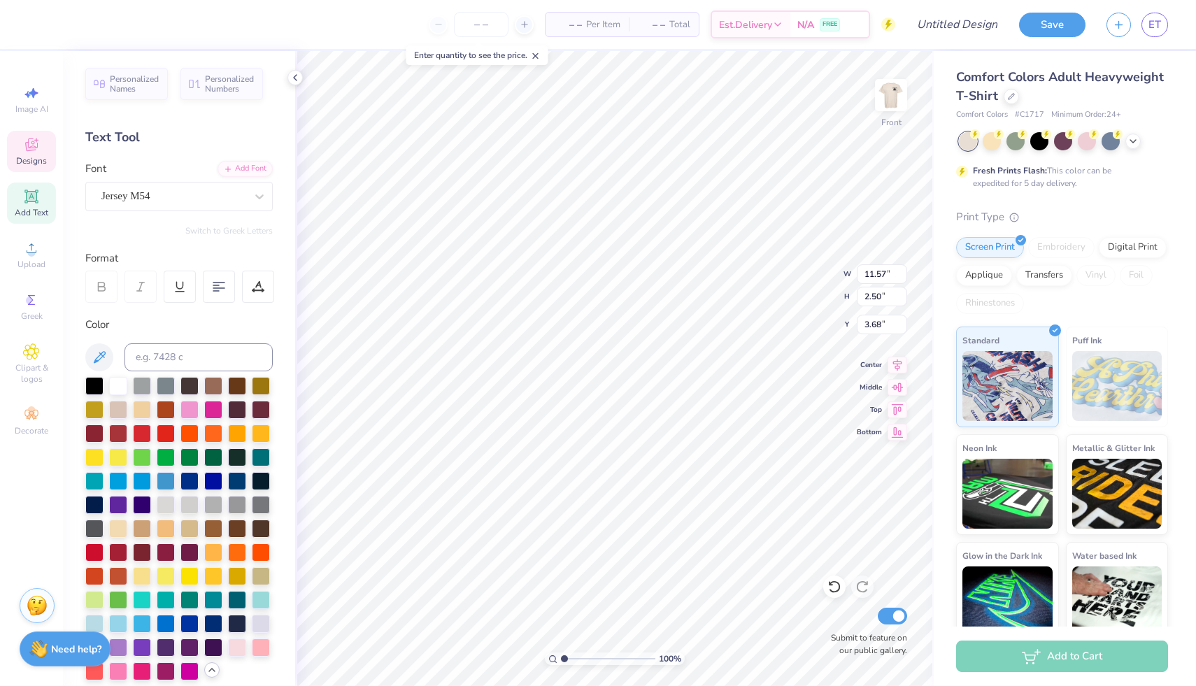
type input "4.06"
click at [898, 99] on img at bounding box center [891, 95] width 56 height 56
click at [882, 102] on img at bounding box center [891, 95] width 56 height 56
click at [92, 388] on div at bounding box center [94, 385] width 18 height 18
click at [894, 85] on img at bounding box center [891, 95] width 56 height 56
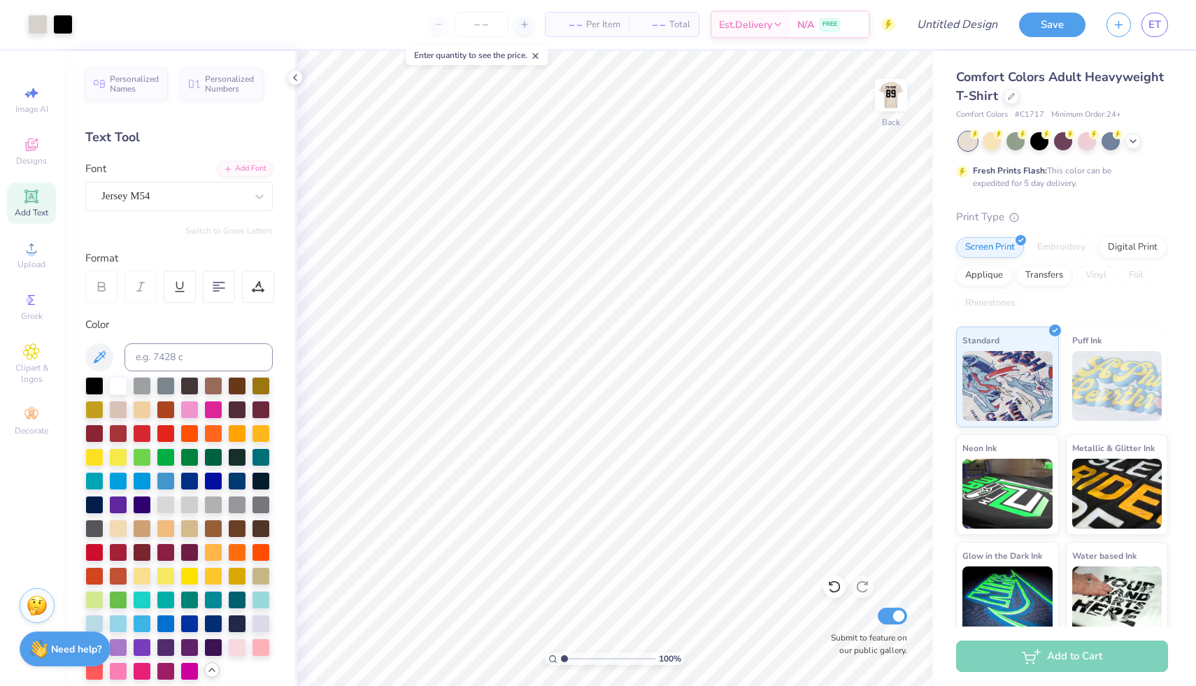
click at [894, 85] on img at bounding box center [891, 95] width 28 height 28
click at [894, 85] on img at bounding box center [891, 95] width 56 height 56
click at [1132, 141] on icon at bounding box center [1133, 139] width 11 height 11
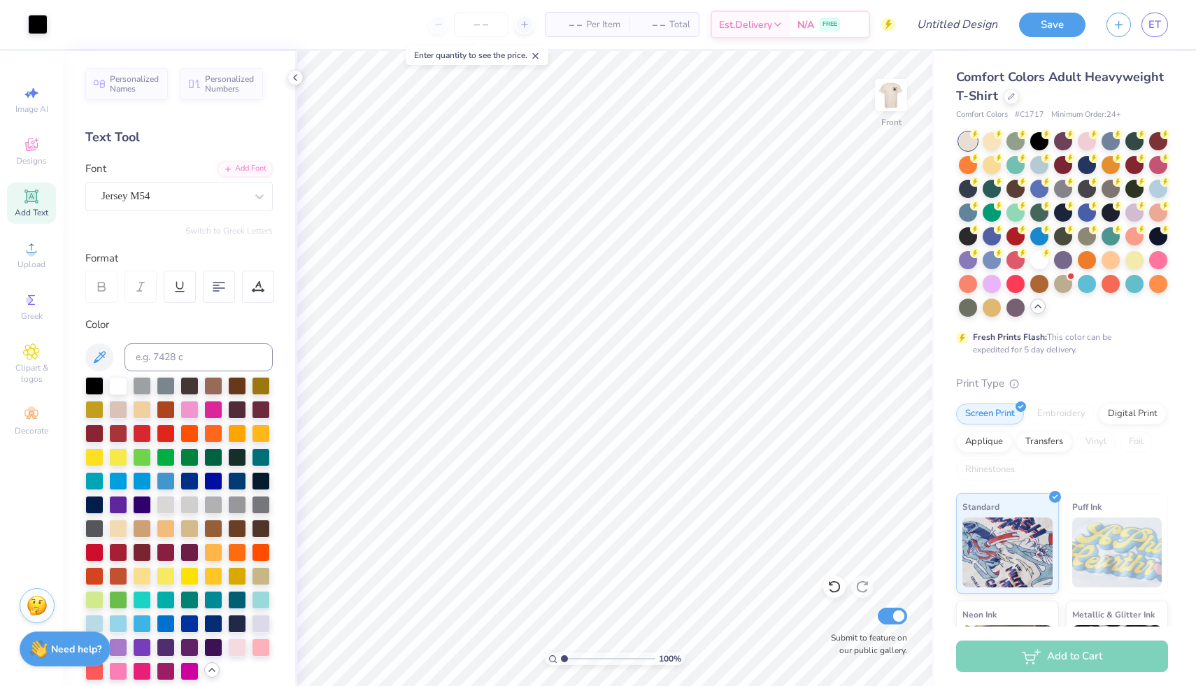
click at [1035, 311] on icon at bounding box center [1038, 306] width 11 height 11
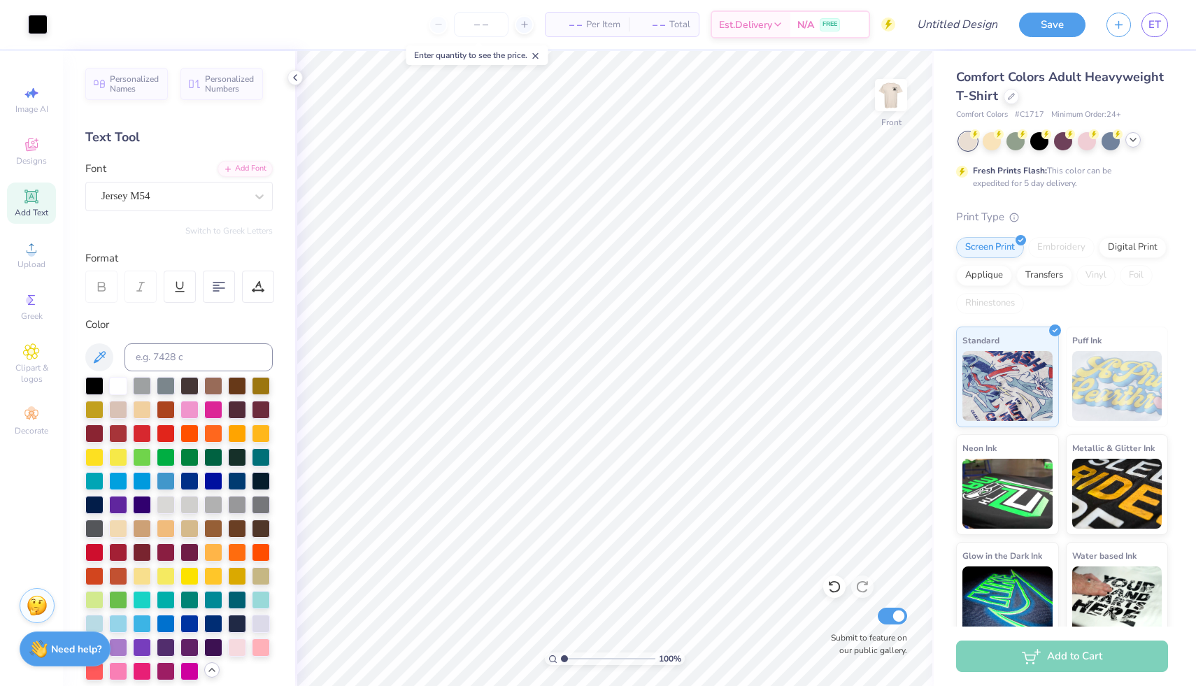
click at [1130, 141] on icon at bounding box center [1133, 139] width 11 height 11
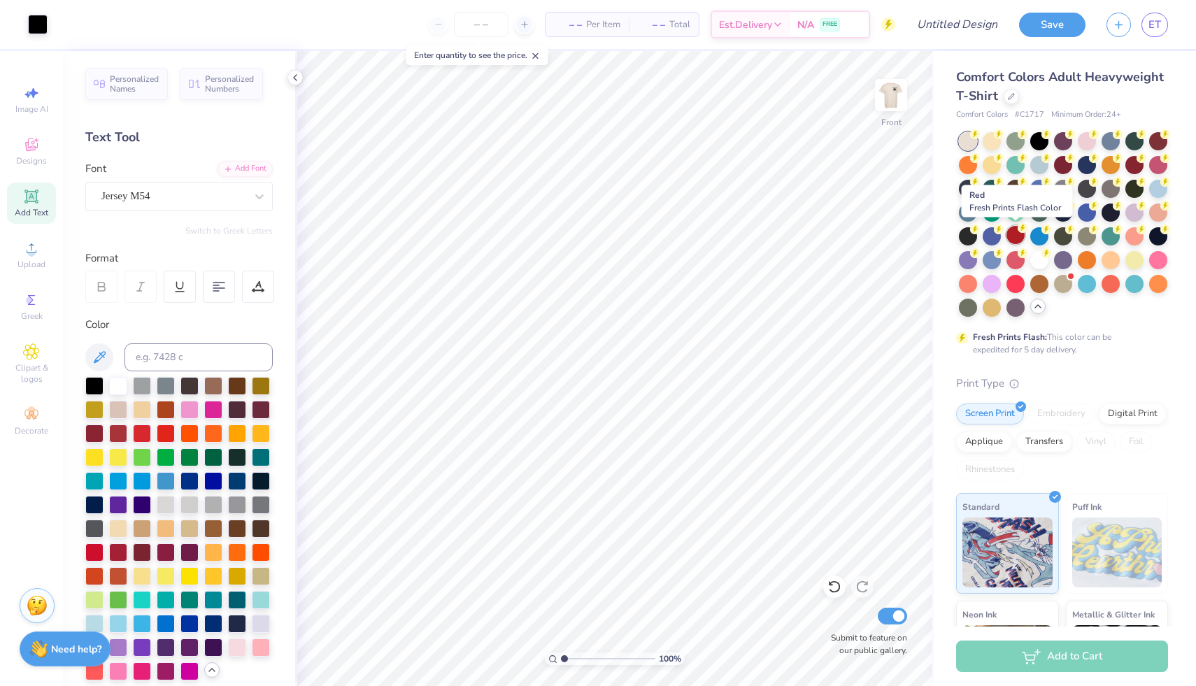
click at [1013, 232] on div at bounding box center [1016, 235] width 18 height 18
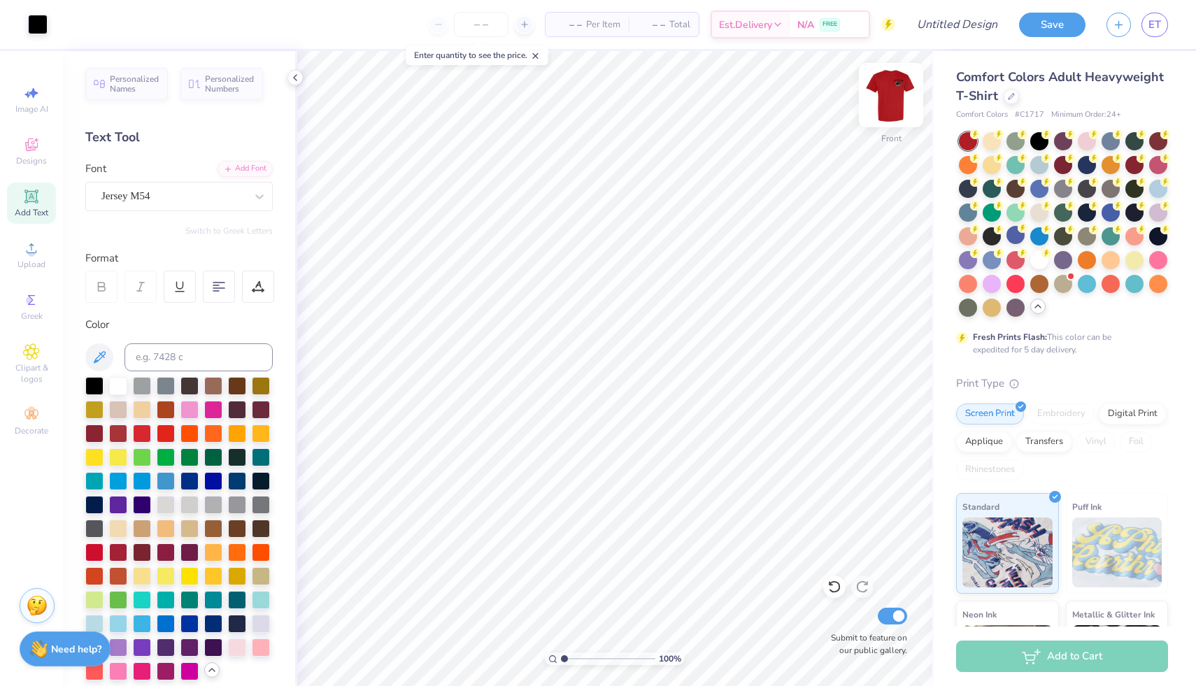
click at [897, 93] on img at bounding box center [891, 95] width 56 height 56
click at [891, 104] on img at bounding box center [891, 95] width 56 height 56
click at [970, 20] on input "Design Title" at bounding box center [940, 24] width 137 height 28
type input "DUDES DAY"
click at [1046, 28] on button "Save" at bounding box center [1052, 22] width 66 height 24
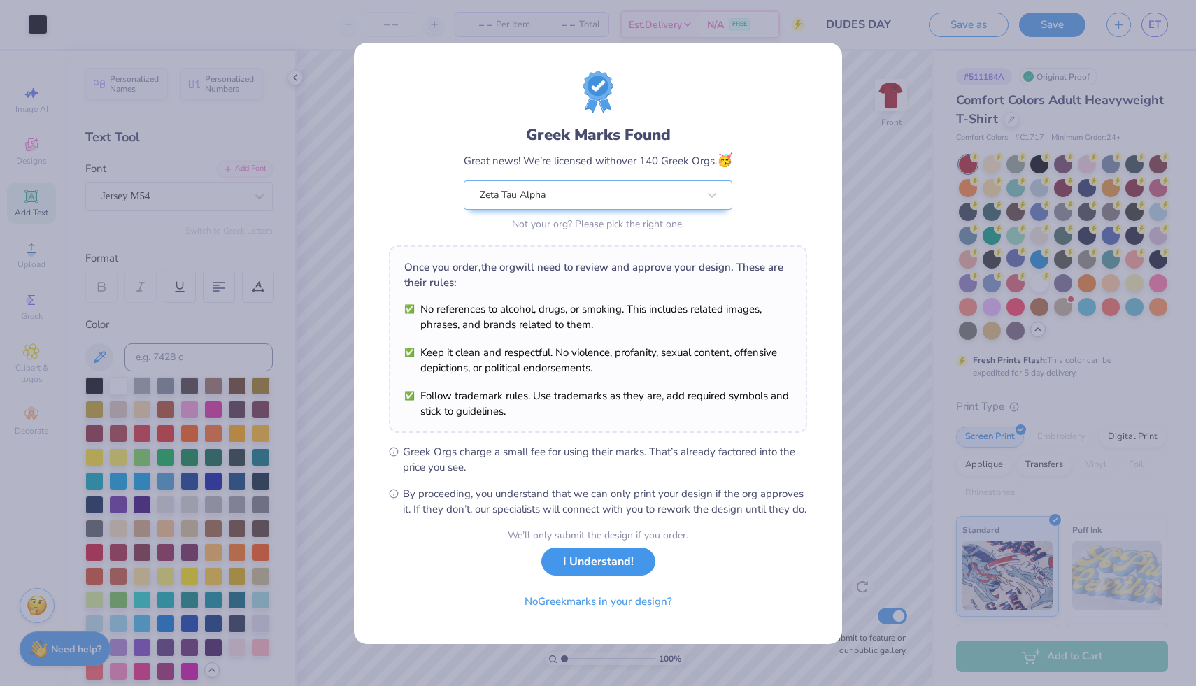
click at [589, 576] on button "I Understand!" at bounding box center [598, 562] width 114 height 29
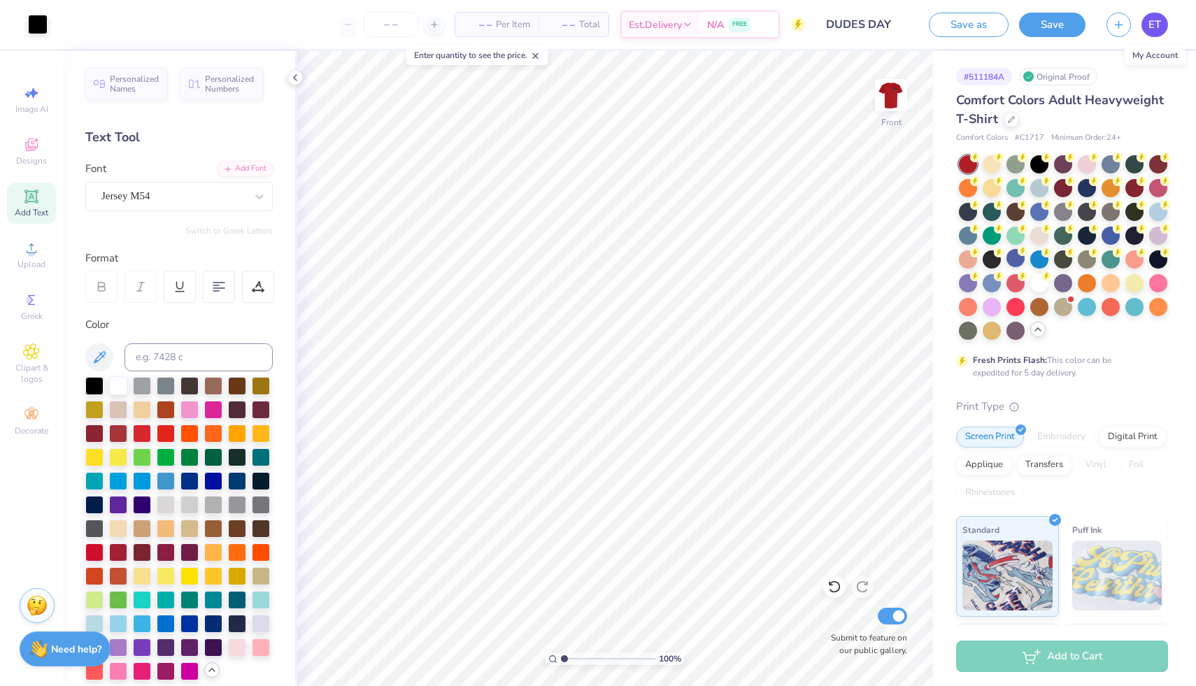
click at [1146, 29] on link "ET" at bounding box center [1155, 25] width 27 height 24
click at [1168, 28] on div "Save as Save ET" at bounding box center [1062, 24] width 267 height 49
click at [1158, 31] on span "ET" at bounding box center [1155, 25] width 13 height 16
